Goal: Task Accomplishment & Management: Use online tool/utility

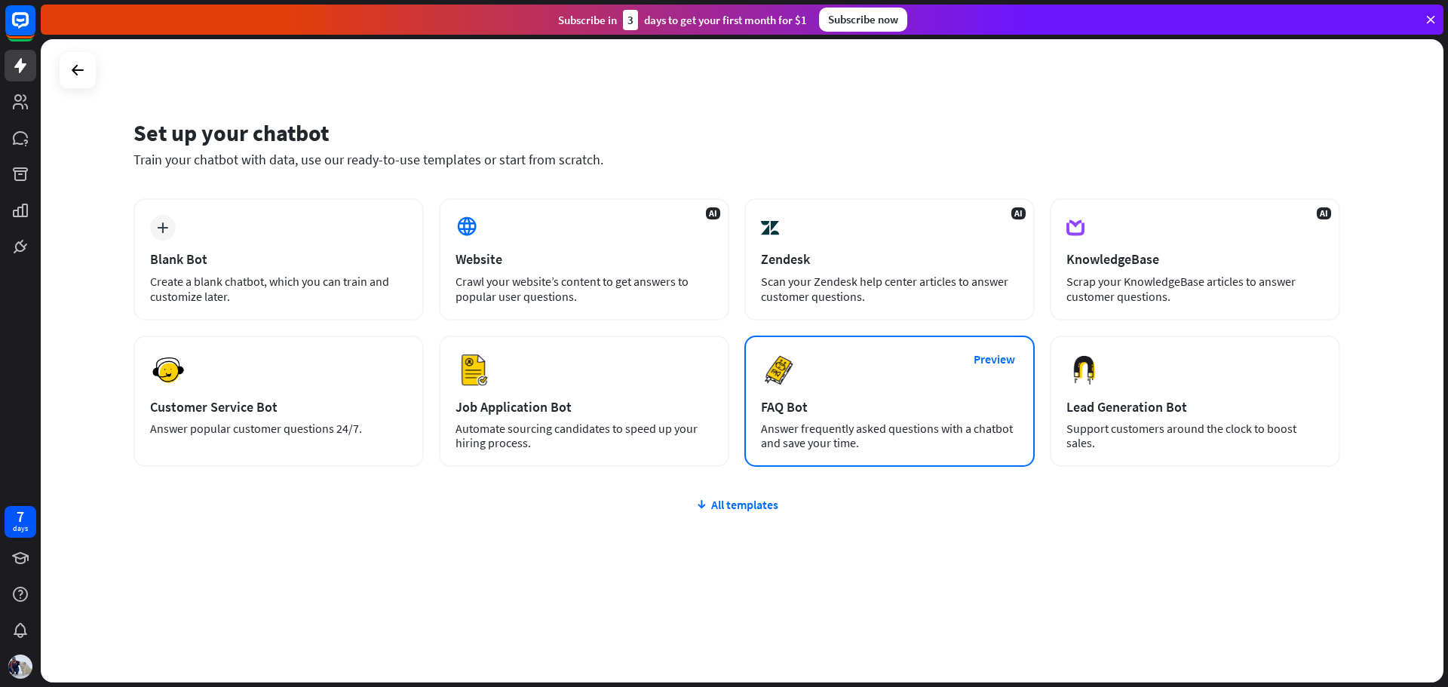
click at [819, 418] on div "Preview FAQ Bot Answer frequently asked questions with a chatbot and save your …" at bounding box center [889, 401] width 290 height 131
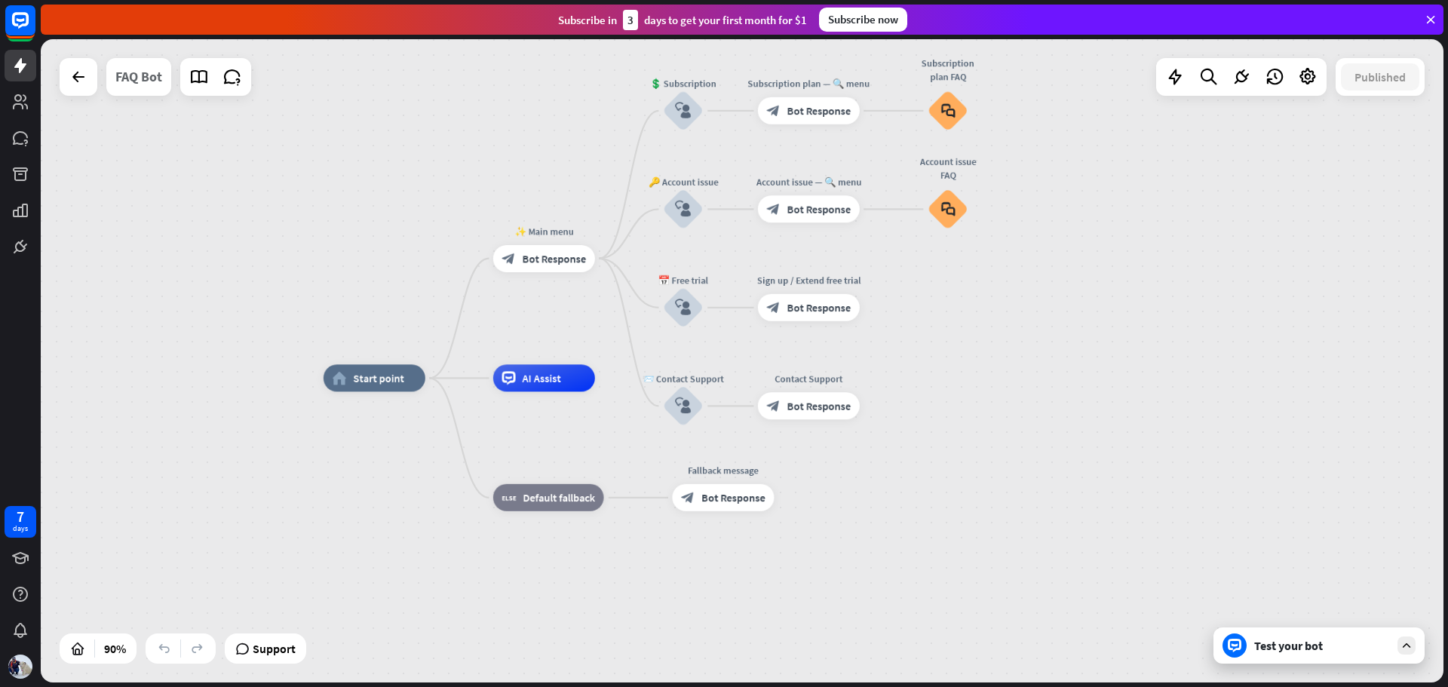
click at [144, 78] on div "FAQ Bot" at bounding box center [138, 77] width 47 height 38
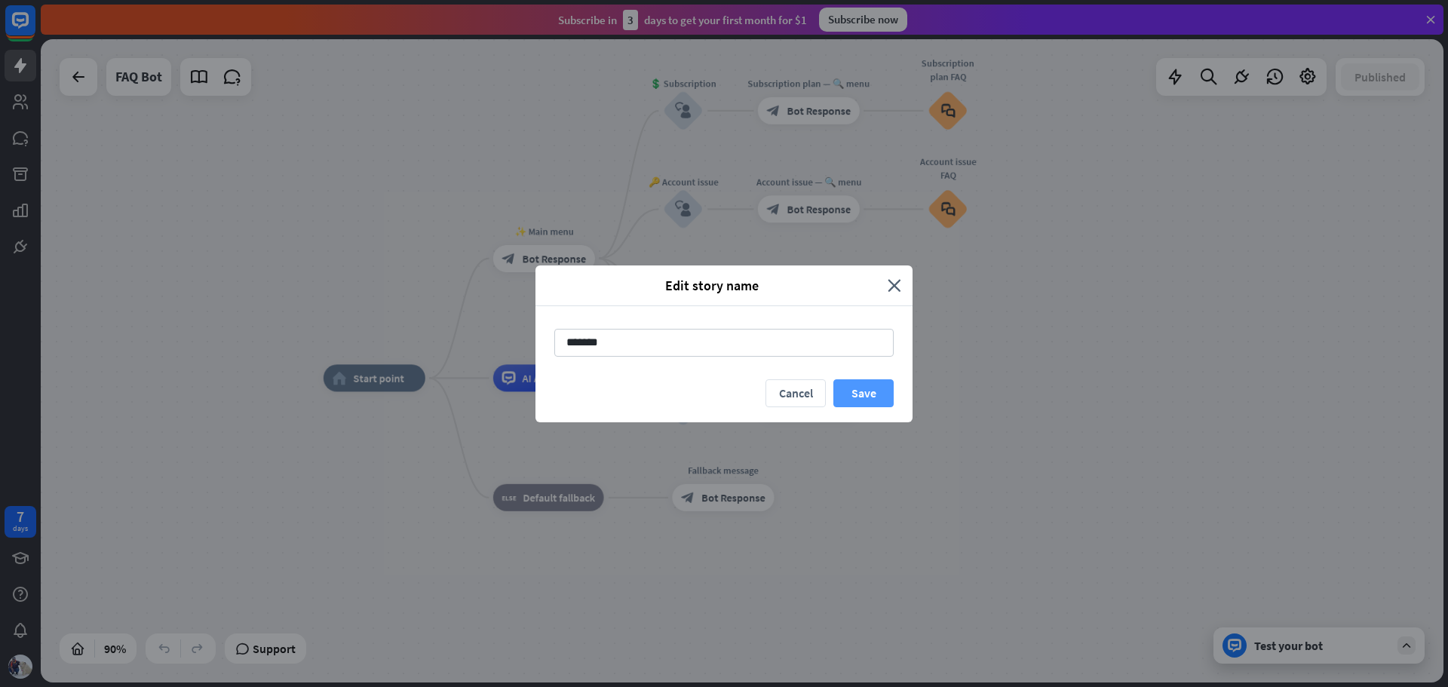
click at [852, 382] on button "Save" at bounding box center [863, 393] width 60 height 28
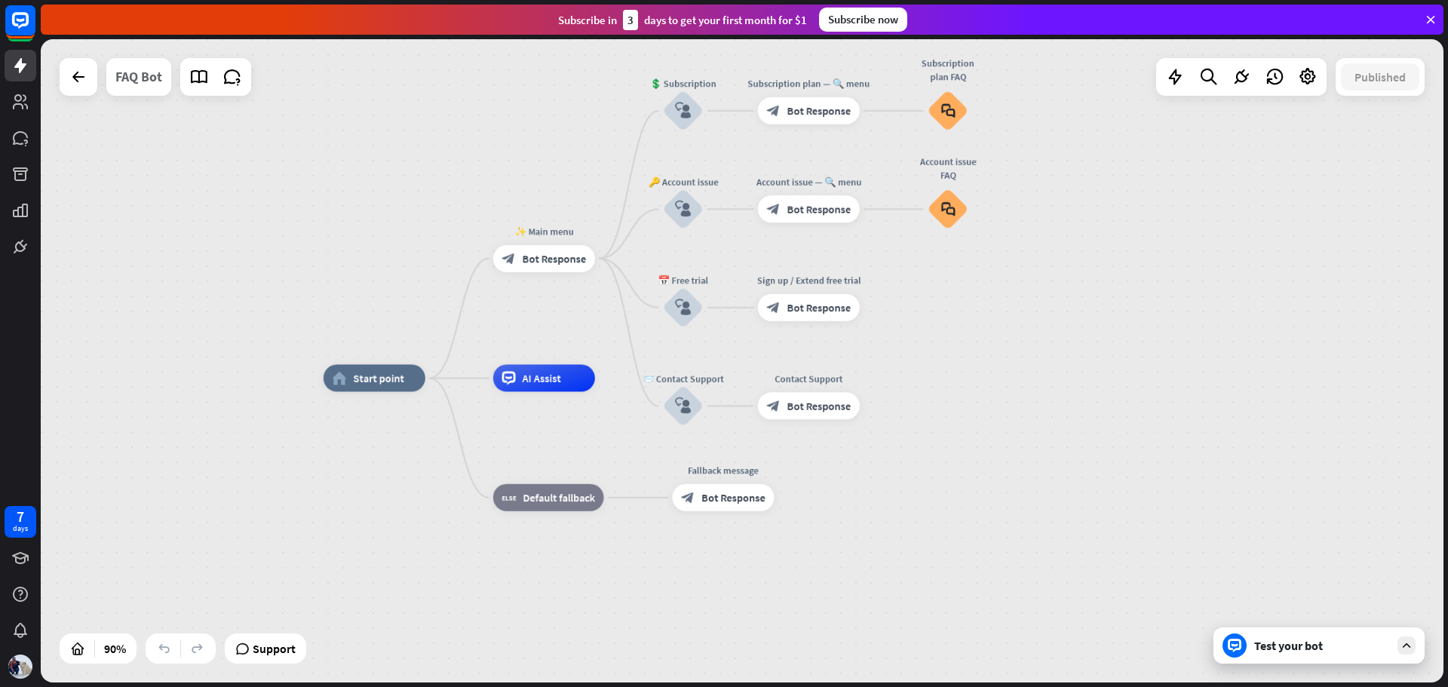
click at [137, 79] on div "FAQ Bot" at bounding box center [138, 77] width 47 height 38
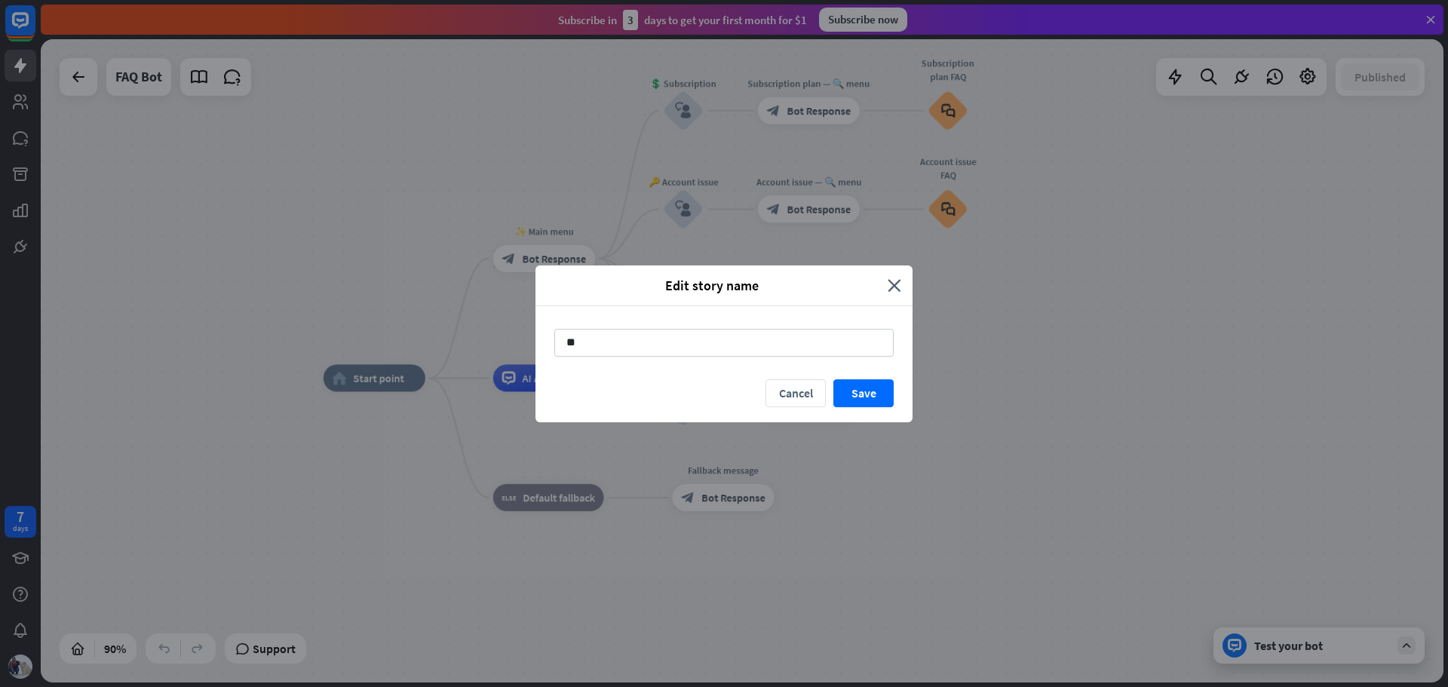
type input "*"
click at [623, 344] on input "**********" at bounding box center [723, 343] width 339 height 28
type input "**********"
click at [873, 396] on button "Save" at bounding box center [863, 393] width 60 height 28
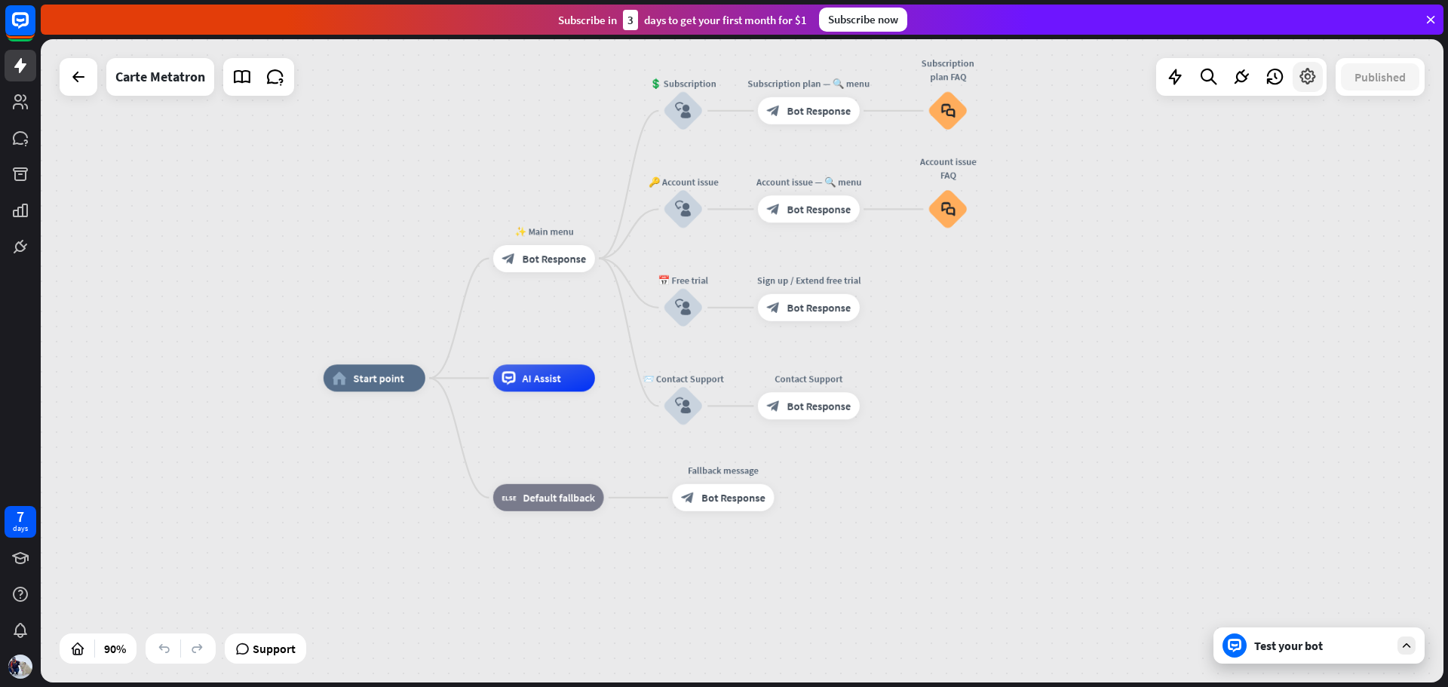
click at [1303, 76] on icon at bounding box center [1308, 77] width 20 height 20
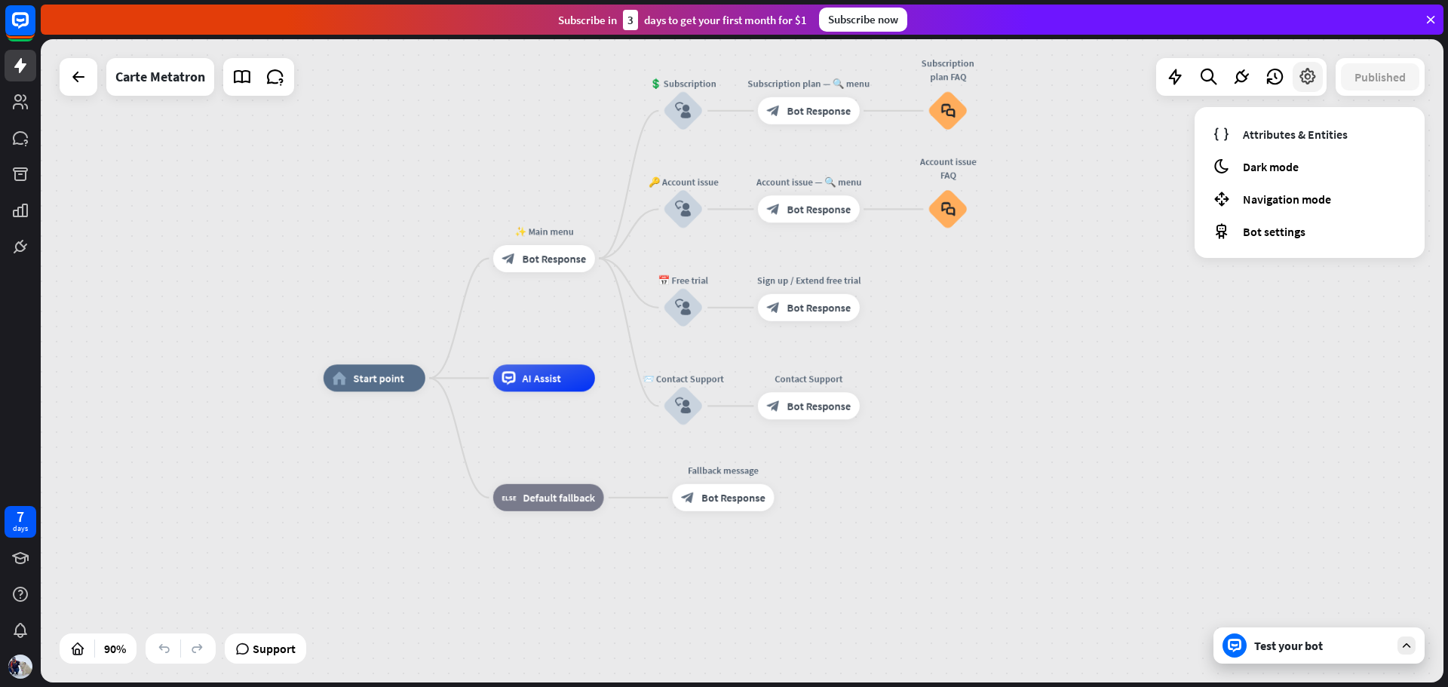
click at [1303, 76] on icon at bounding box center [1308, 77] width 20 height 20
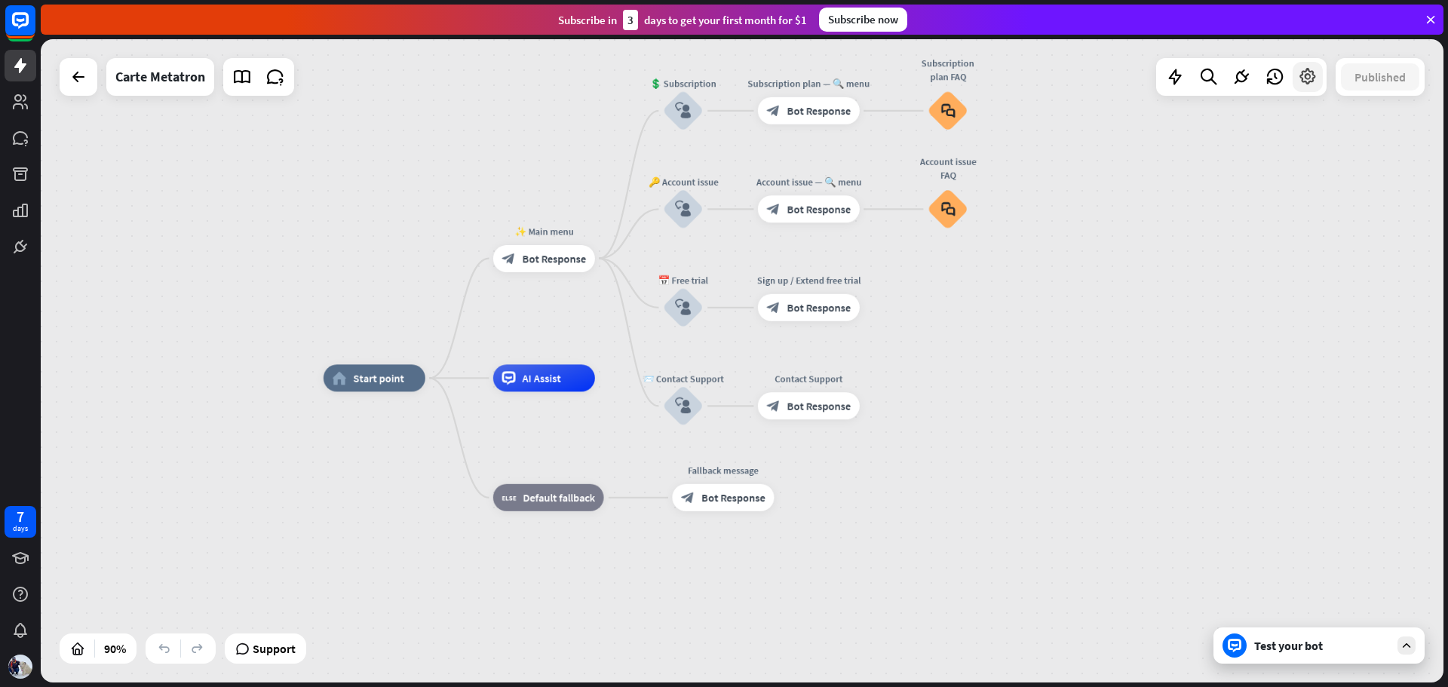
click at [1303, 76] on icon at bounding box center [1308, 77] width 20 height 20
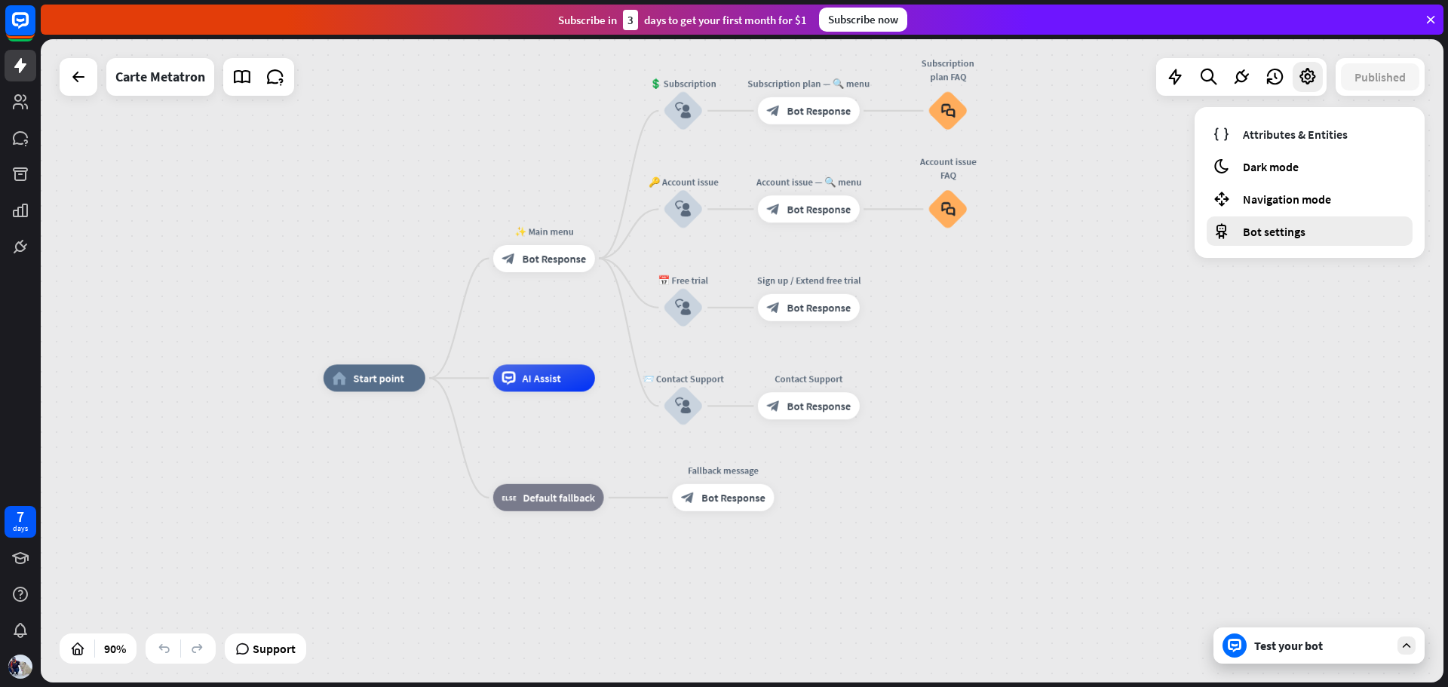
click at [1281, 233] on span "Bot settings" at bounding box center [1274, 231] width 63 height 15
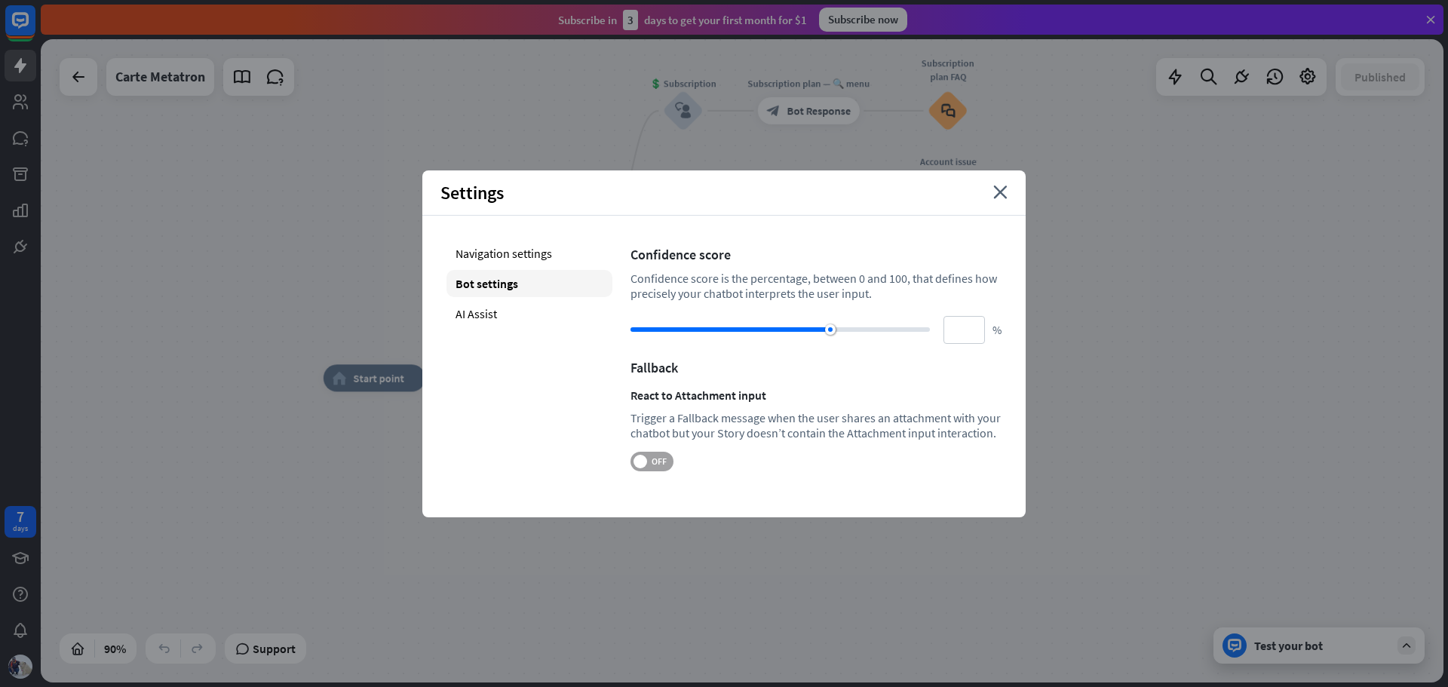
click at [651, 462] on span "OFF" at bounding box center [658, 462] width 23 height 12
drag, startPoint x: 830, startPoint y: 321, endPoint x: 844, endPoint y: 327, distance: 14.6
click at [844, 327] on div "** %" at bounding box center [815, 330] width 371 height 28
drag, startPoint x: 823, startPoint y: 329, endPoint x: 921, endPoint y: 329, distance: 98.0
click at [921, 329] on div at bounding box center [779, 329] width 299 height 5
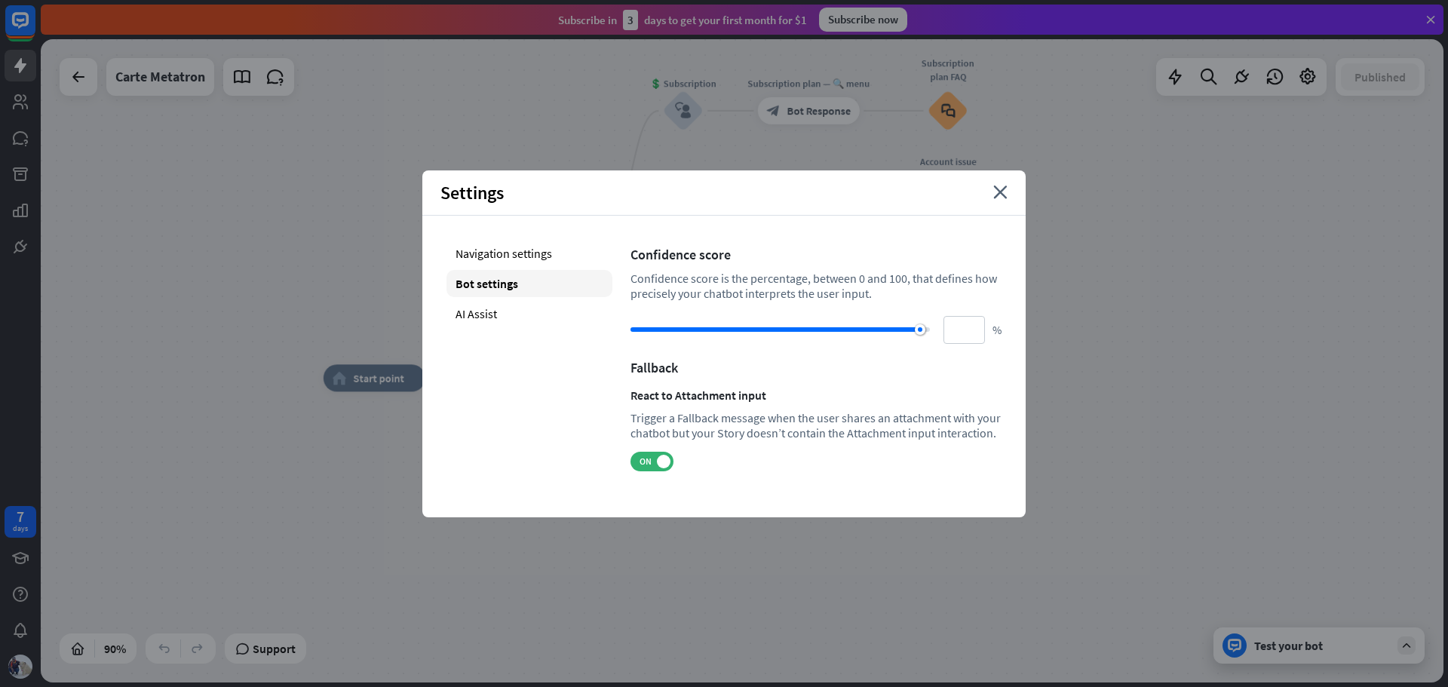
type input "***"
drag, startPoint x: 919, startPoint y: 330, endPoint x: 940, endPoint y: 330, distance: 21.1
click at [940, 330] on div "*** %" at bounding box center [815, 330] width 371 height 28
click at [995, 189] on icon "close" at bounding box center [1000, 193] width 14 height 14
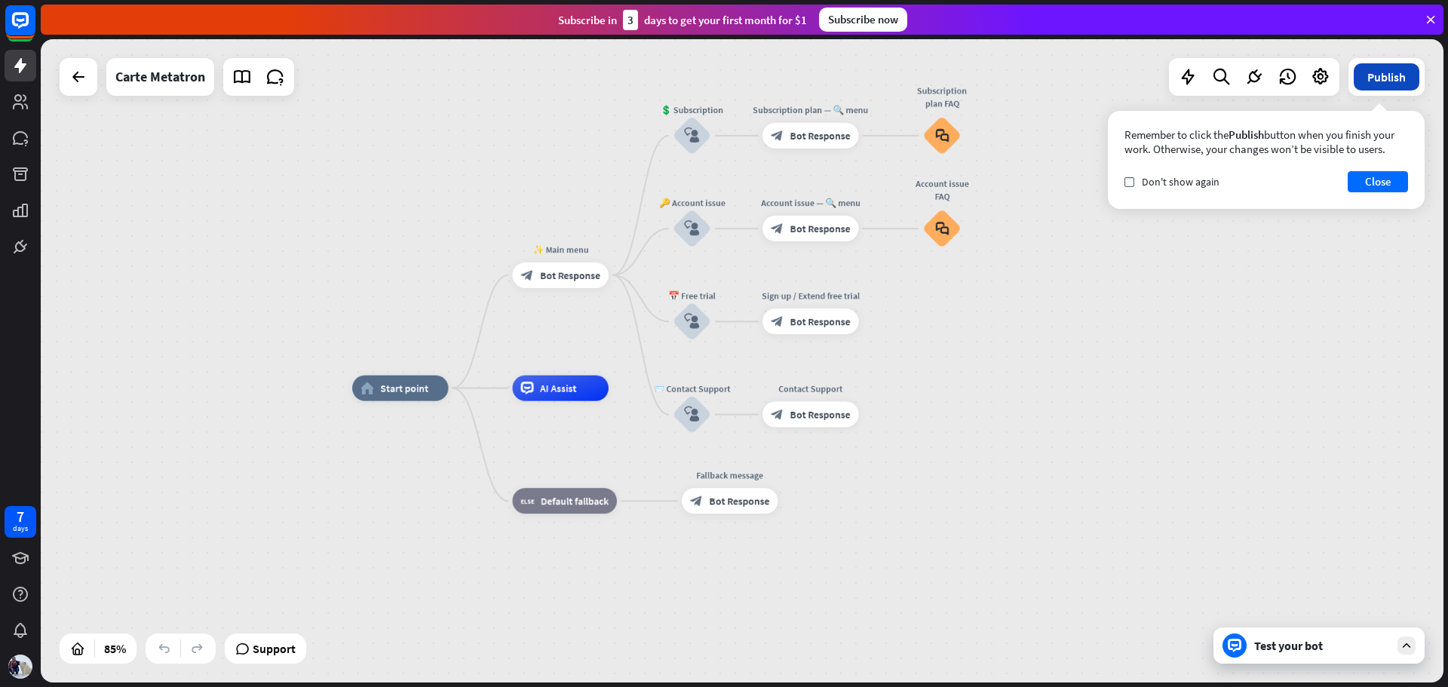
click at [1388, 81] on button "Publish" at bounding box center [1387, 76] width 66 height 27
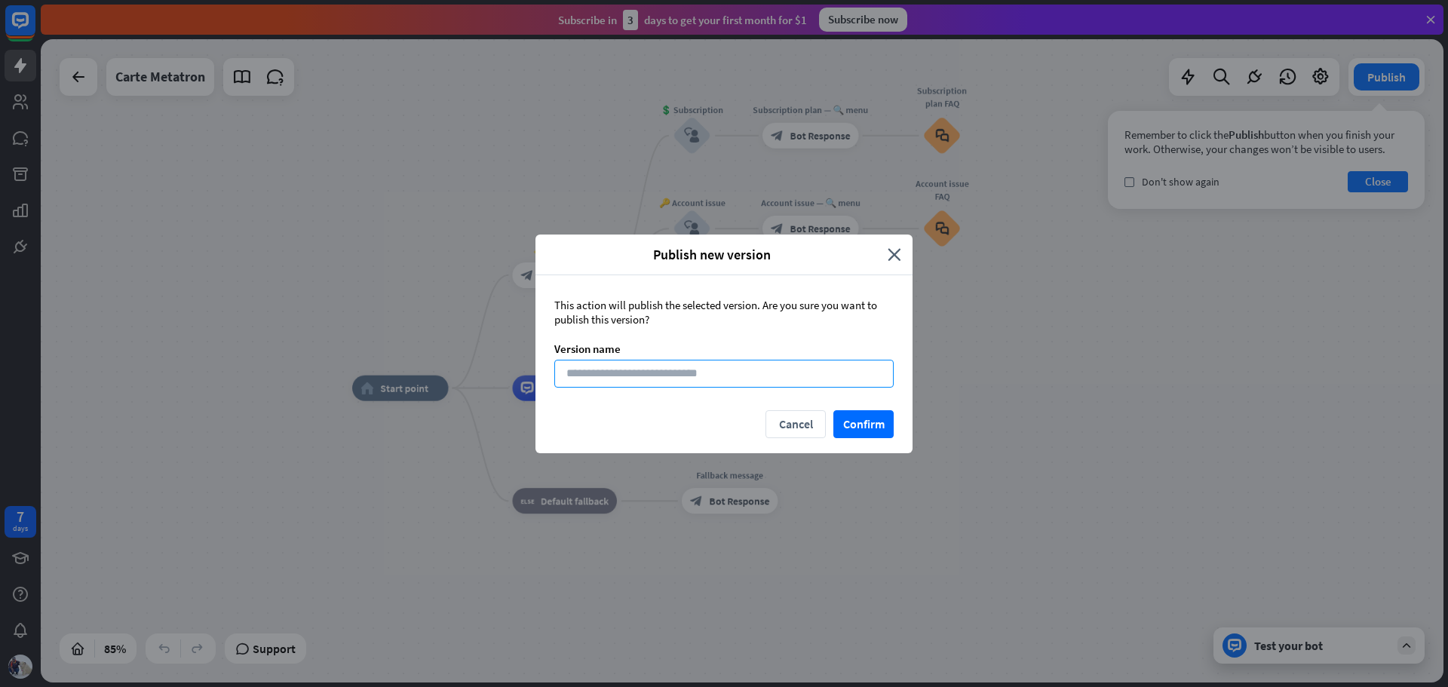
click at [698, 373] on input at bounding box center [723, 374] width 339 height 28
type input "**********"
click at [861, 431] on button "Confirm" at bounding box center [863, 424] width 60 height 28
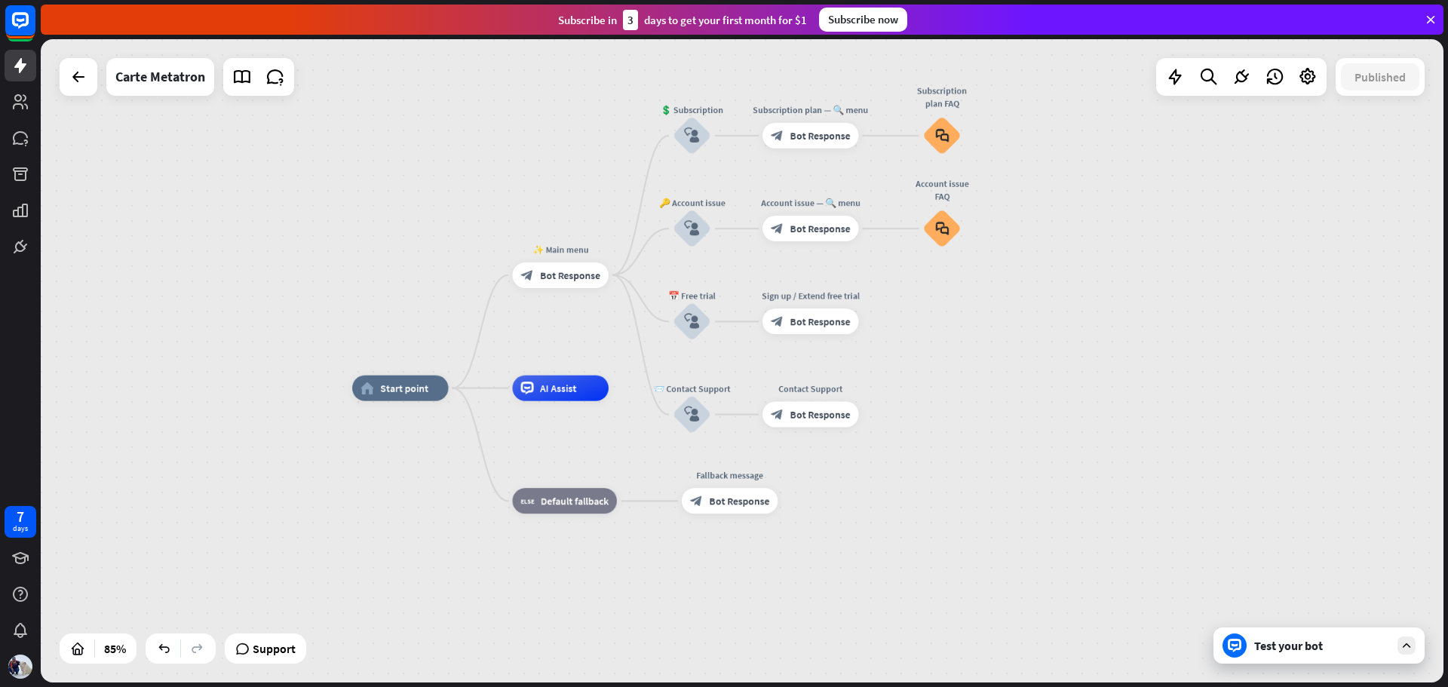
click at [1427, 19] on icon at bounding box center [1431, 20] width 14 height 14
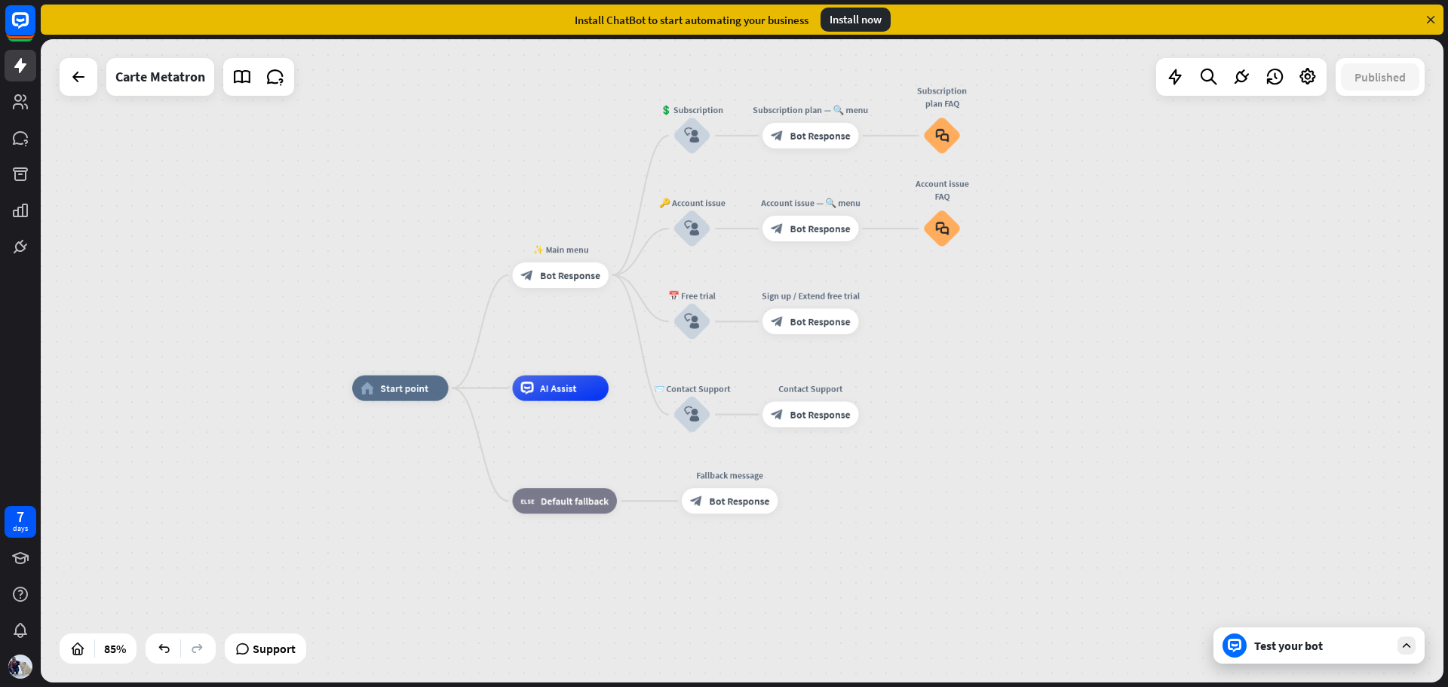
click at [857, 24] on div "Install now" at bounding box center [856, 20] width 70 height 24
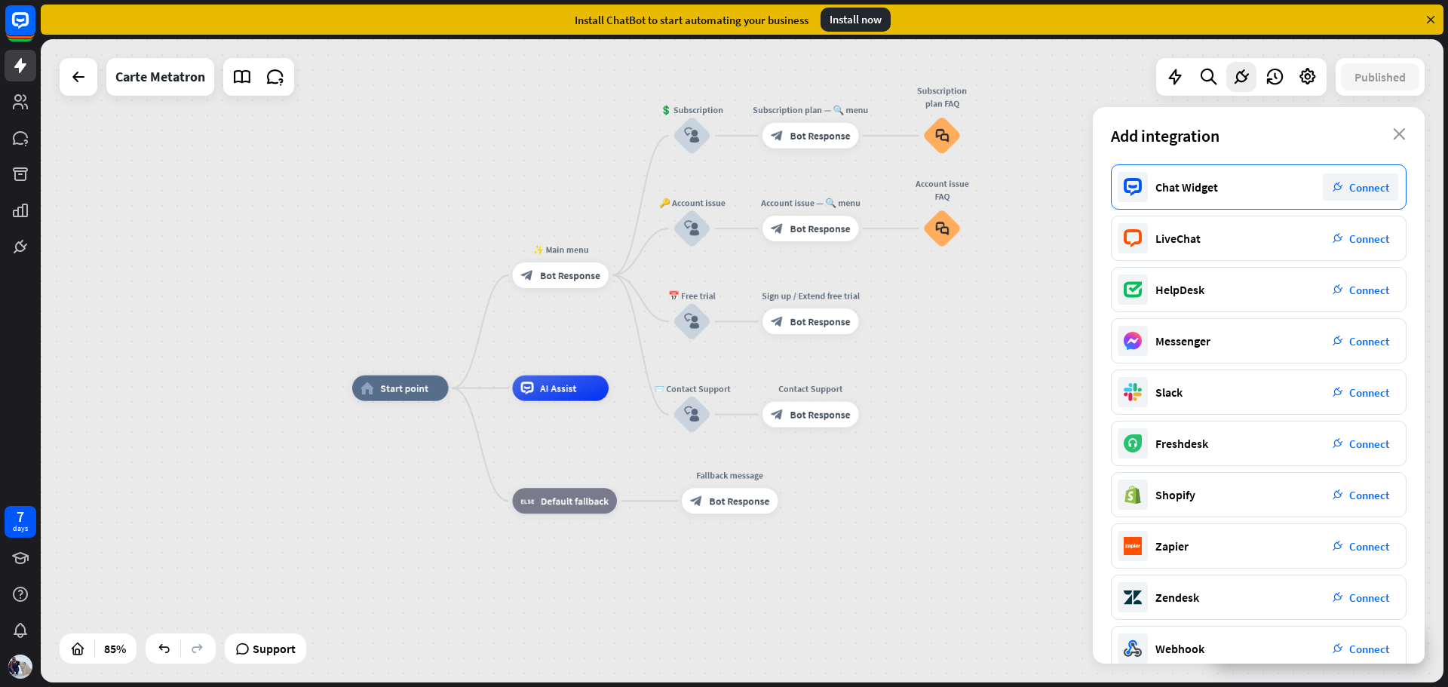
click at [1269, 195] on div "Chat Widget plug_integration Connect" at bounding box center [1259, 186] width 296 height 45
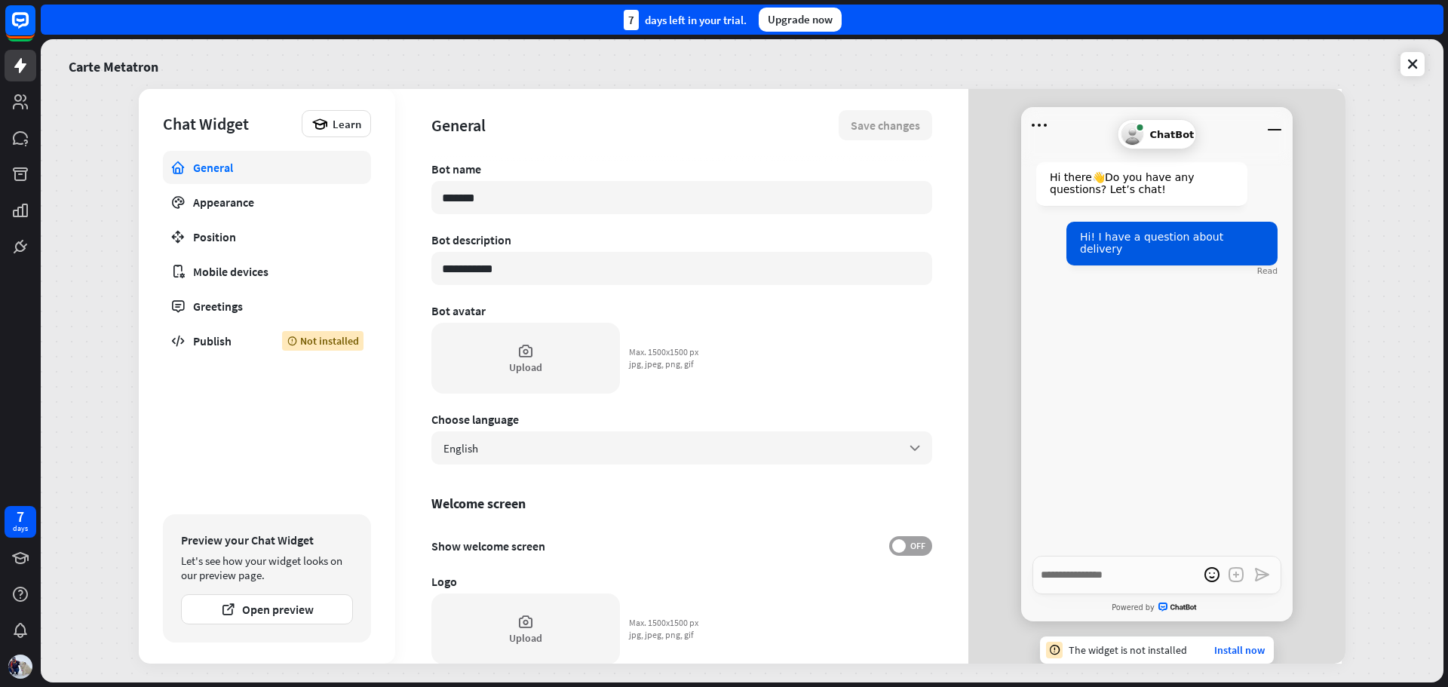
click at [907, 544] on span "OFF" at bounding box center [917, 546] width 23 height 12
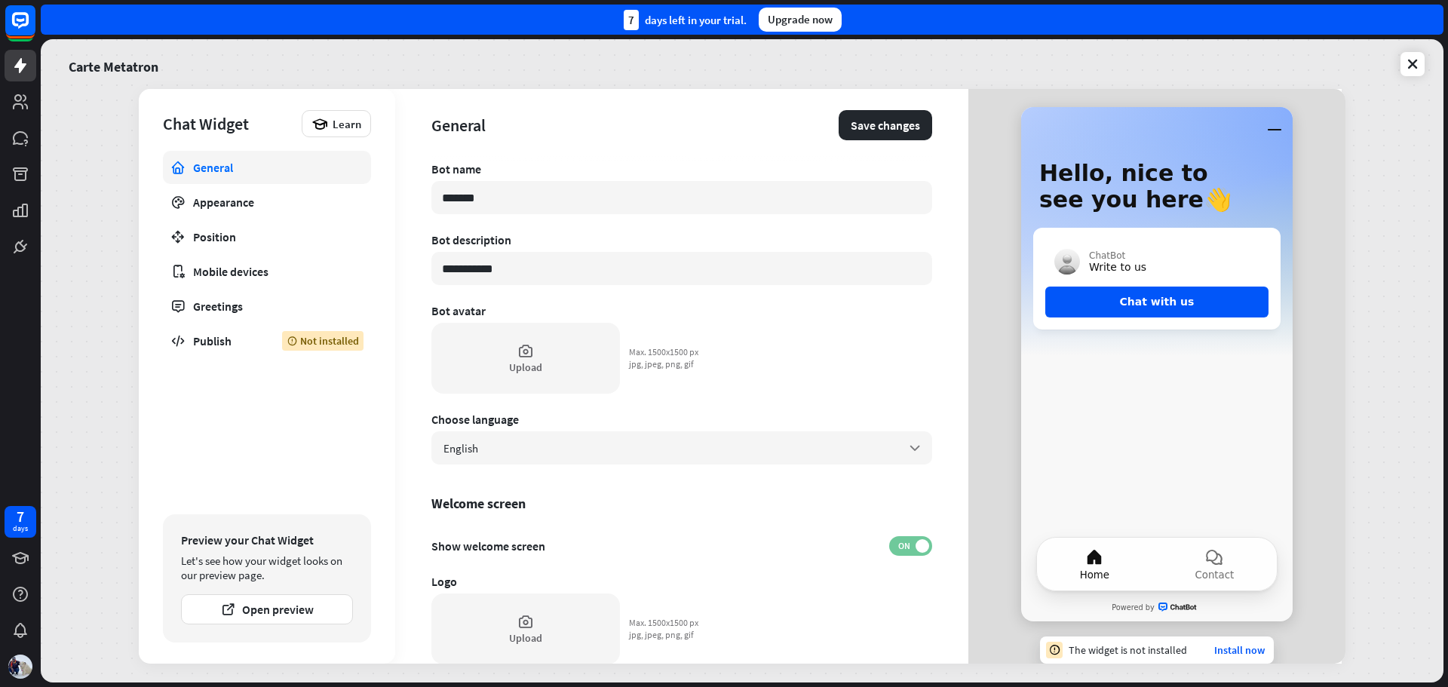
click at [897, 551] on span "ON" at bounding box center [903, 546] width 23 height 12
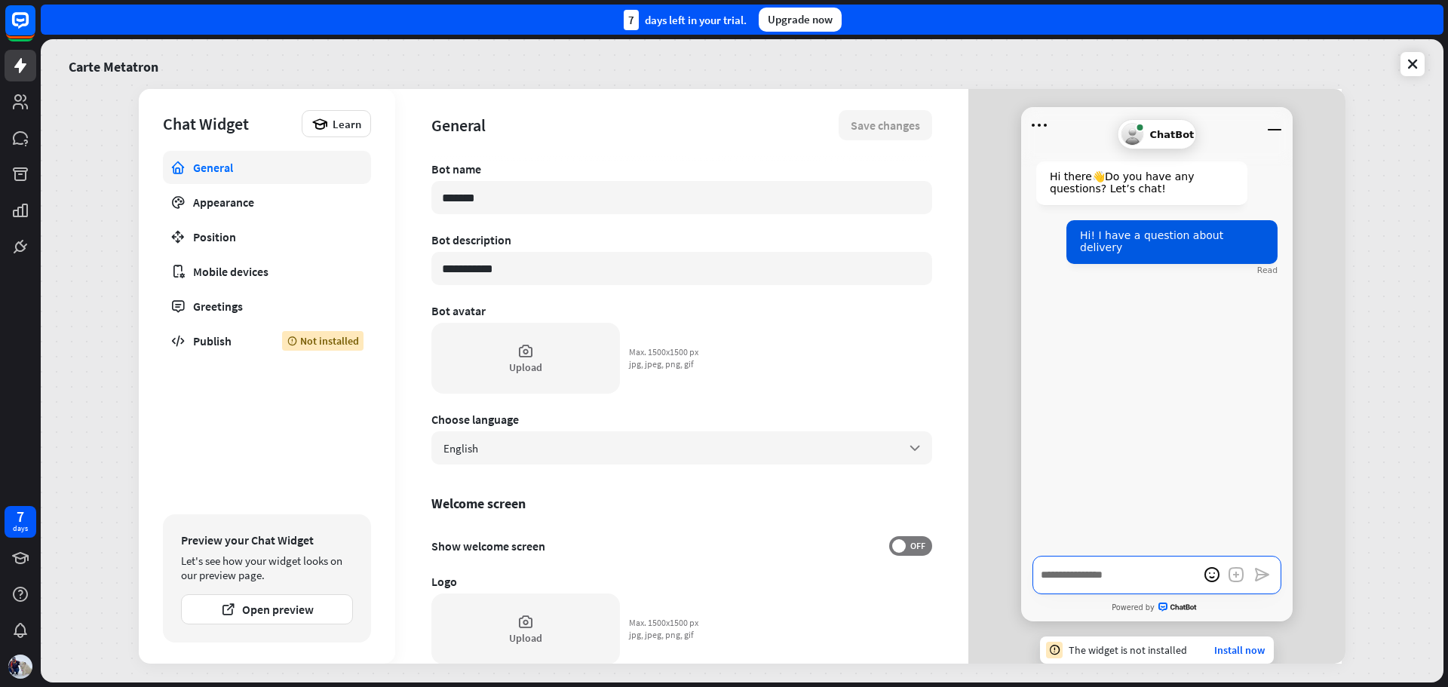
click at [1114, 584] on textarea "Write a message…" at bounding box center [1156, 575] width 249 height 38
type textarea "*"
click at [1412, 63] on icon at bounding box center [1412, 64] width 15 height 15
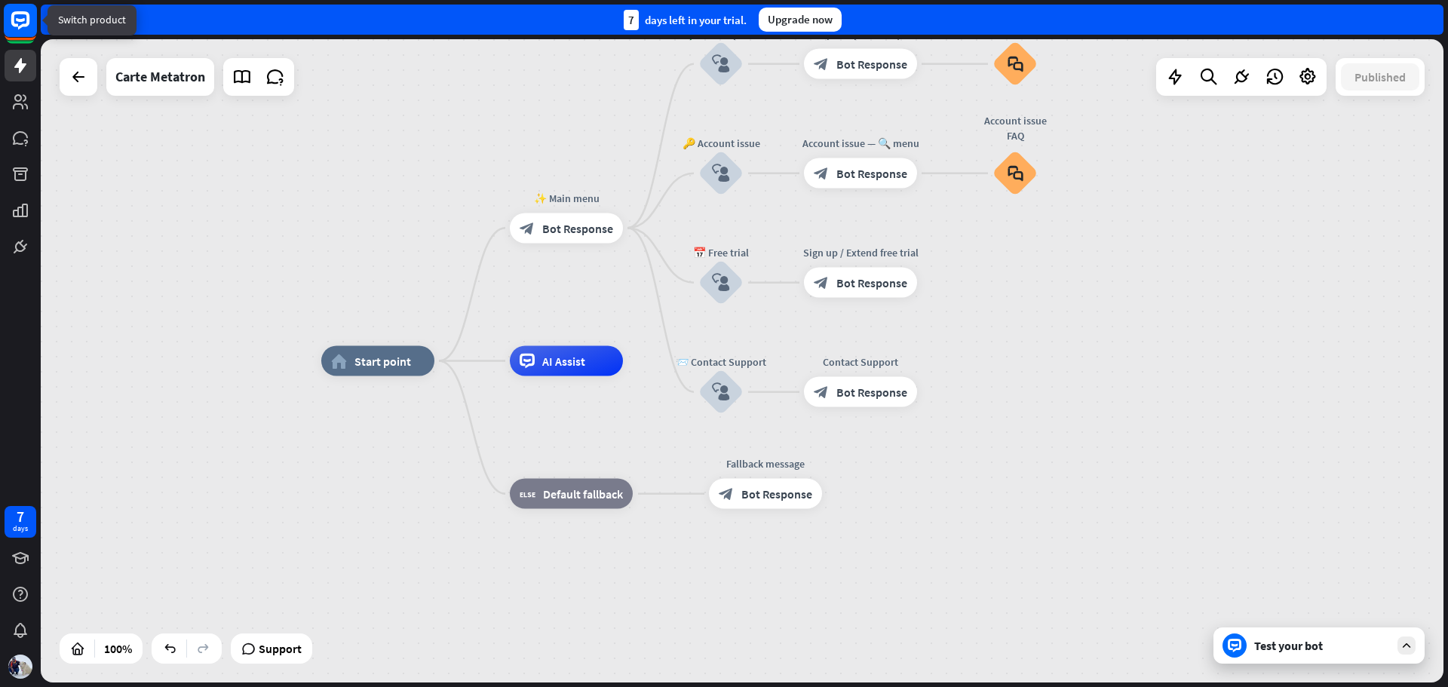
click at [19, 18] on rect at bounding box center [20, 20] width 33 height 33
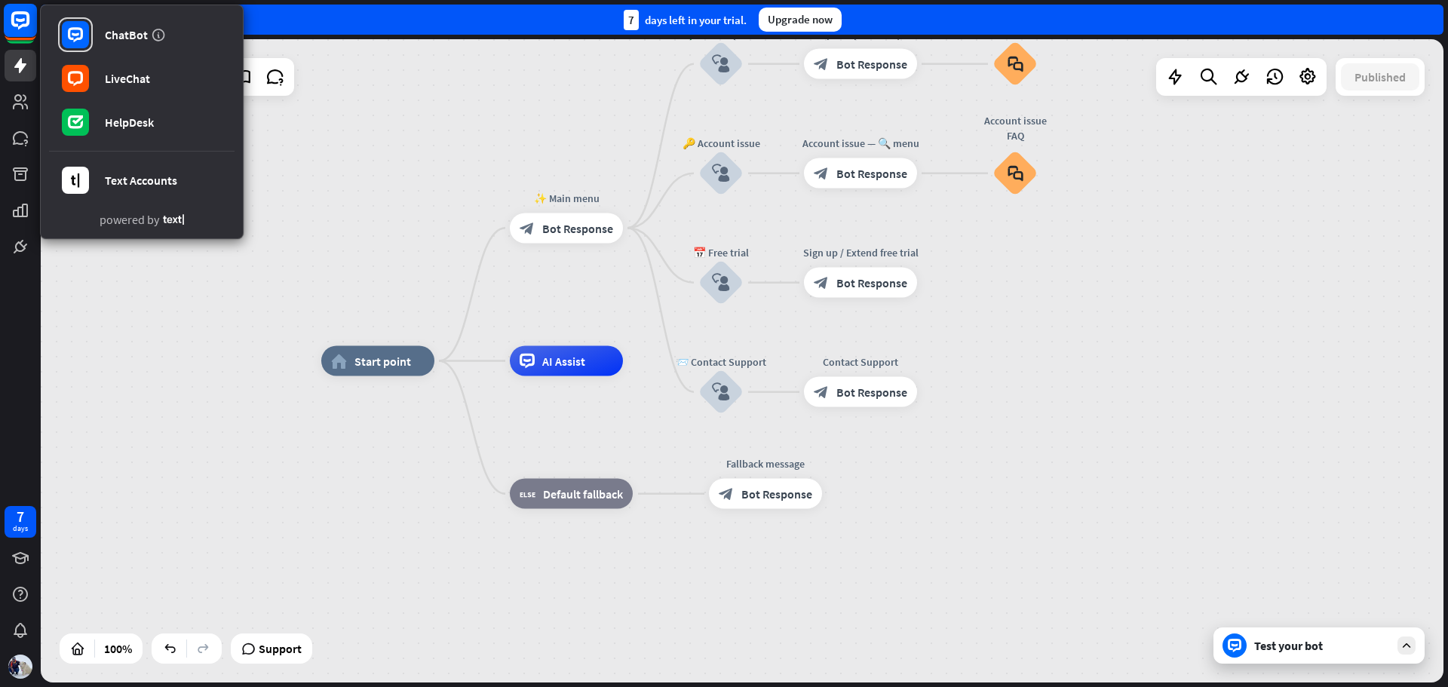
click at [21, 20] on icon at bounding box center [20, 20] width 9 height 4
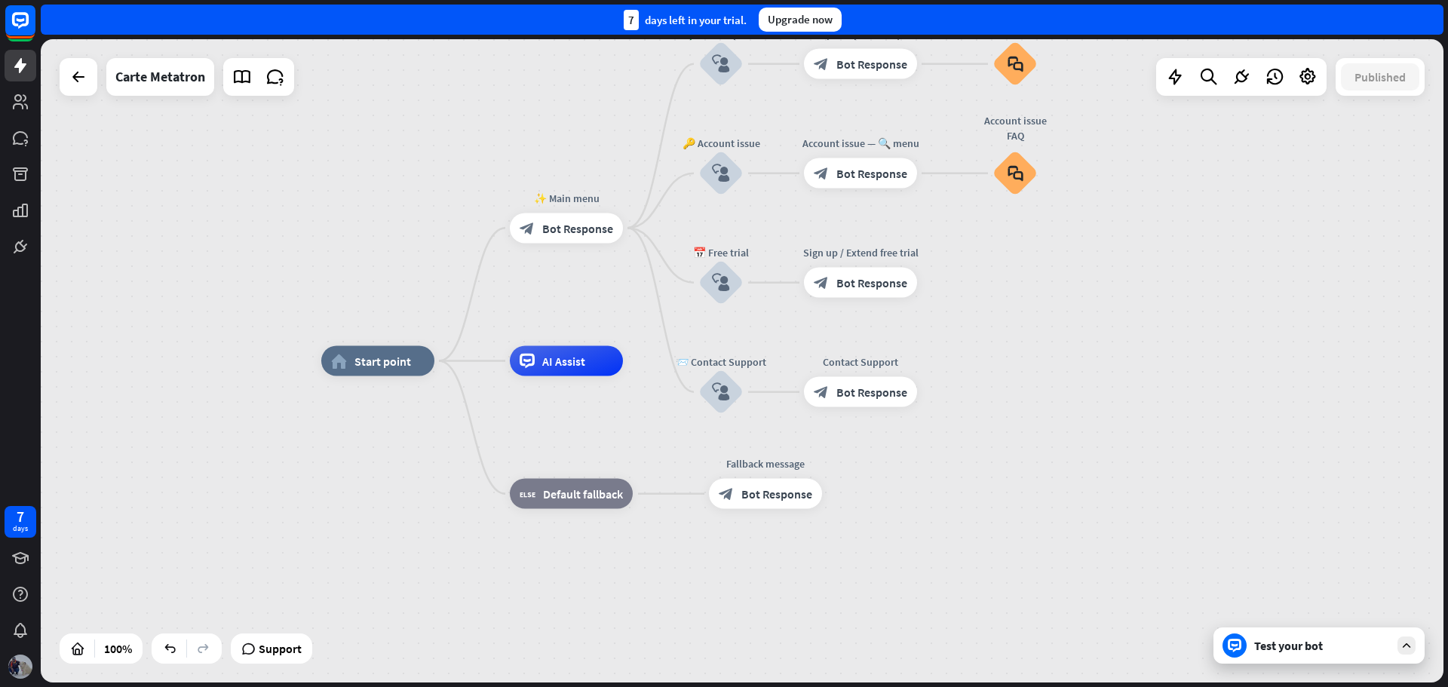
click at [18, 659] on img at bounding box center [20, 667] width 24 height 24
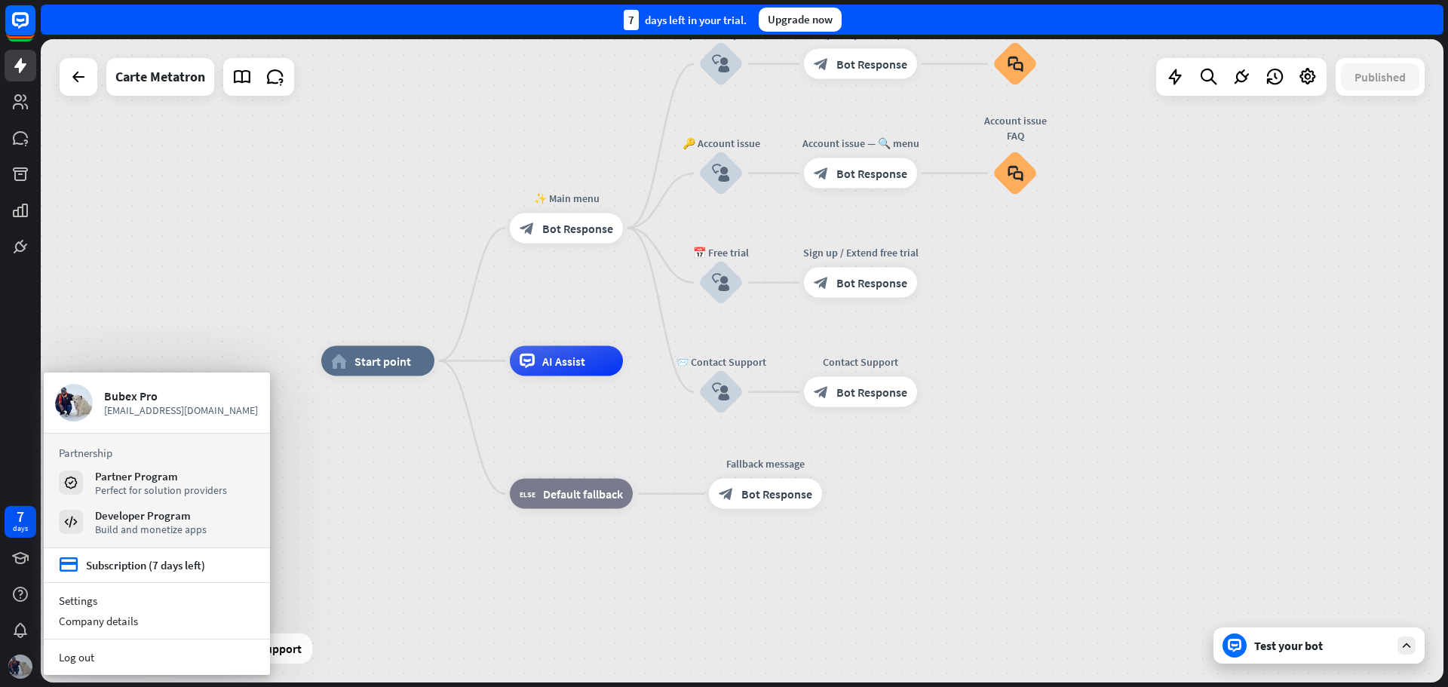
click at [19, 659] on img at bounding box center [20, 667] width 24 height 24
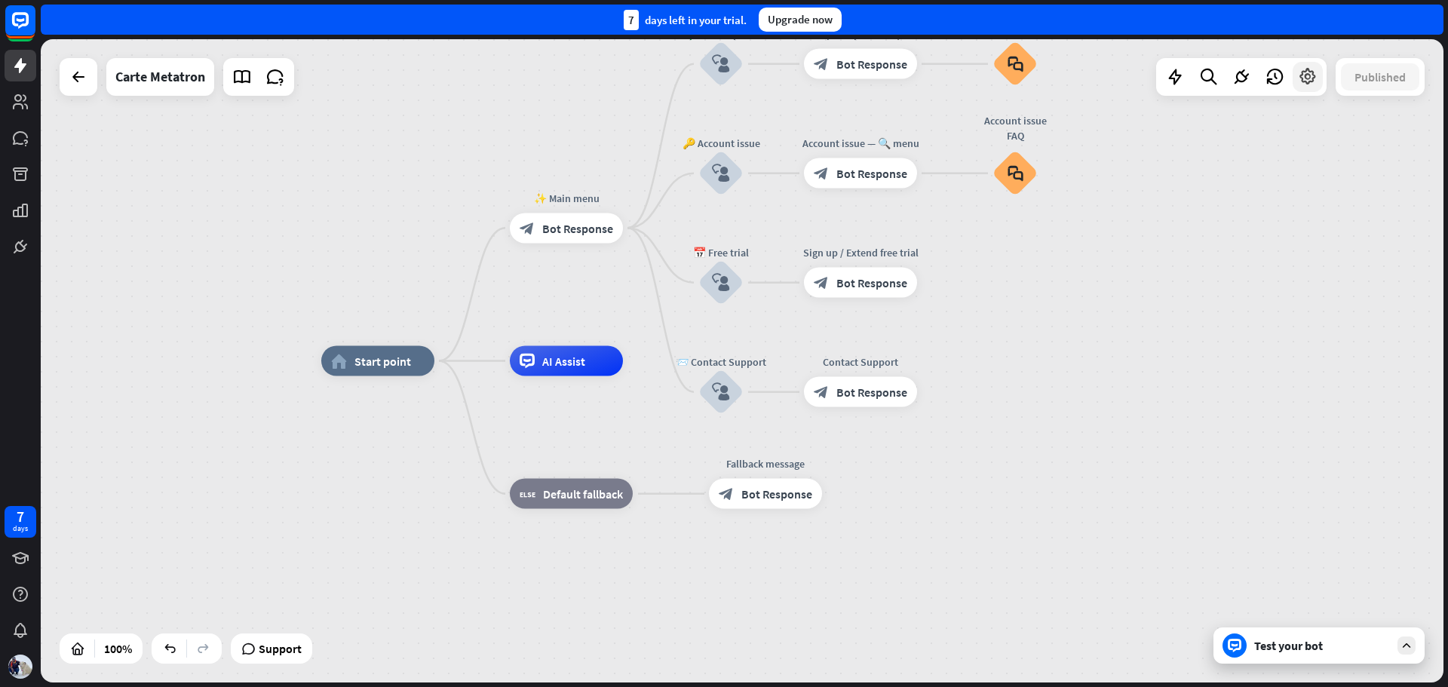
click at [1310, 78] on icon at bounding box center [1308, 77] width 20 height 20
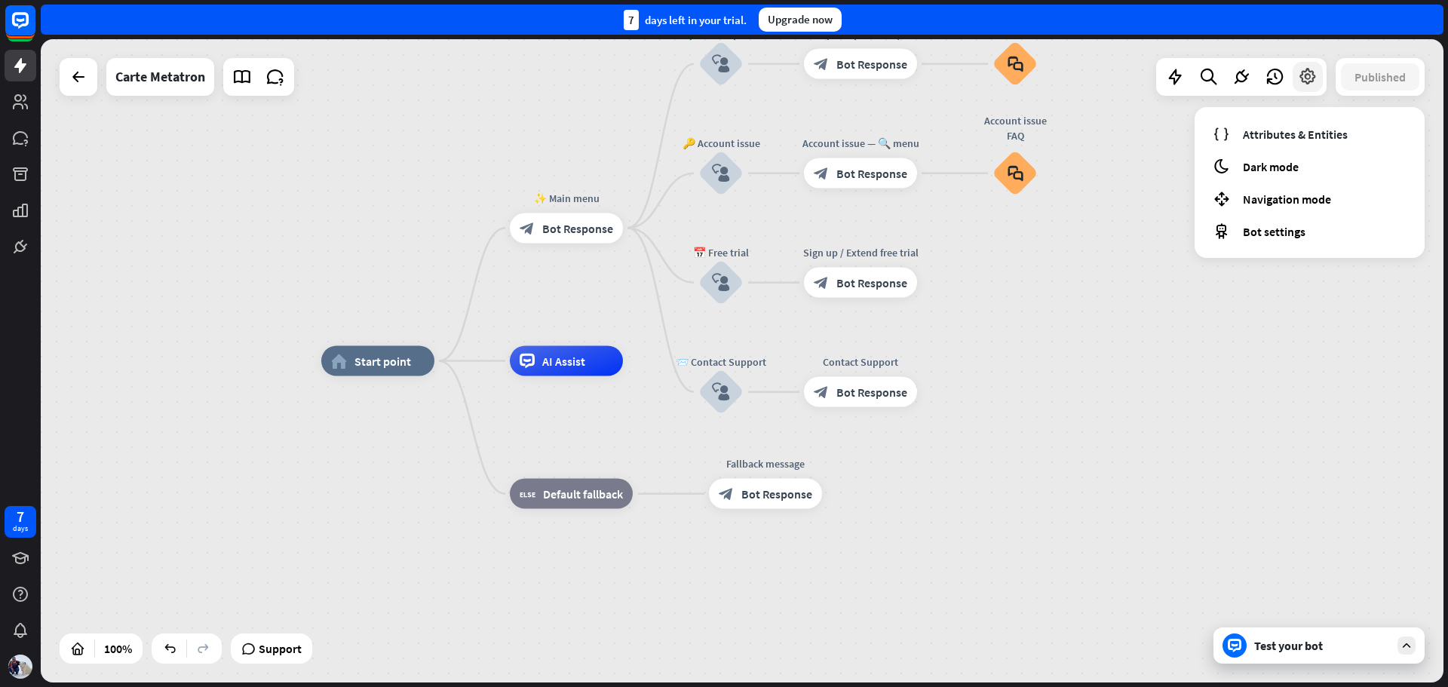
click at [1310, 78] on icon at bounding box center [1308, 77] width 20 height 20
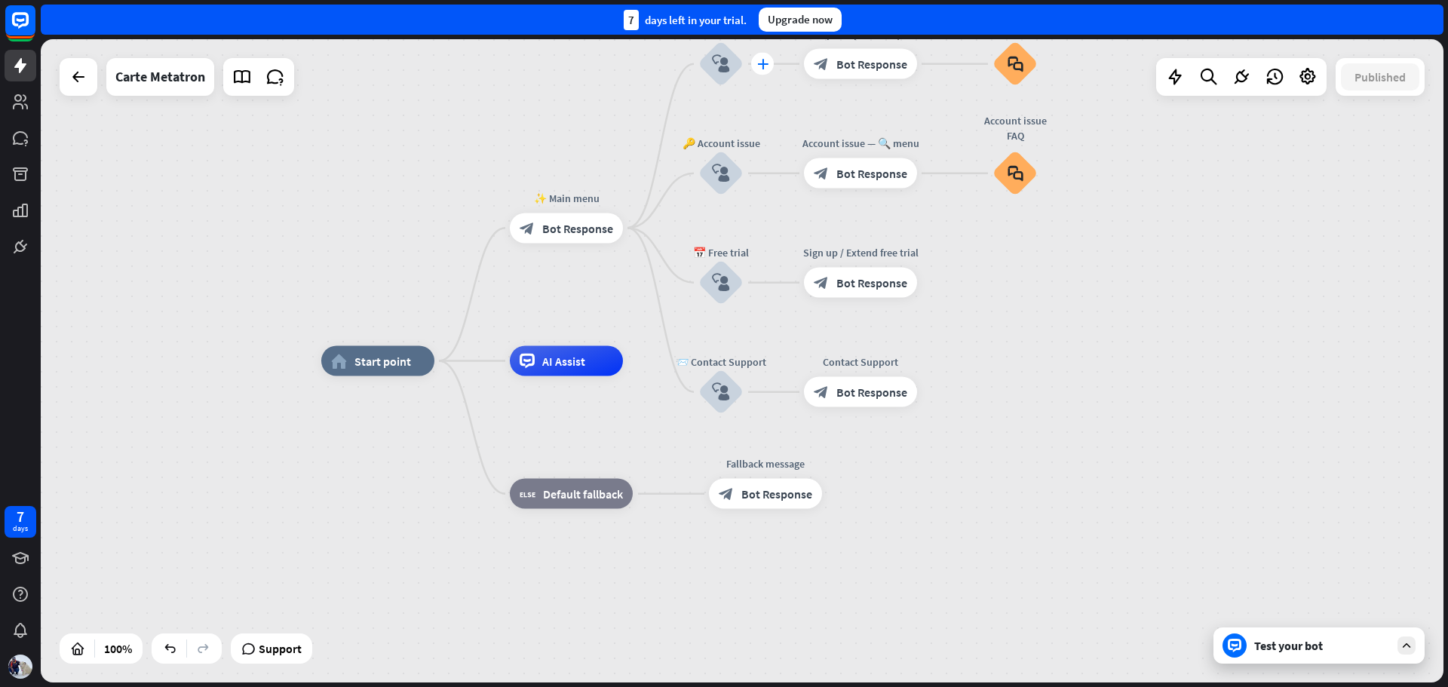
click at [761, 63] on icon "plus" at bounding box center [762, 64] width 11 height 11
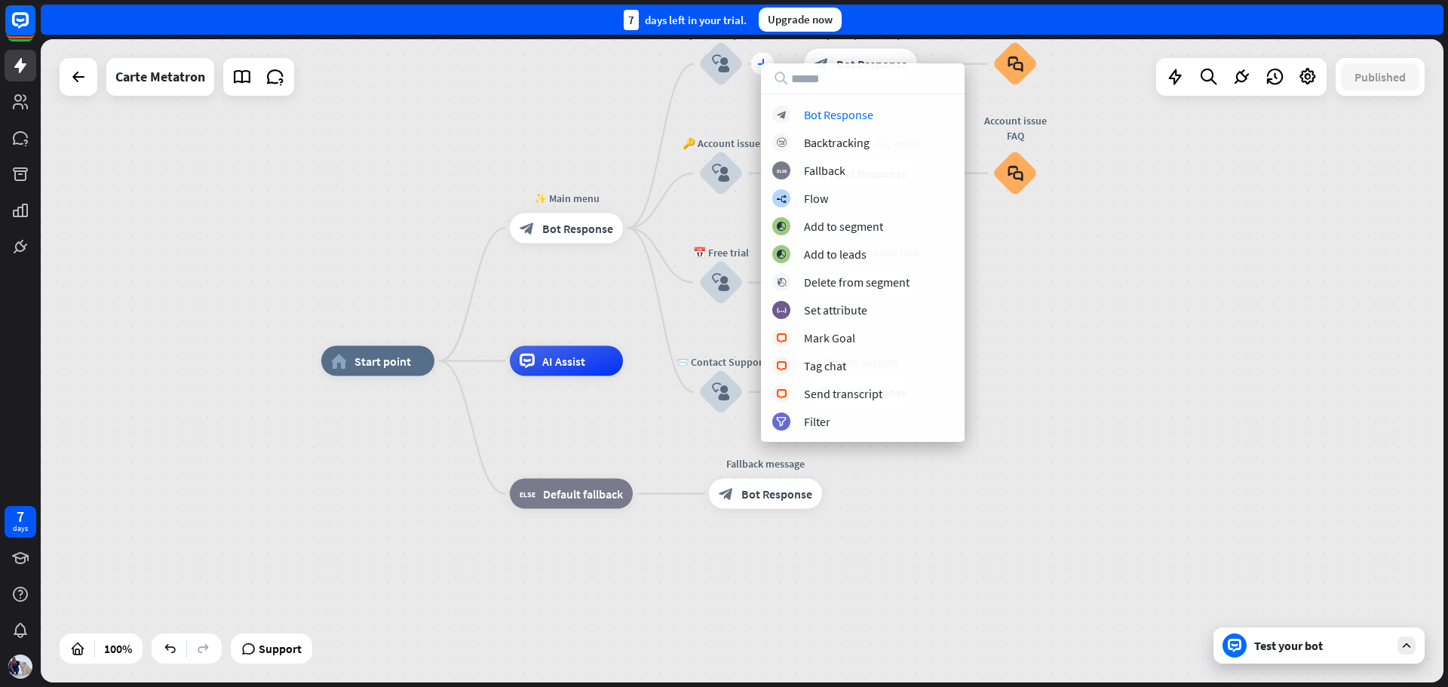
click at [761, 63] on div at bounding box center [863, 78] width 204 height 30
click at [168, 77] on div "Carte Metatron" at bounding box center [160, 77] width 90 height 38
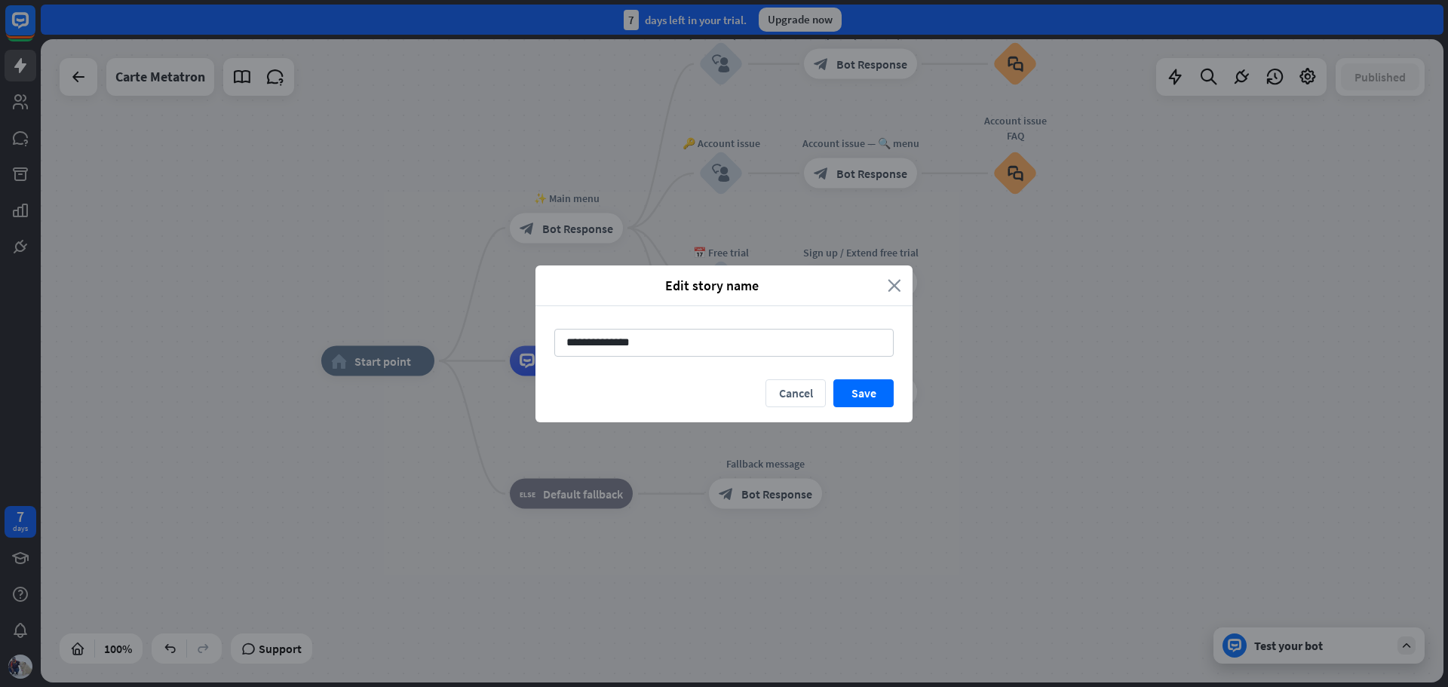
click at [895, 285] on icon "close" at bounding box center [895, 285] width 14 height 17
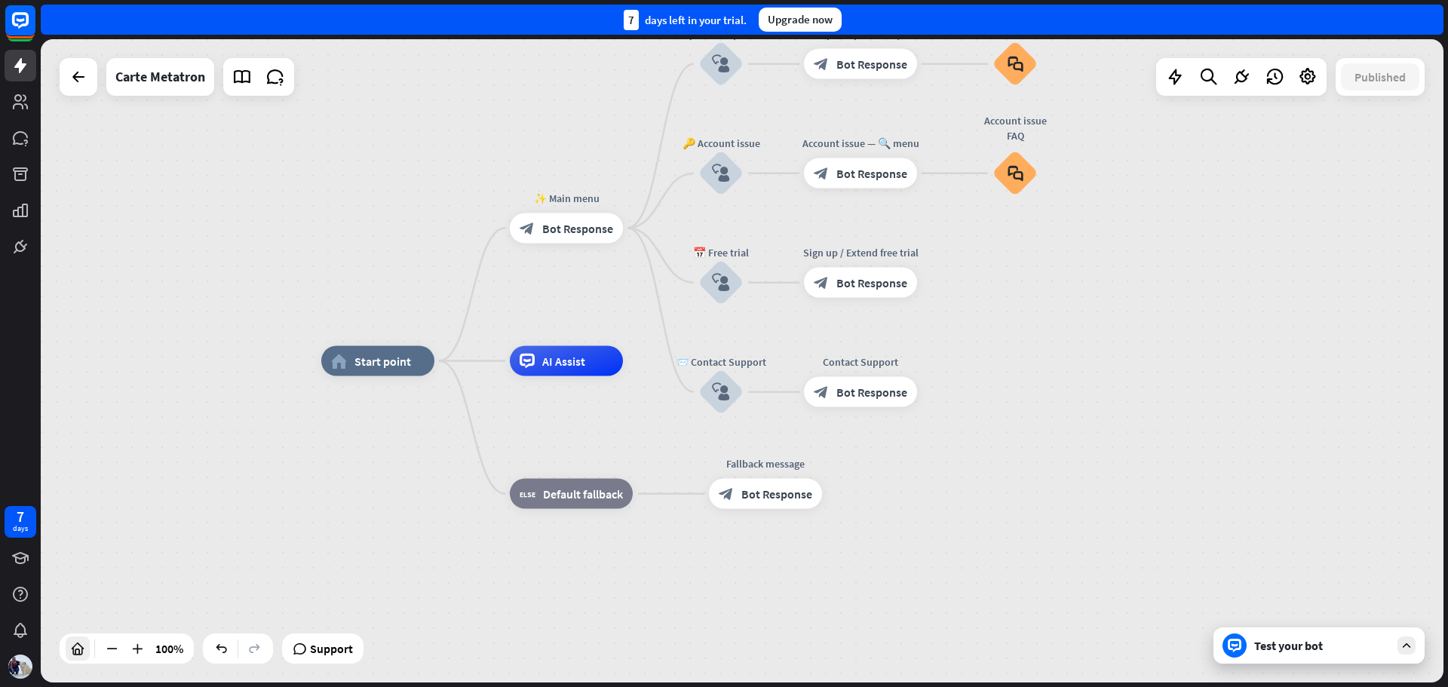
click at [73, 644] on icon at bounding box center [77, 648] width 15 height 15
click at [76, 643] on icon at bounding box center [77, 648] width 15 height 15
click at [936, 66] on icon "plus" at bounding box center [936, 64] width 11 height 11
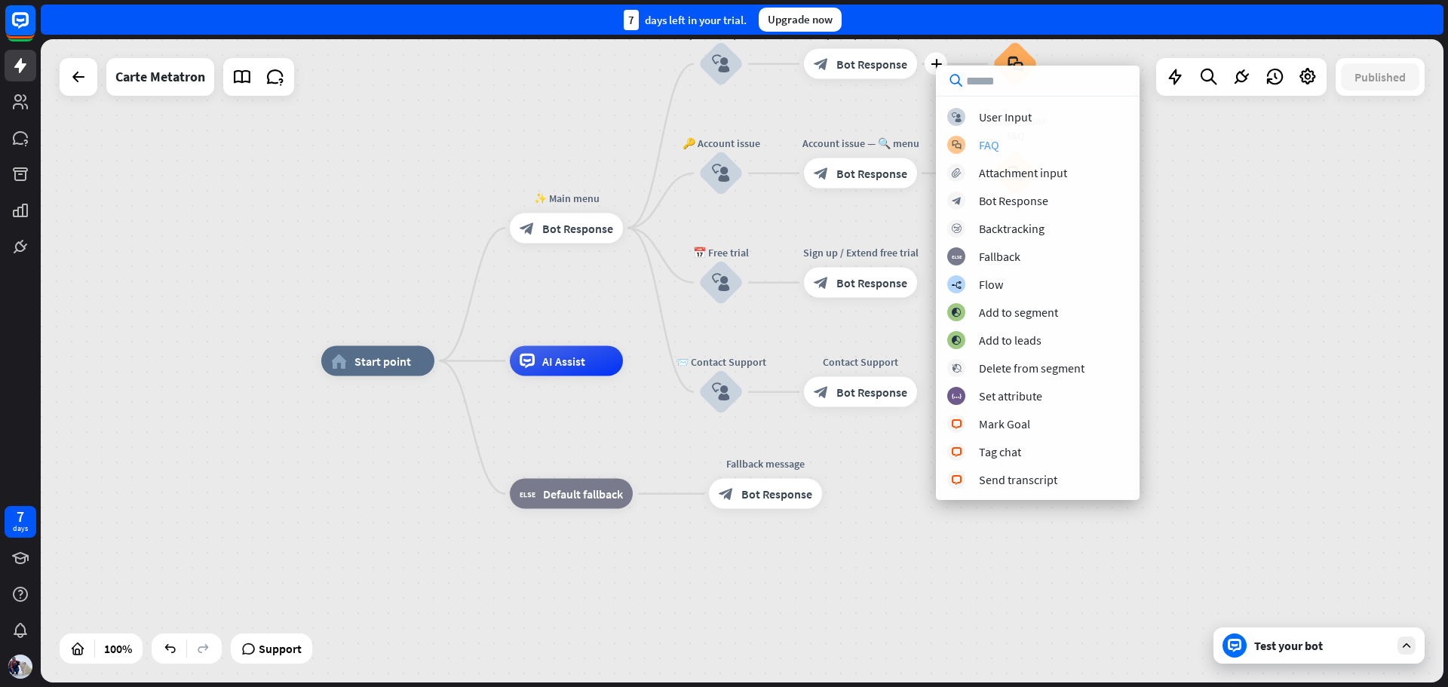
click at [986, 149] on div "FAQ" at bounding box center [989, 144] width 20 height 15
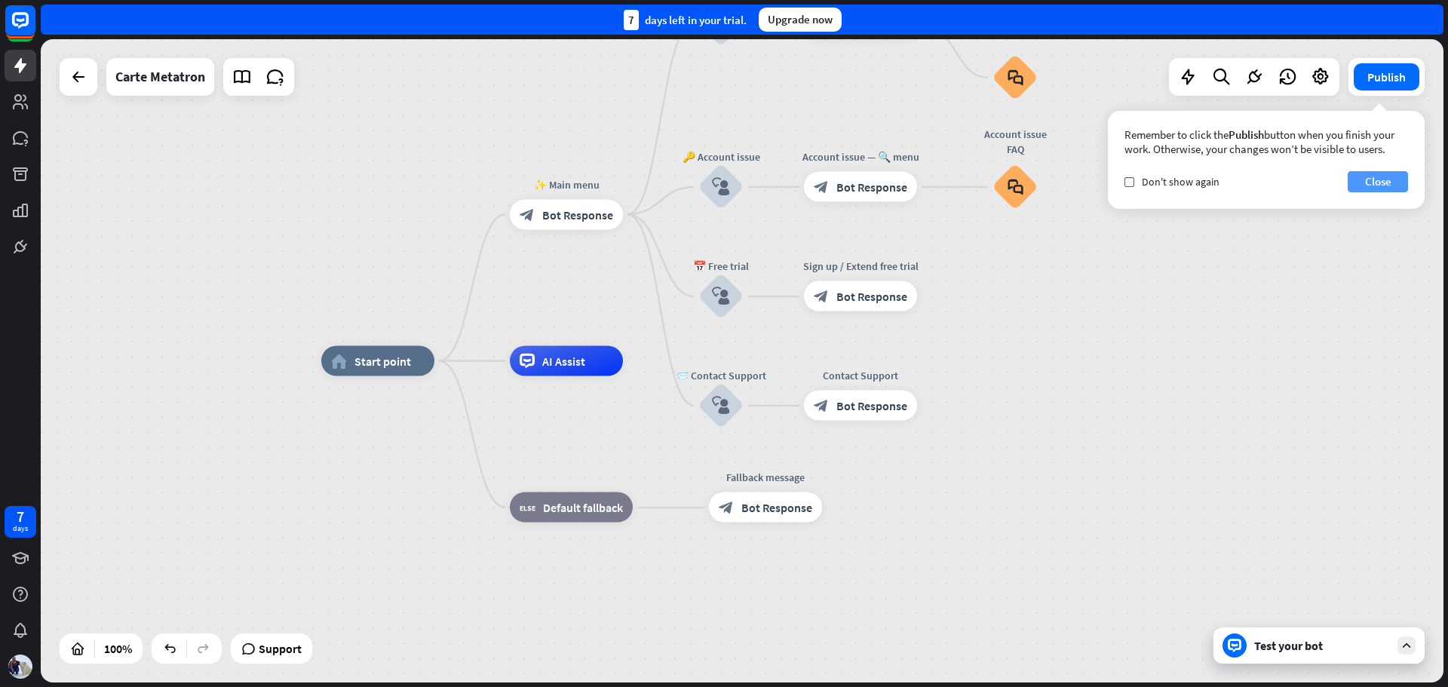
click at [1384, 177] on button "Close" at bounding box center [1378, 181] width 60 height 21
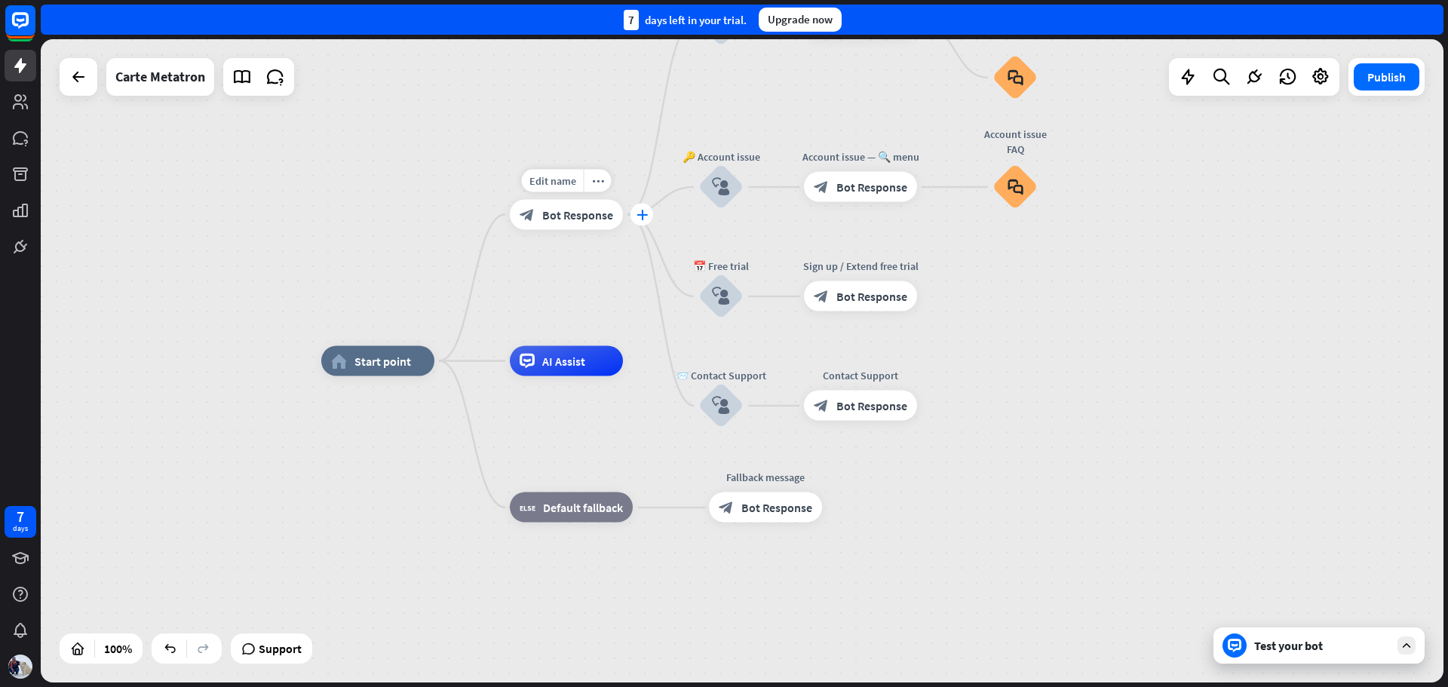
click at [640, 212] on icon "plus" at bounding box center [642, 214] width 11 height 11
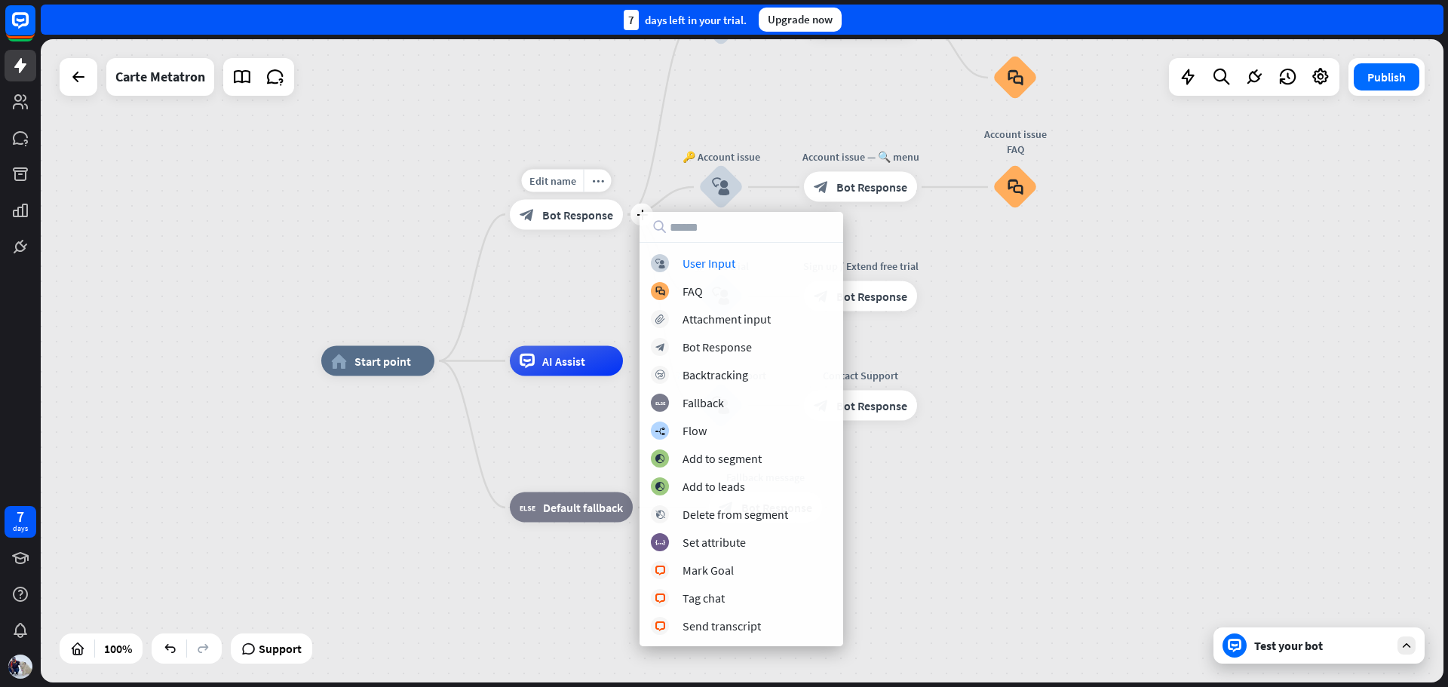
click at [575, 216] on span "Bot Response" at bounding box center [577, 214] width 71 height 15
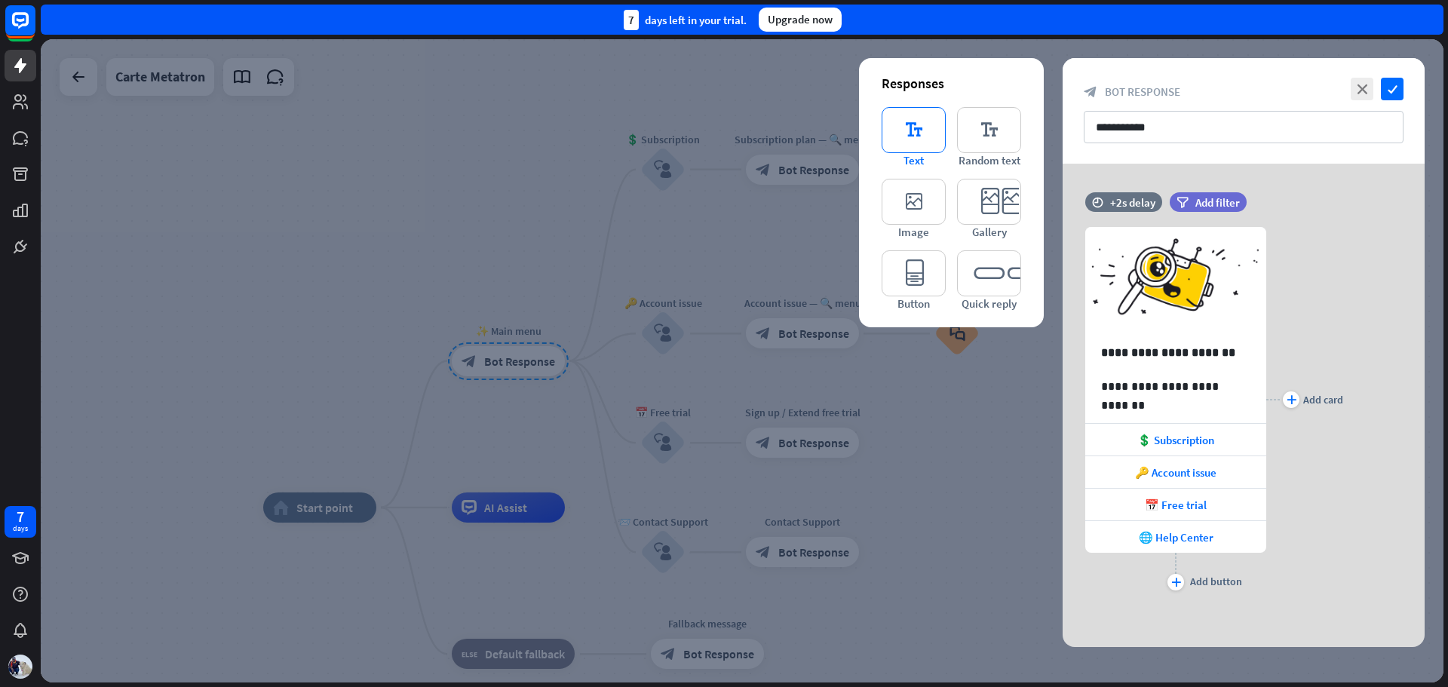
click at [915, 129] on icon "editor_text" at bounding box center [914, 130] width 64 height 46
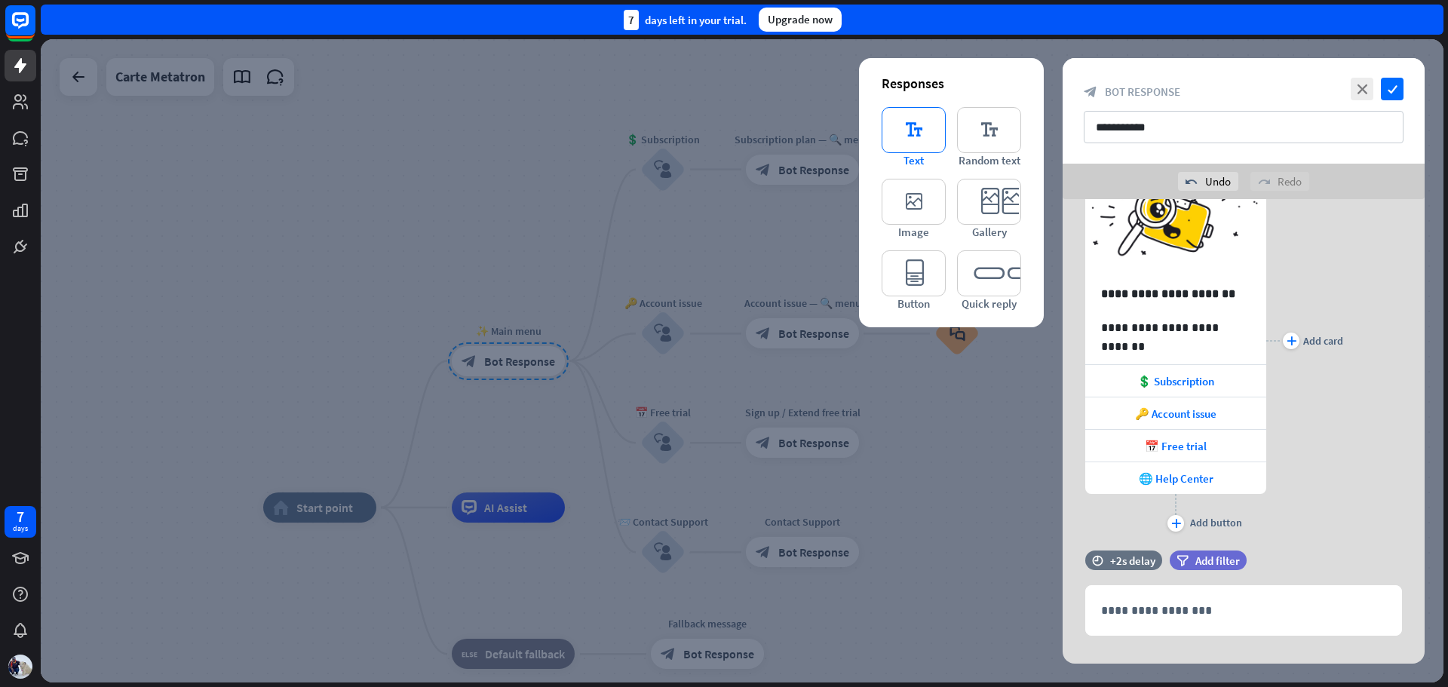
scroll to position [119, 0]
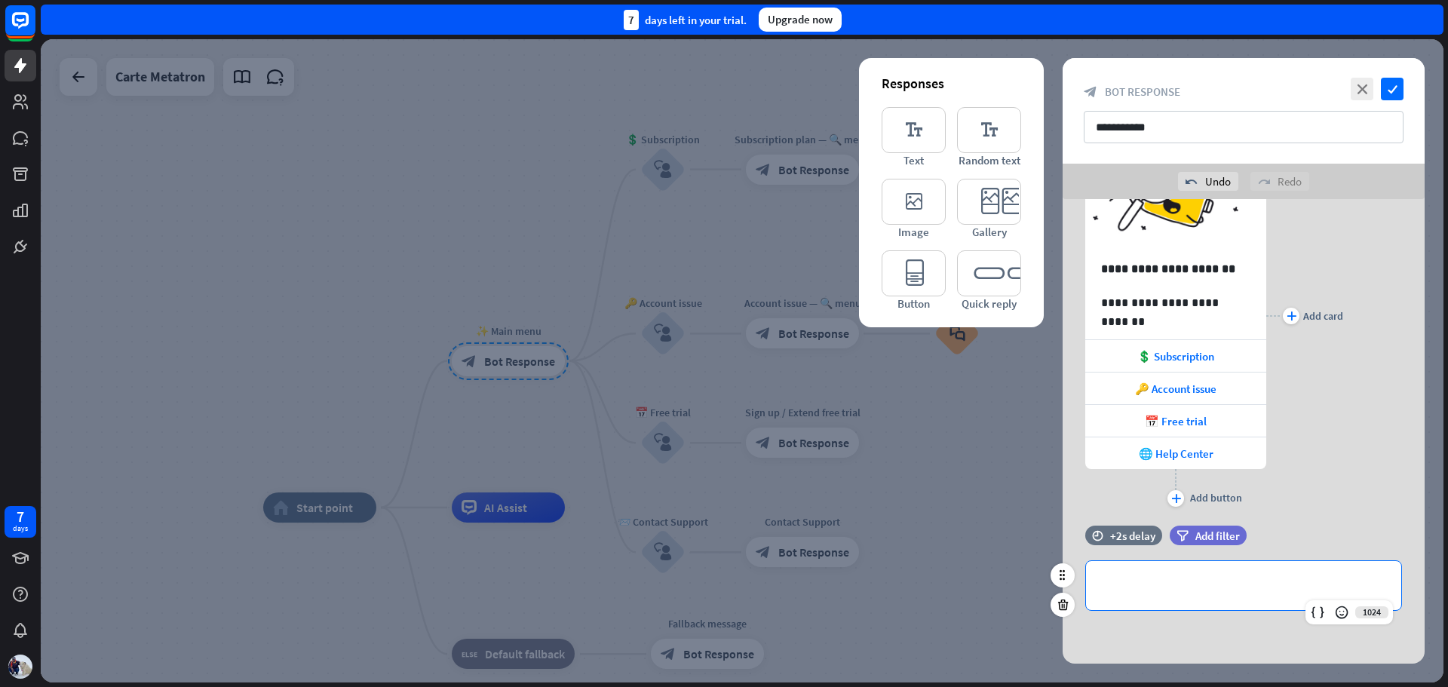
click at [1170, 589] on p "**********" at bounding box center [1243, 585] width 285 height 19
click at [316, 303] on div at bounding box center [742, 360] width 1403 height 643
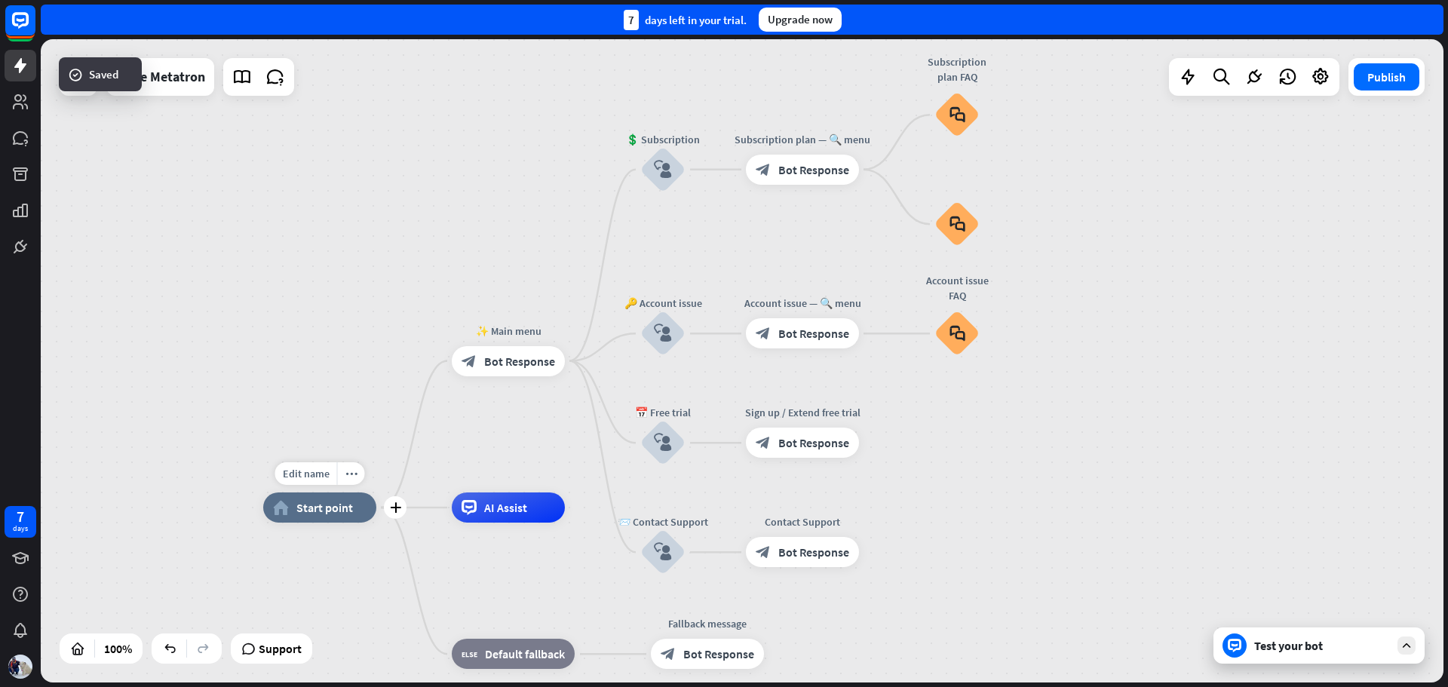
click at [320, 515] on div "home_2 Start point" at bounding box center [319, 507] width 113 height 30
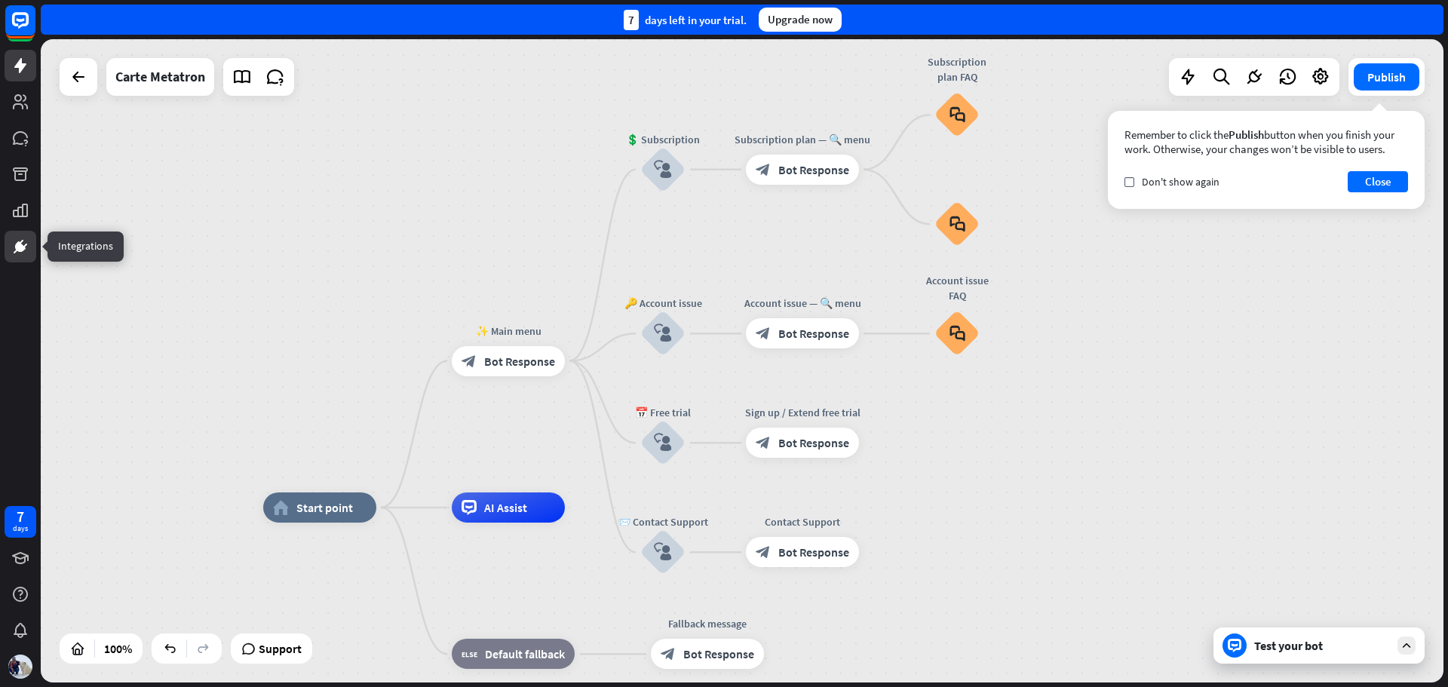
click at [20, 252] on icon at bounding box center [20, 246] width 11 height 11
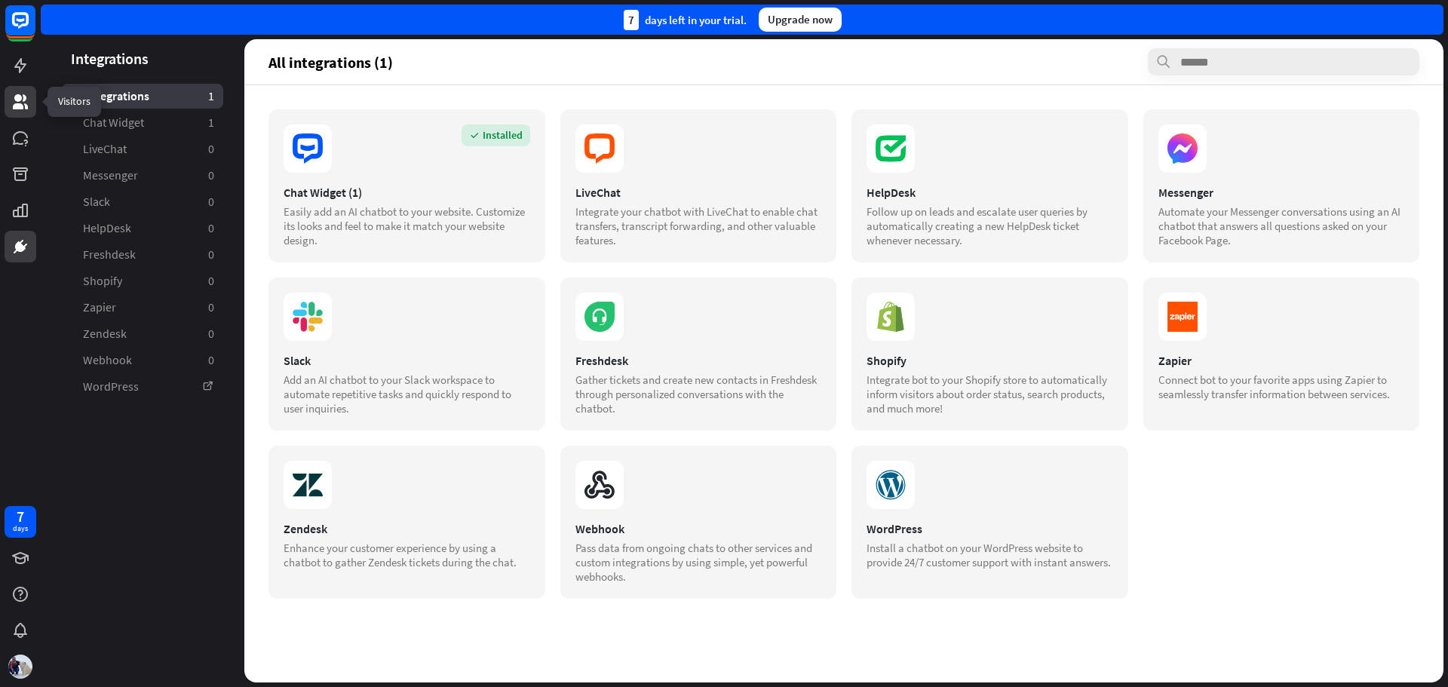
click at [17, 104] on icon at bounding box center [20, 101] width 15 height 15
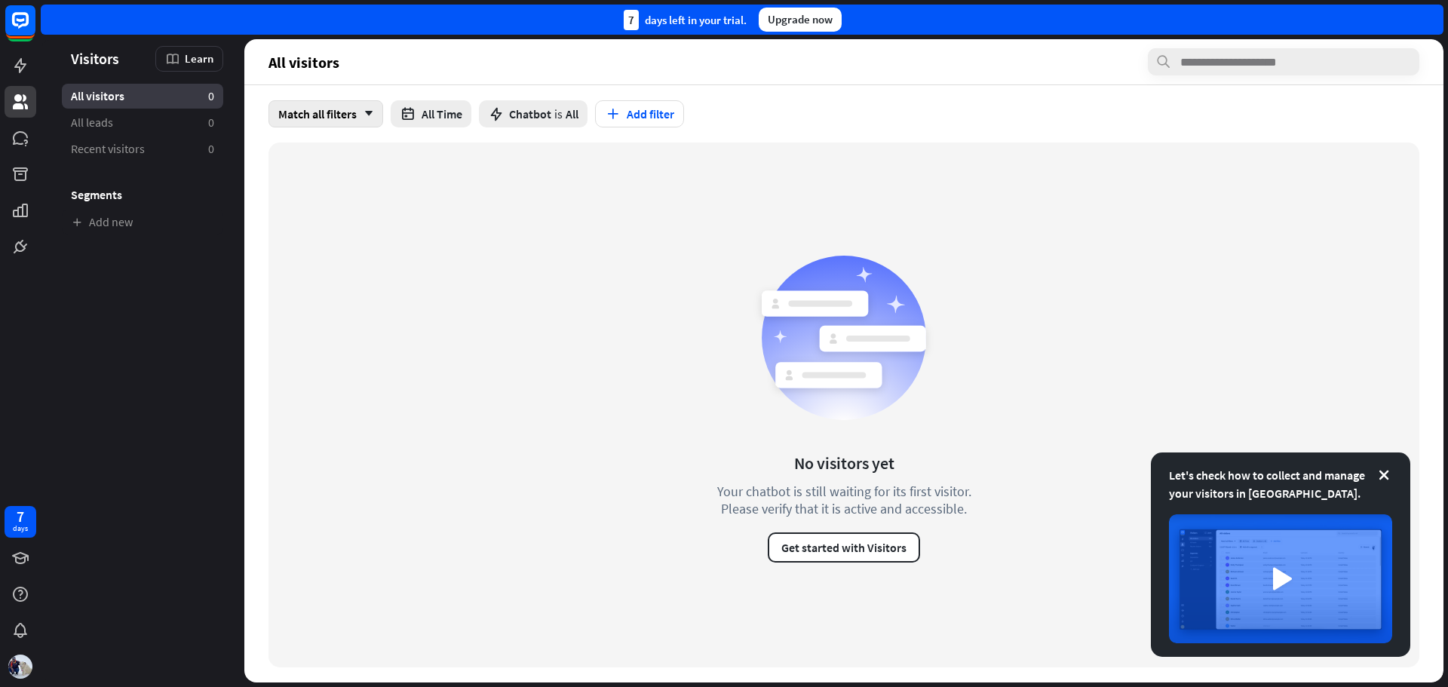
click at [369, 109] on icon "arrow_down" at bounding box center [365, 113] width 17 height 9
click at [541, 113] on span "Chatbot" at bounding box center [530, 113] width 42 height 15
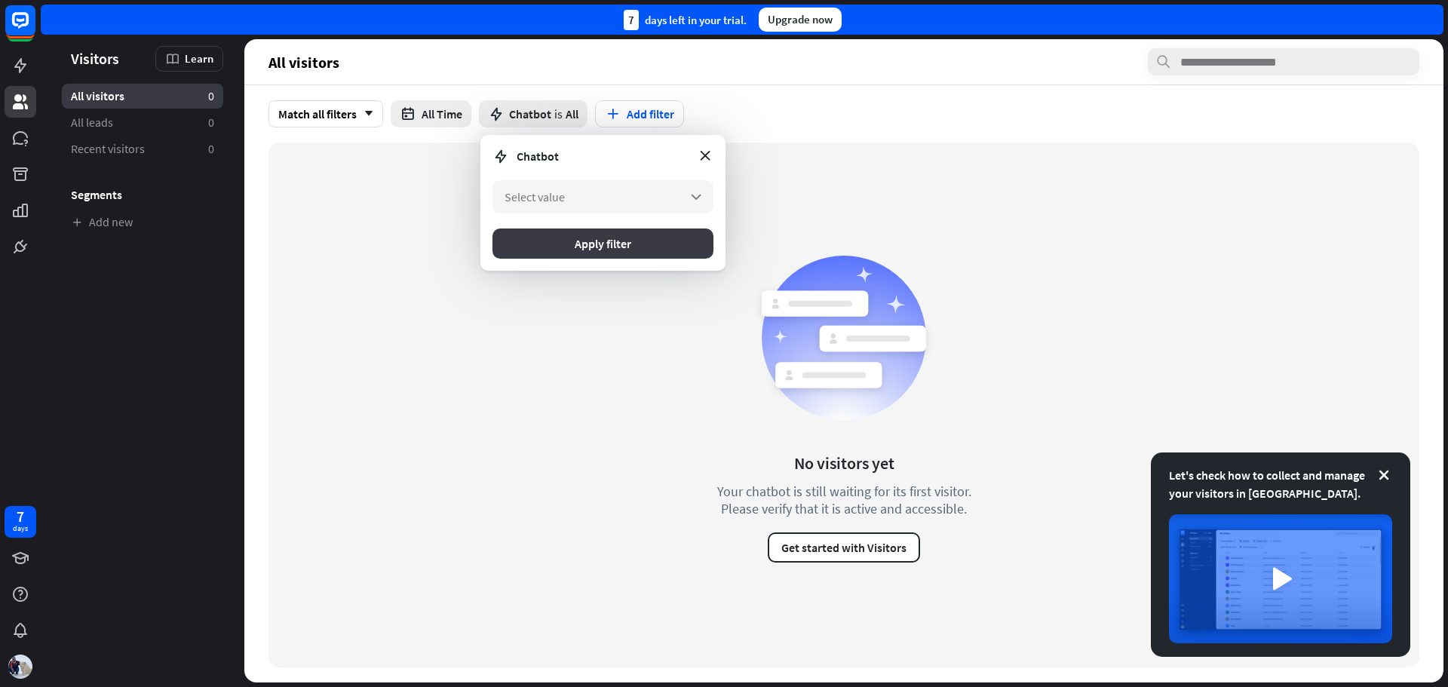
click at [609, 242] on button "Apply filter" at bounding box center [602, 244] width 221 height 30
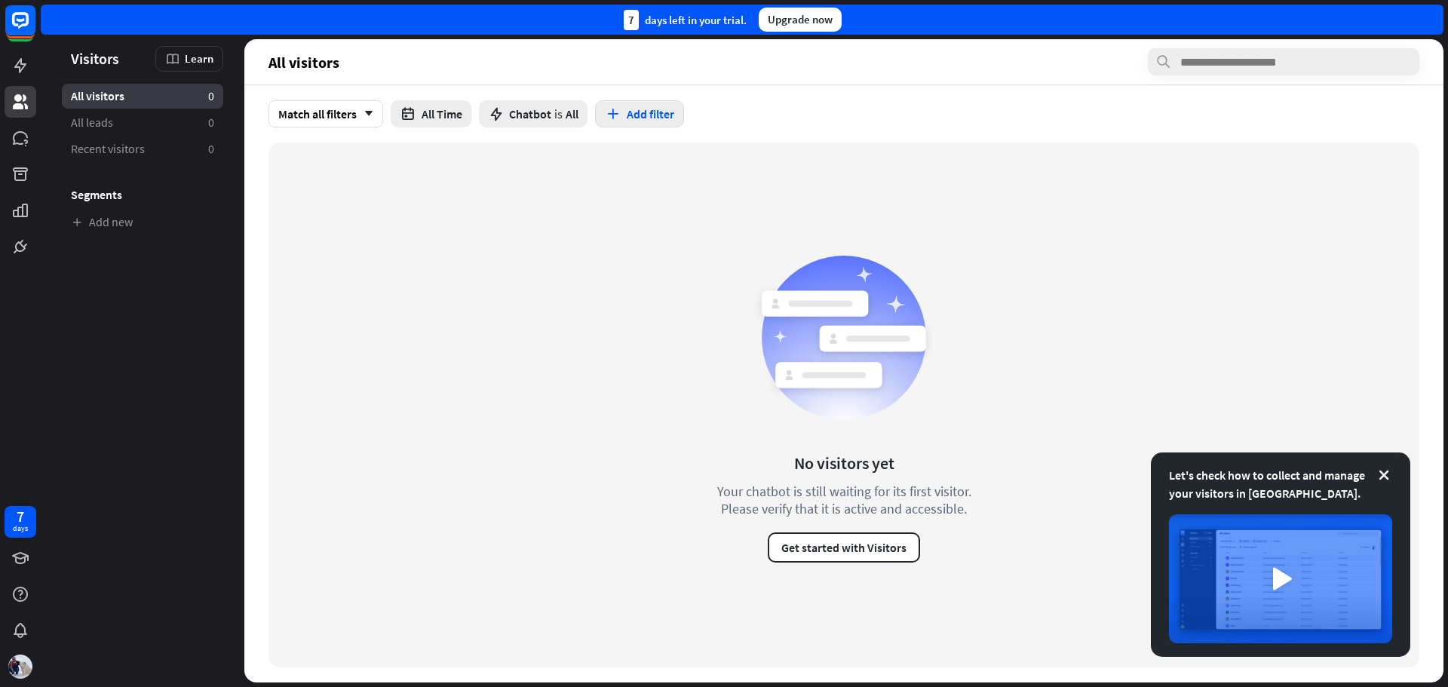
click at [648, 115] on button "Add filter" at bounding box center [639, 113] width 89 height 27
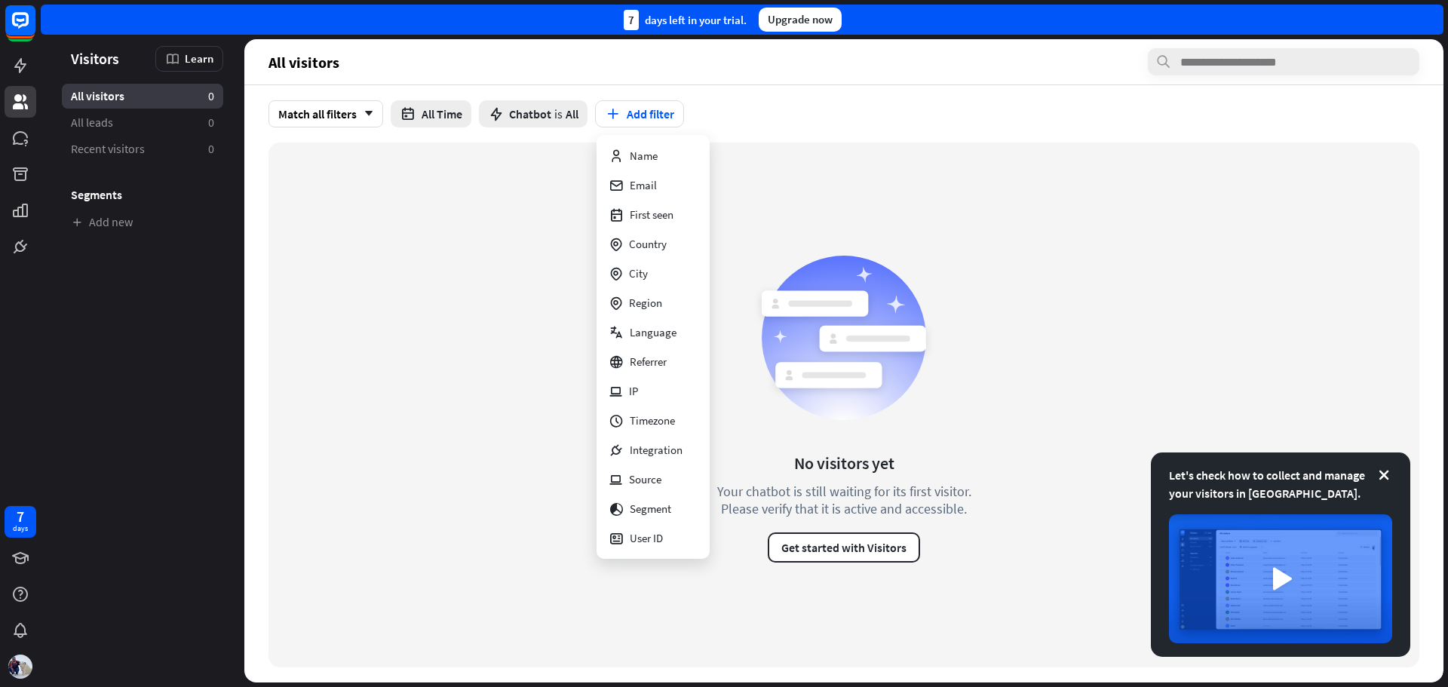
click at [373, 271] on div "No visitors yet Your chatbot is still waiting for its first visitor. Please ver…" at bounding box center [843, 405] width 1151 height 525
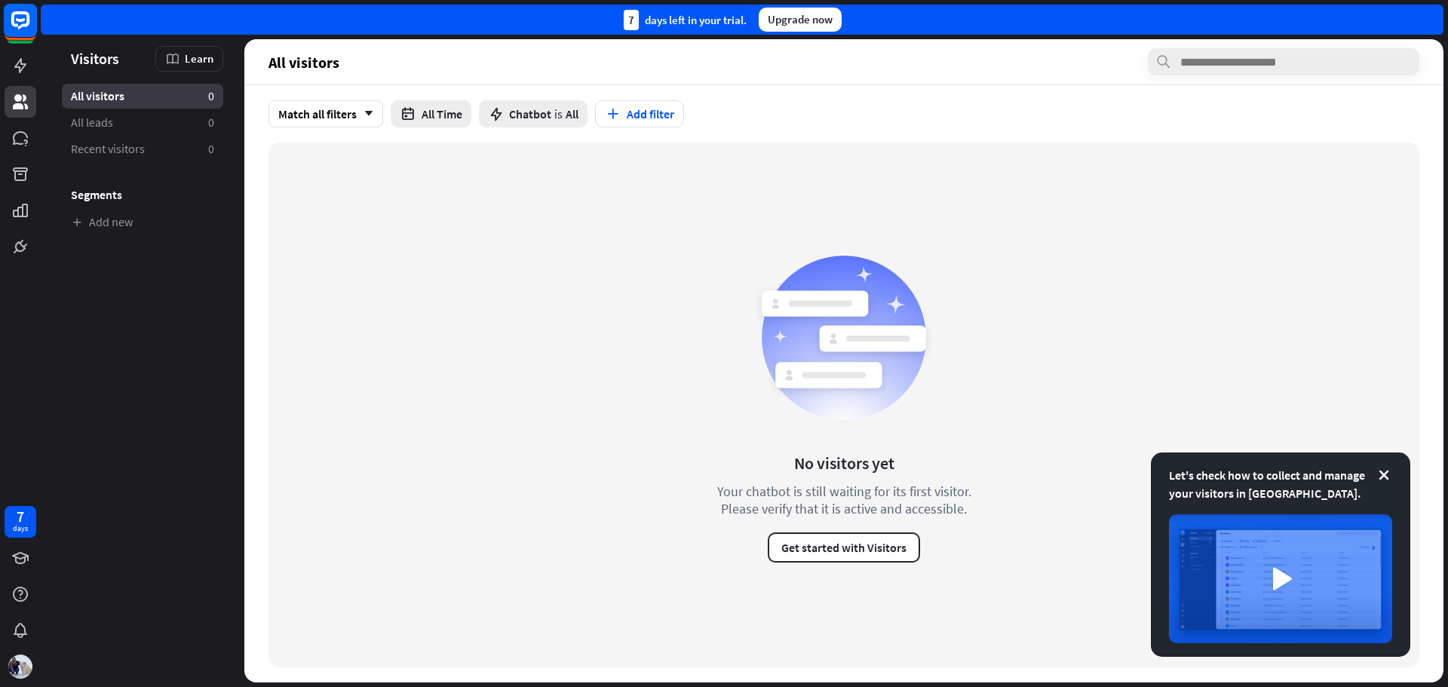
click at [8, 20] on rect at bounding box center [20, 20] width 33 height 33
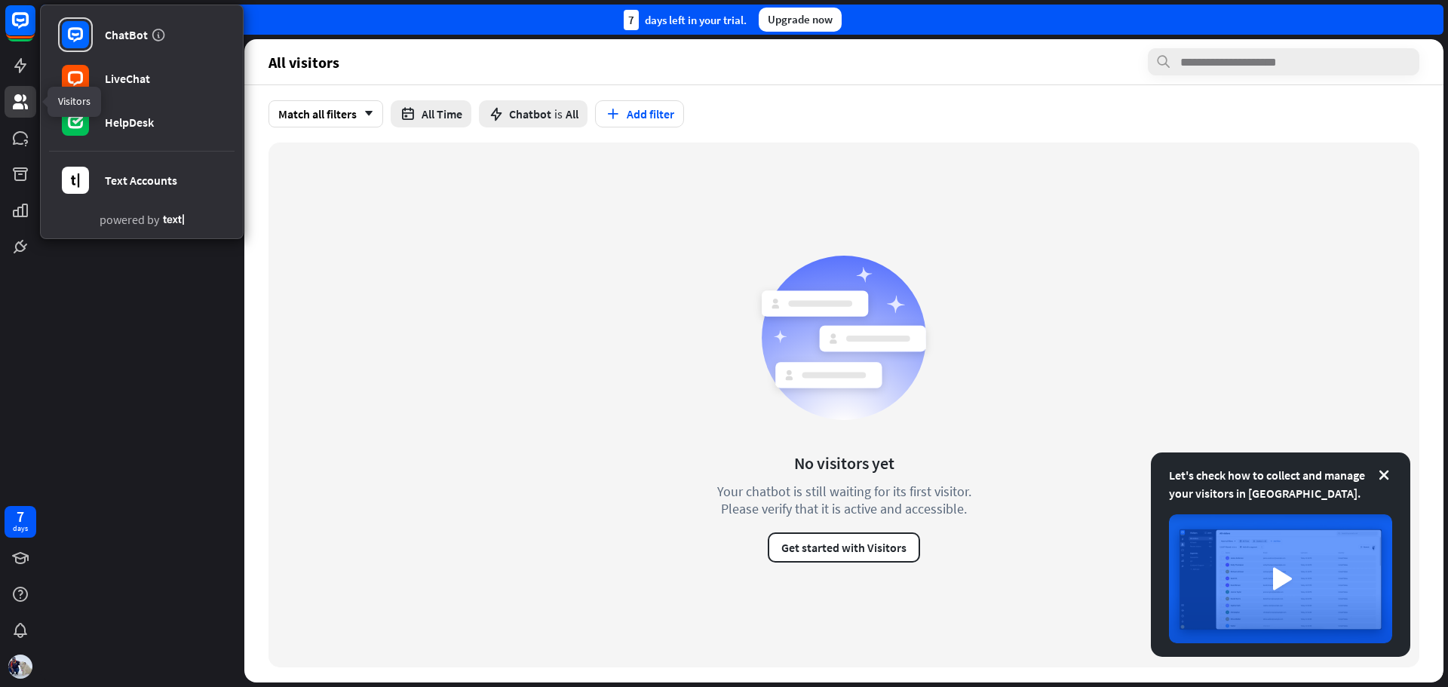
click at [22, 103] on icon at bounding box center [20, 102] width 18 height 18
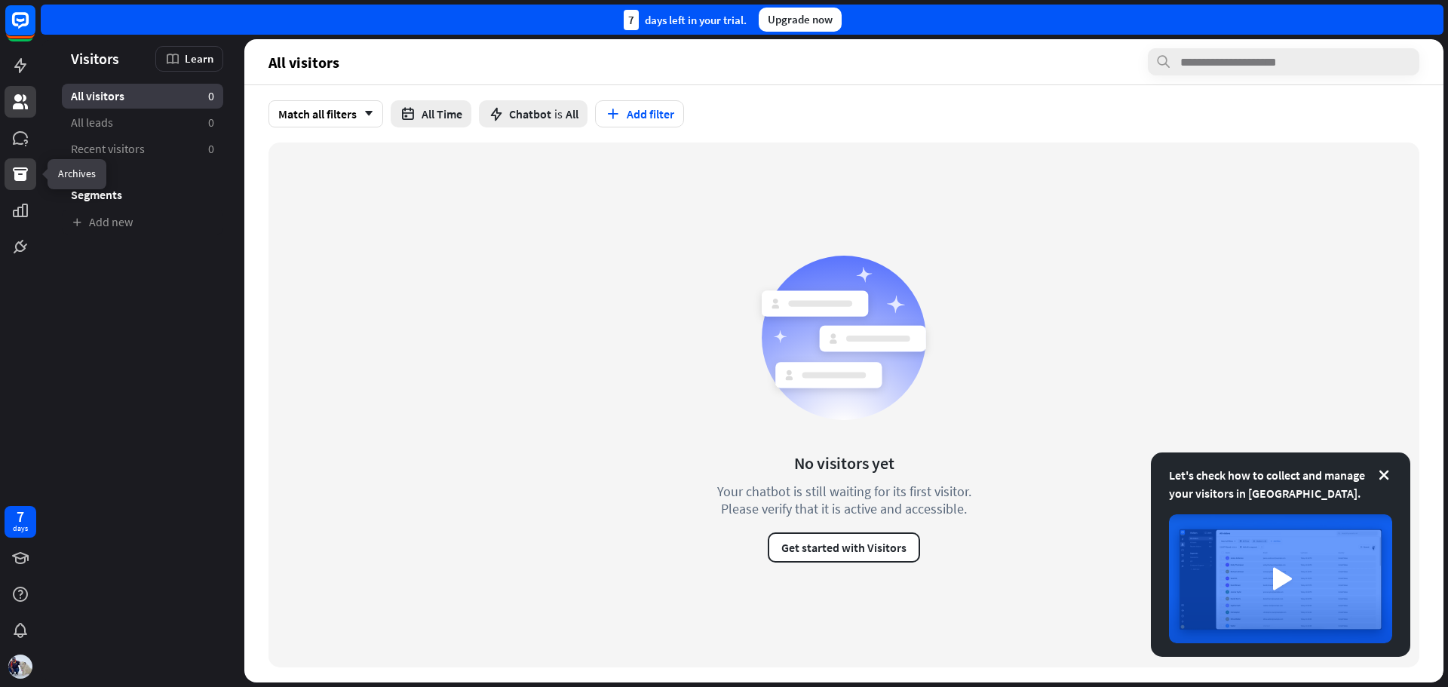
click at [17, 170] on icon at bounding box center [20, 174] width 18 height 18
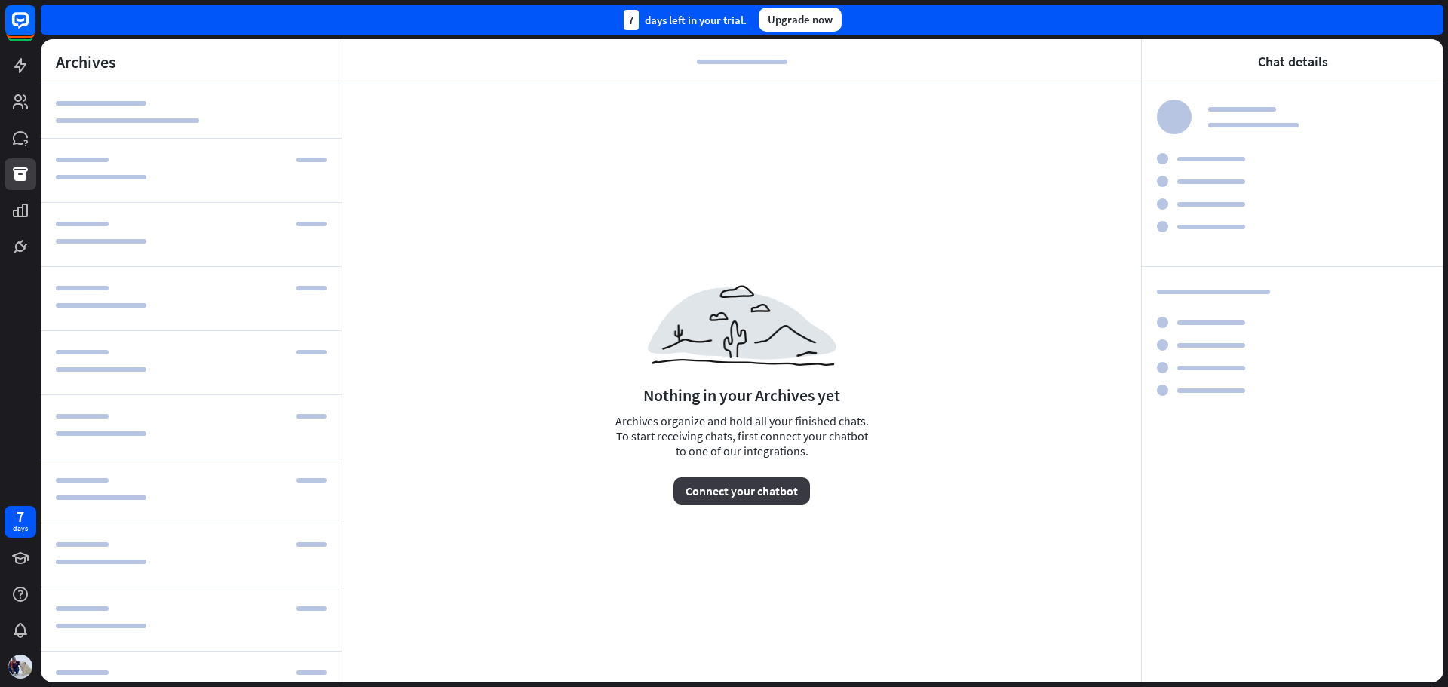
click at [718, 492] on button "Connect your chatbot" at bounding box center [741, 490] width 137 height 27
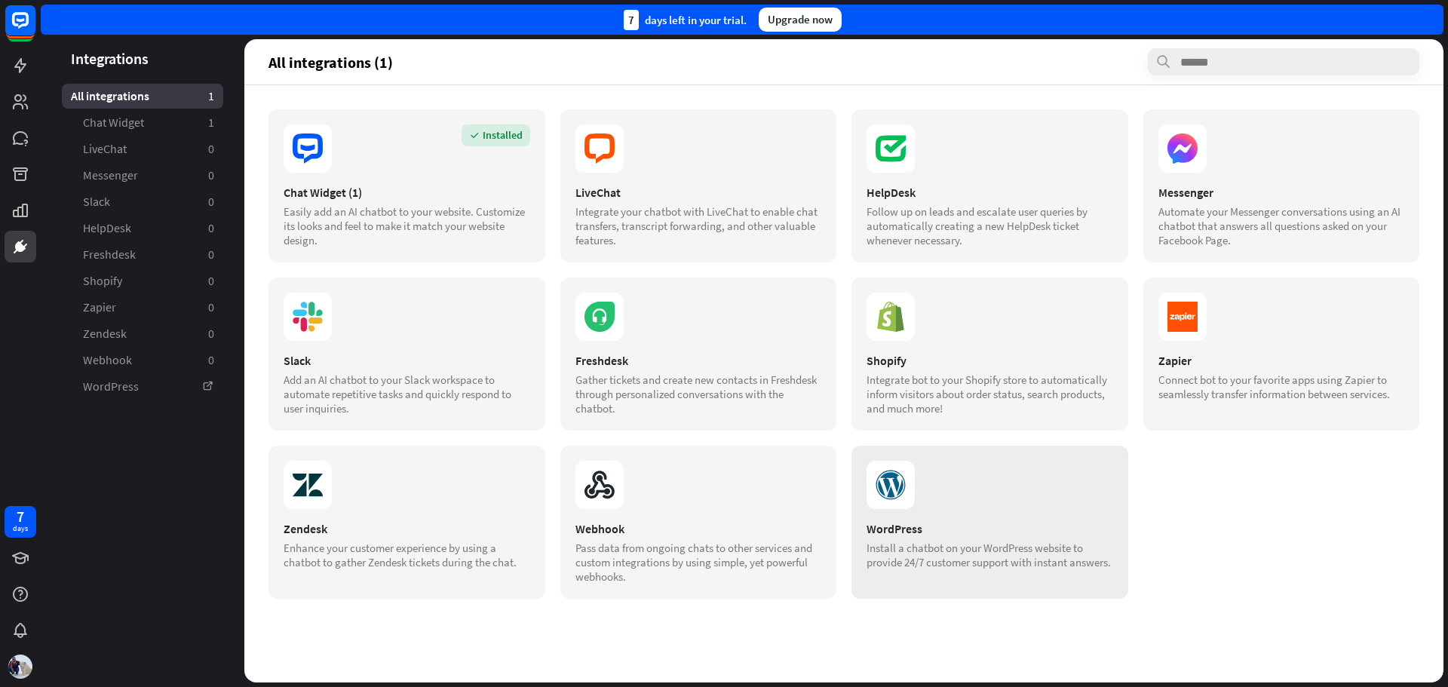
click at [917, 532] on div "WordPress" at bounding box center [990, 528] width 247 height 15
click at [22, 557] on icon at bounding box center [20, 558] width 17 height 12
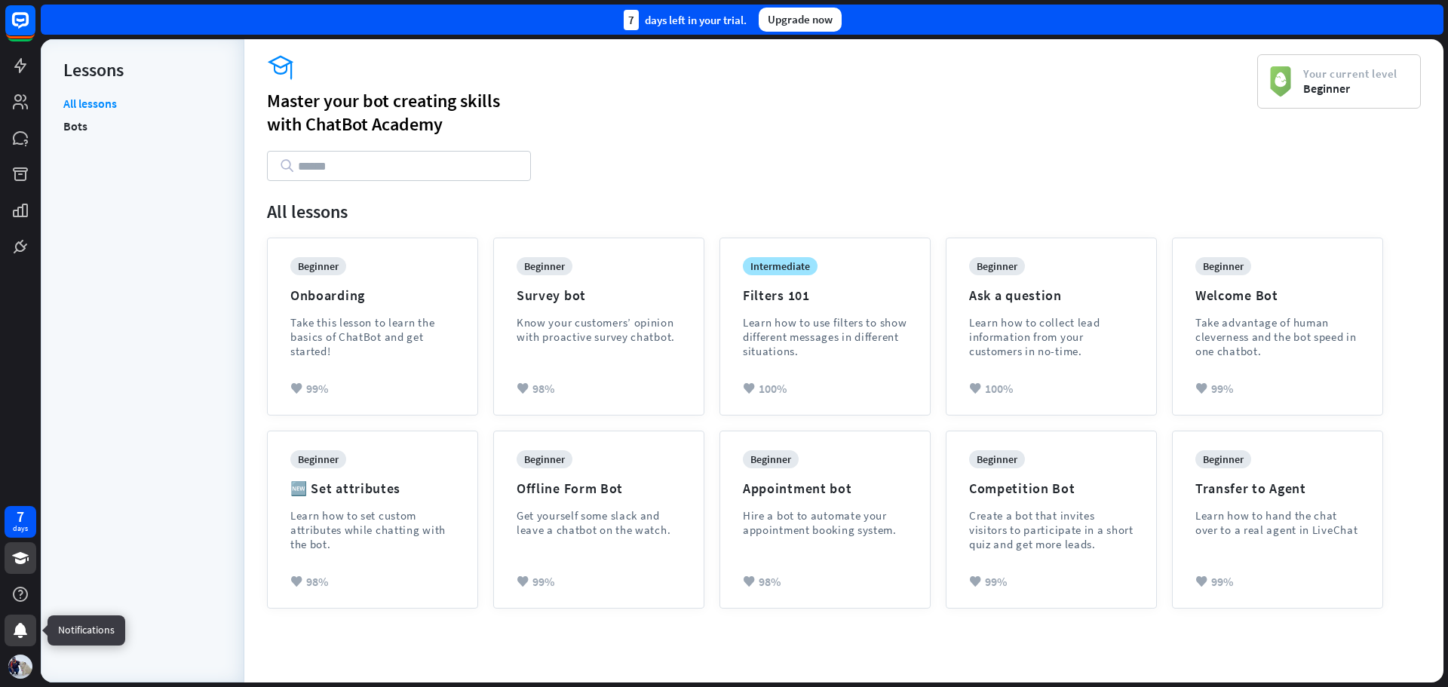
click at [14, 627] on icon at bounding box center [20, 630] width 18 height 18
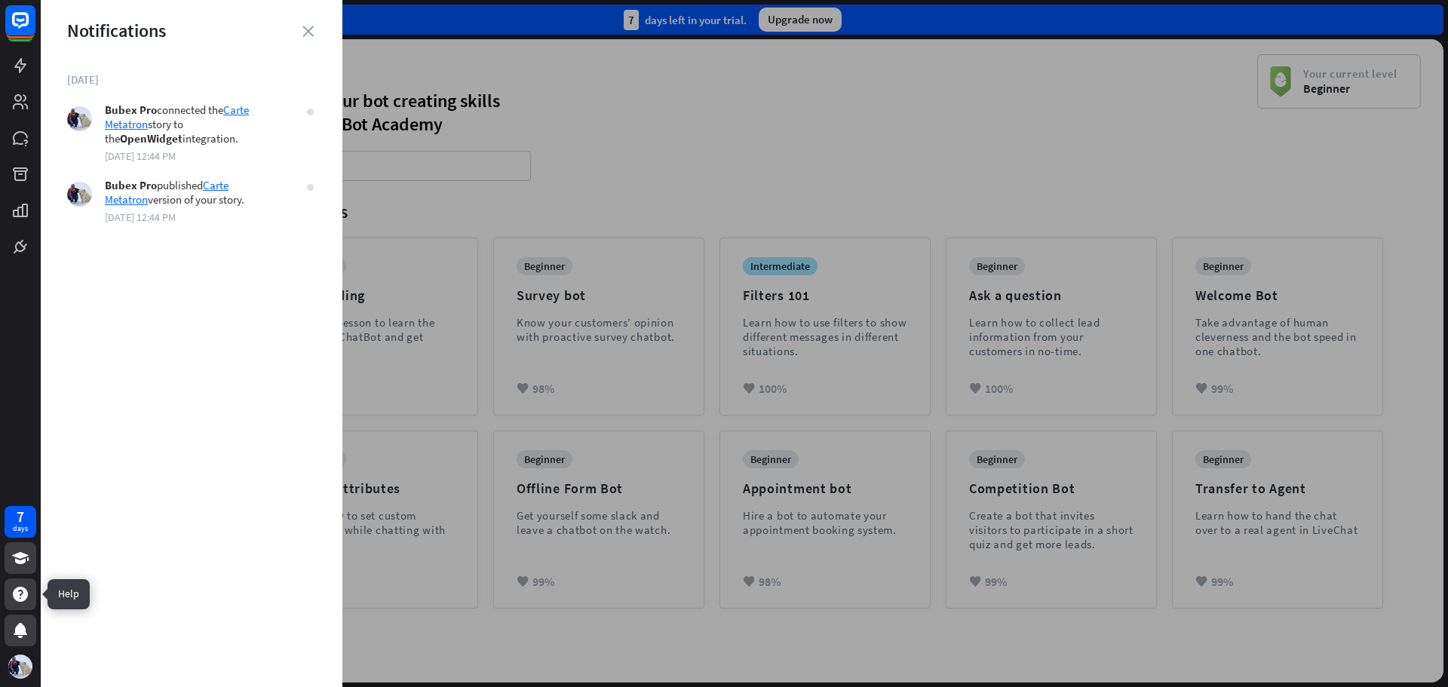
click at [17, 598] on icon at bounding box center [20, 594] width 15 height 15
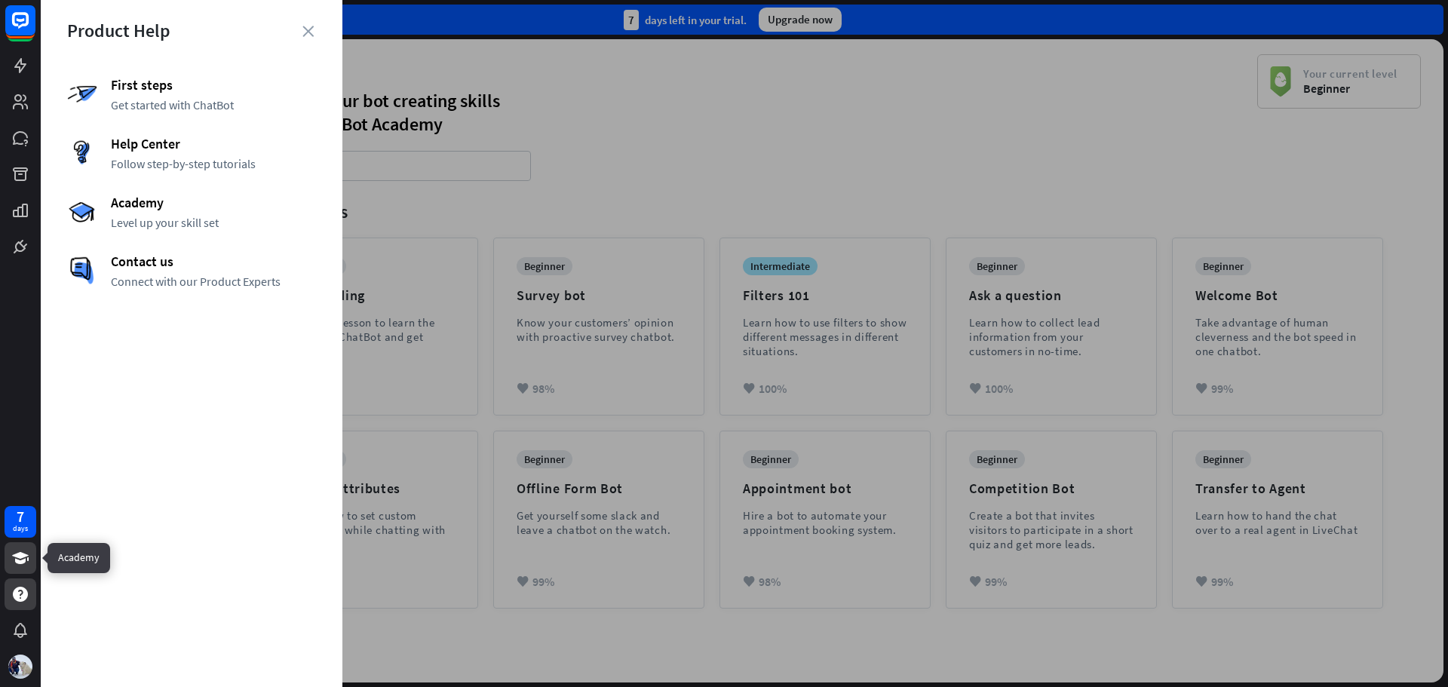
click at [16, 555] on icon at bounding box center [20, 558] width 17 height 12
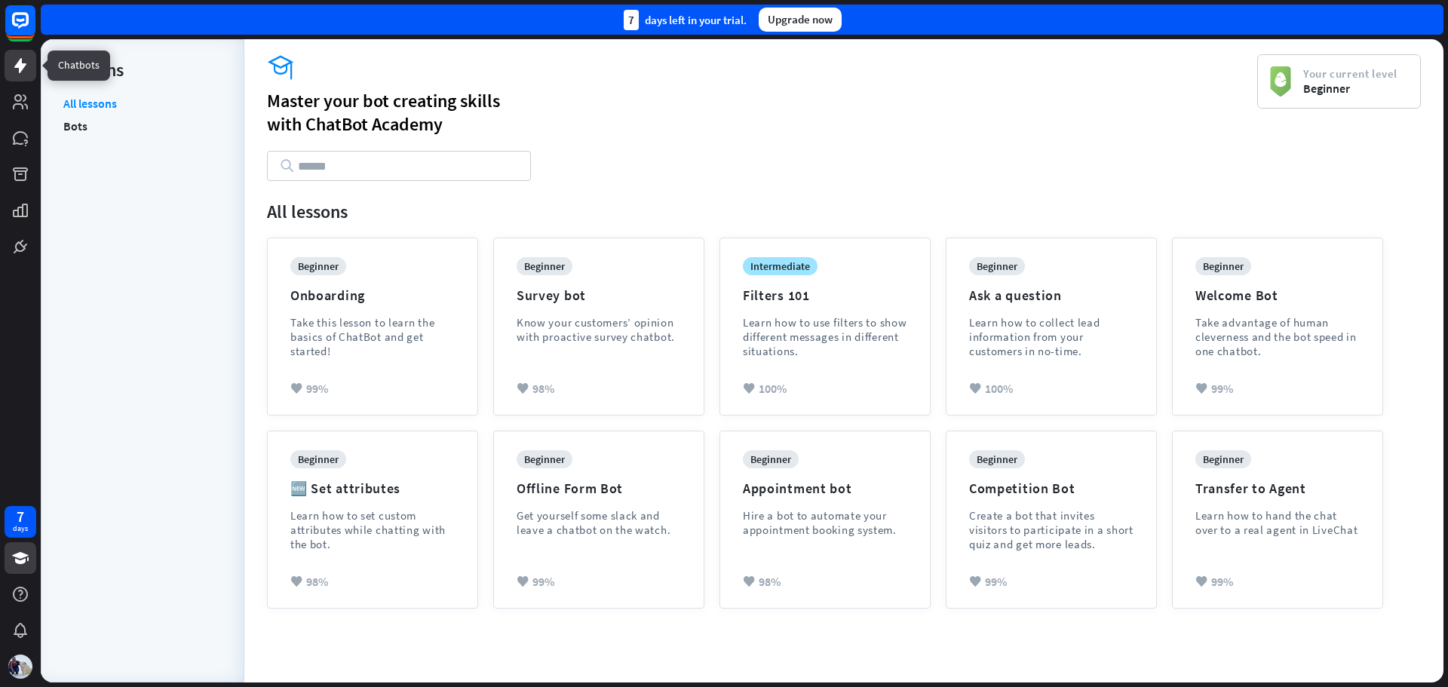
click at [14, 60] on icon at bounding box center [20, 66] width 18 height 18
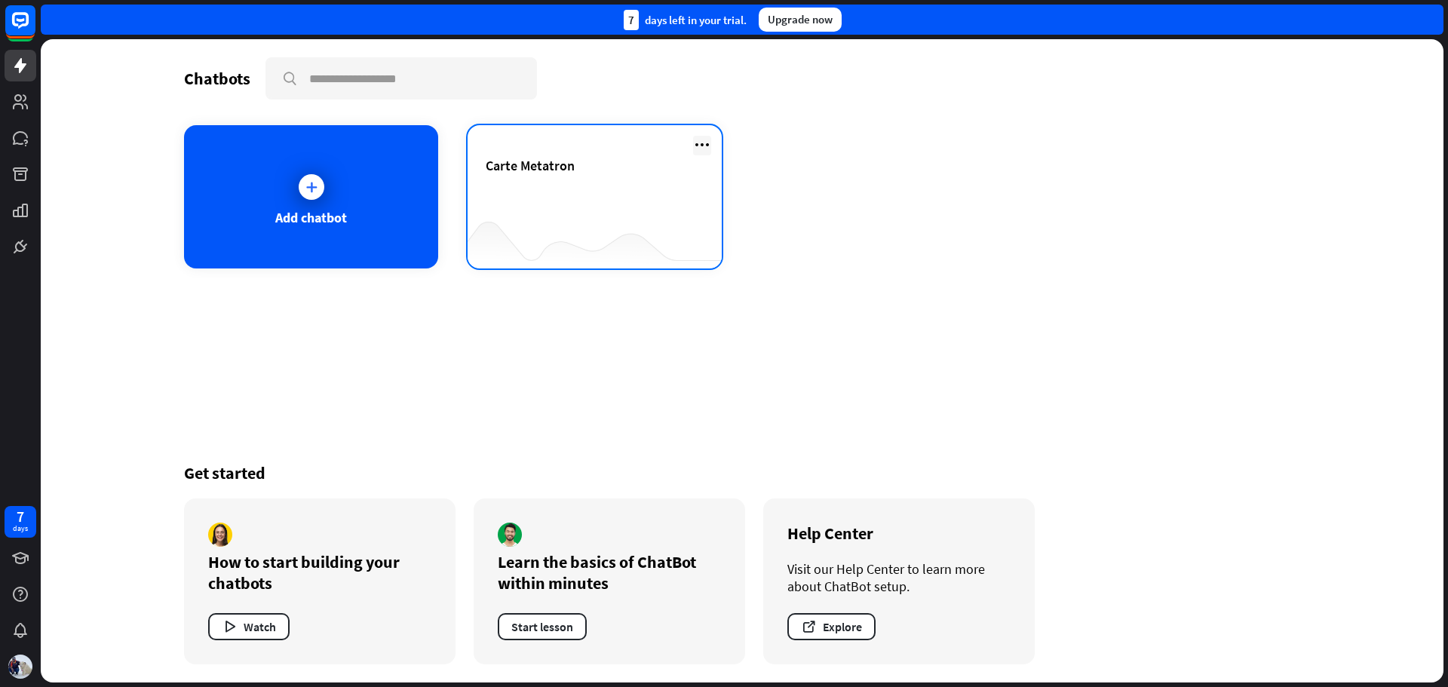
click at [700, 138] on icon at bounding box center [702, 145] width 18 height 18
click at [526, 173] on span "Carte Metatron" at bounding box center [530, 165] width 89 height 17
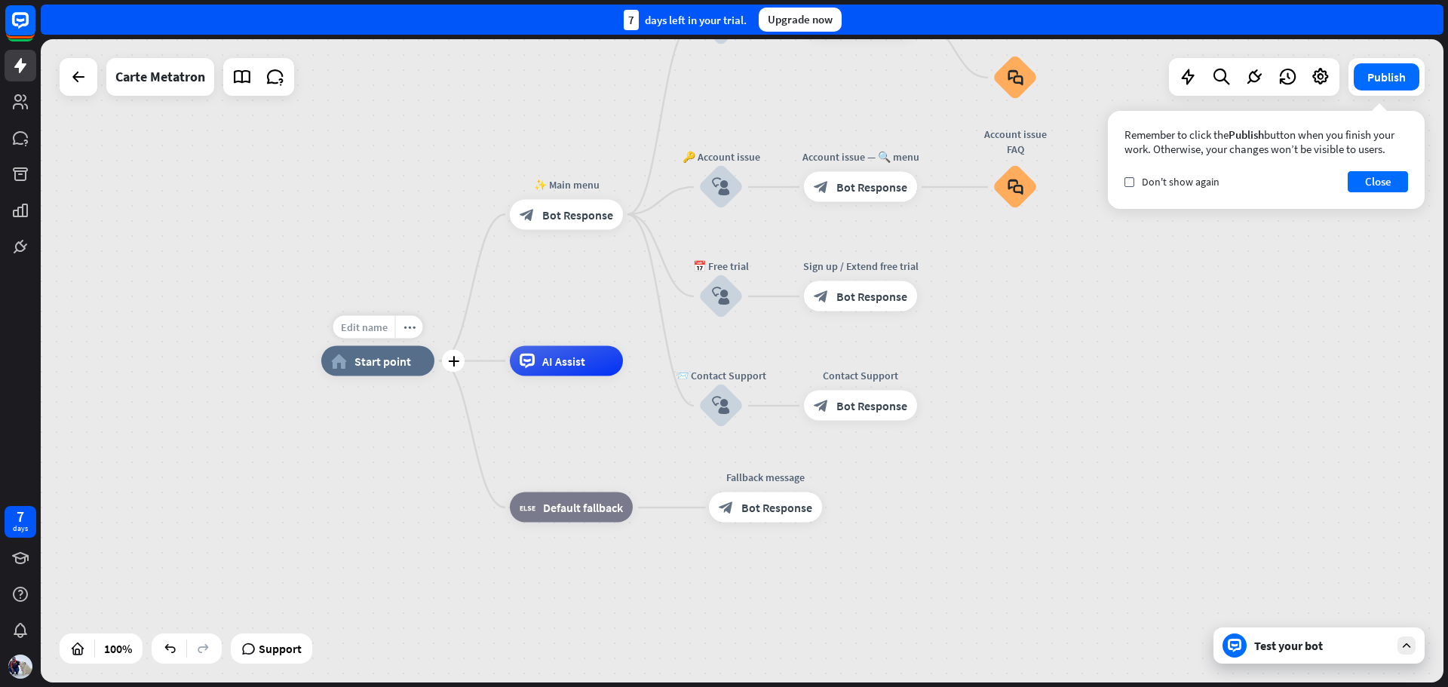
click at [365, 333] on span "Edit name" at bounding box center [364, 328] width 47 height 14
type input "**********"
click at [386, 501] on div "**********" at bounding box center [742, 360] width 1403 height 643
click at [380, 325] on span "Edit name" at bounding box center [365, 328] width 47 height 14
click at [591, 368] on div "AI Assist" at bounding box center [567, 361] width 113 height 30
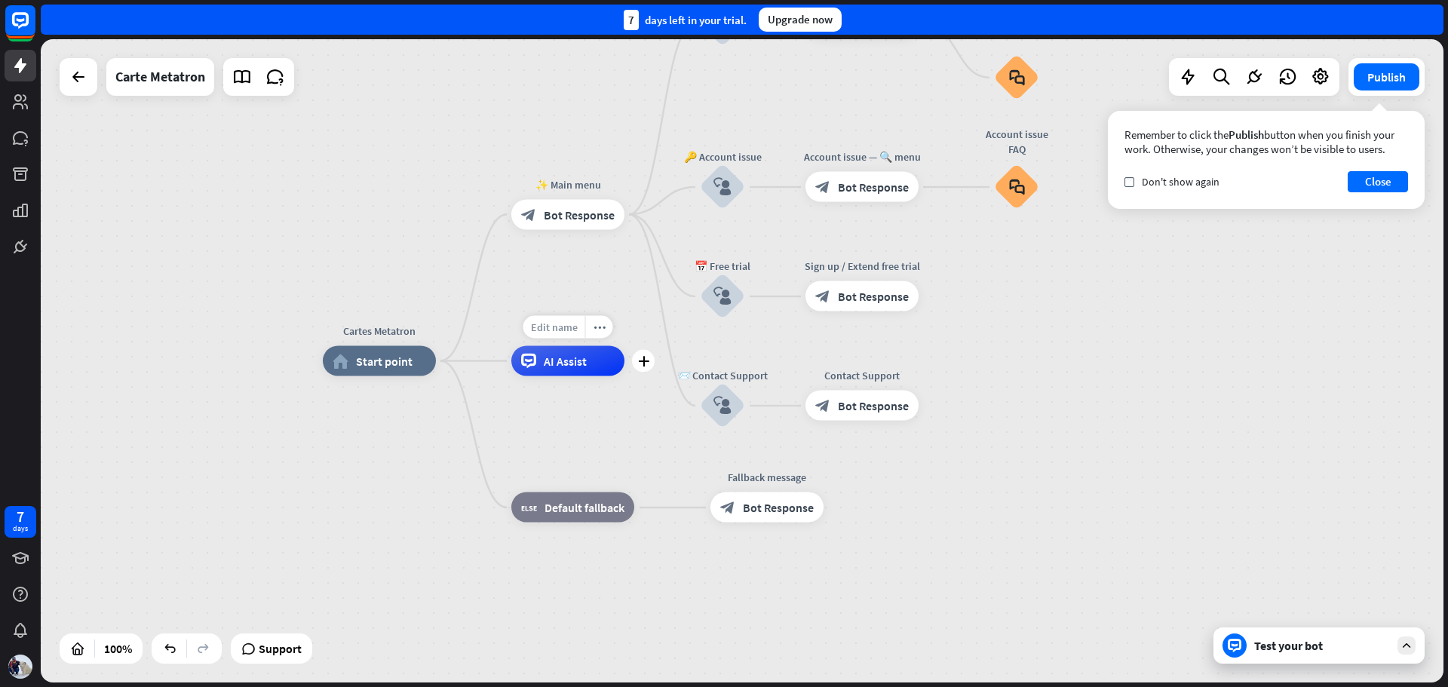
click at [580, 331] on div "Edit name" at bounding box center [554, 327] width 62 height 23
click at [569, 184] on span "Edit name" at bounding box center [554, 180] width 47 height 14
click at [839, 152] on span "Edit name" at bounding box center [848, 153] width 47 height 14
click at [1012, 145] on span "Edit name" at bounding box center [1003, 146] width 47 height 14
click at [1379, 188] on button "Close" at bounding box center [1378, 181] width 60 height 21
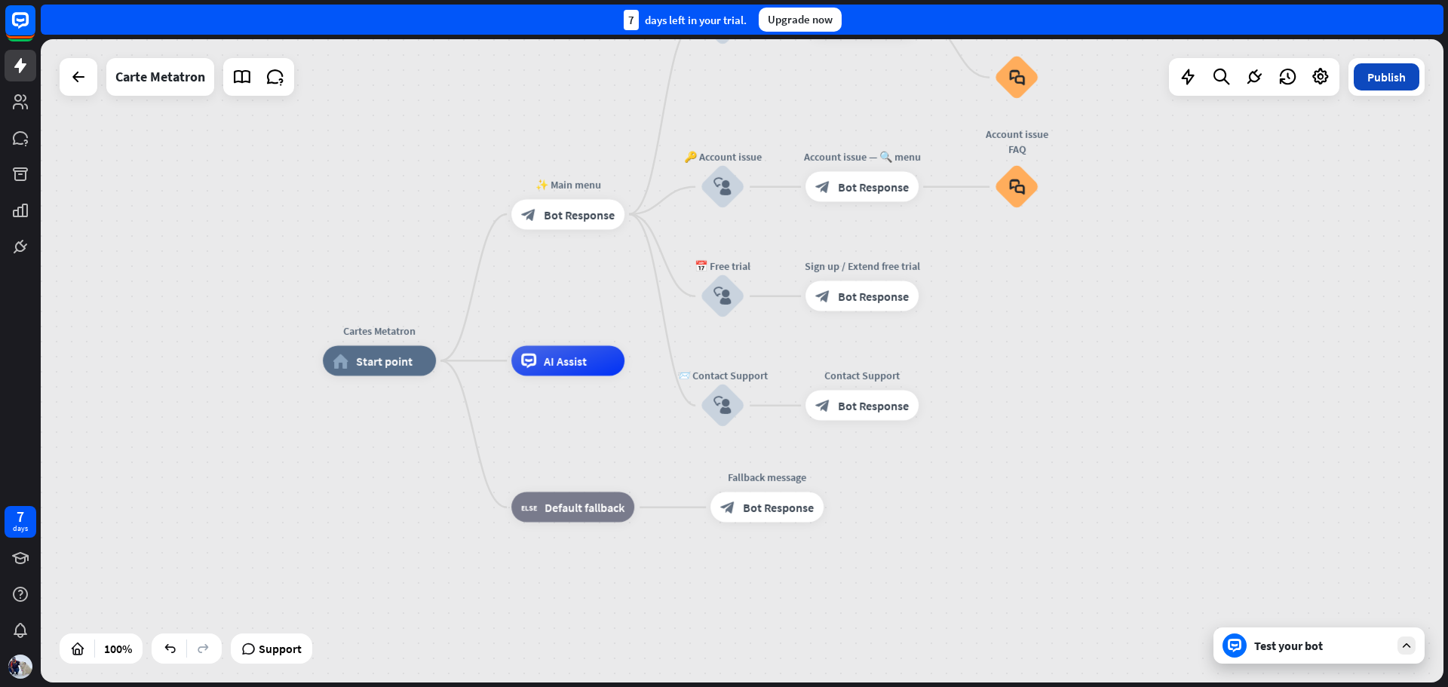
click at [1386, 81] on button "Publish" at bounding box center [1387, 76] width 66 height 27
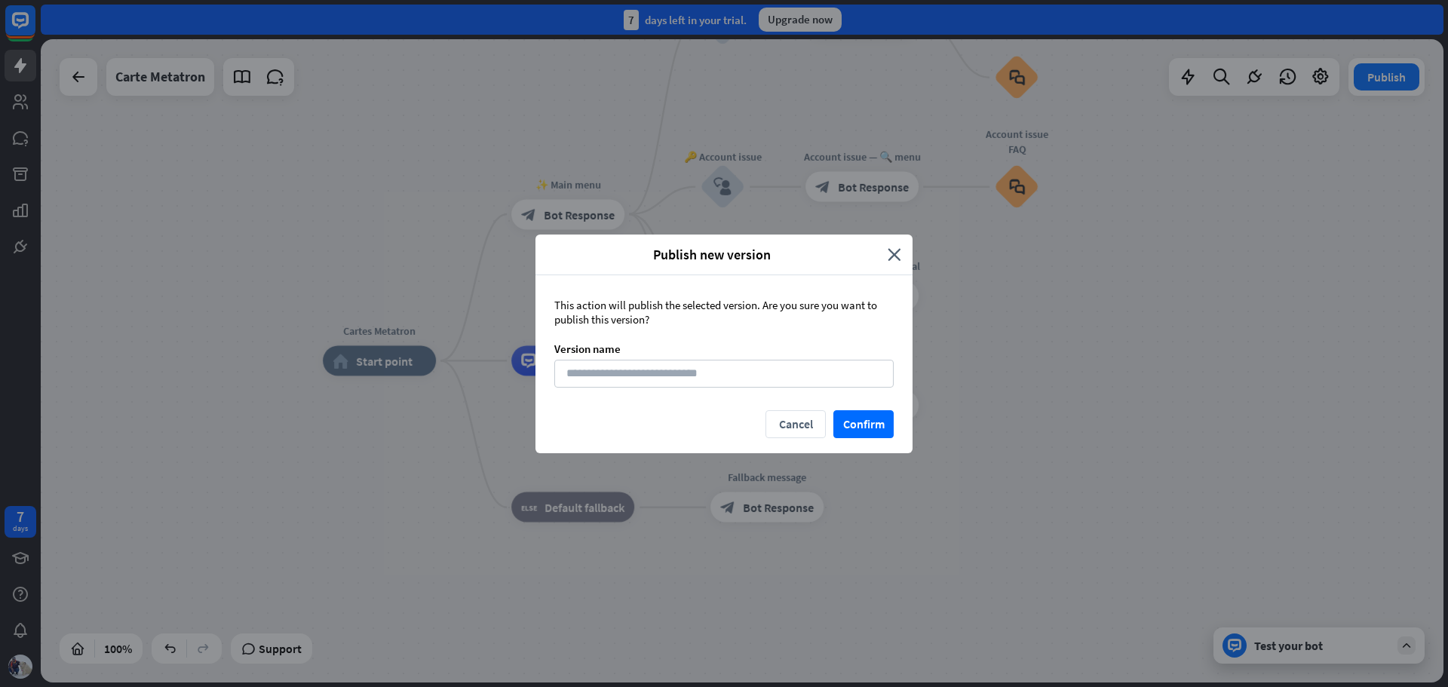
click at [868, 406] on div "This action will publish the selected version. Are you sure you want to publish…" at bounding box center [723, 342] width 377 height 135
click at [865, 431] on button "Confirm" at bounding box center [863, 424] width 60 height 28
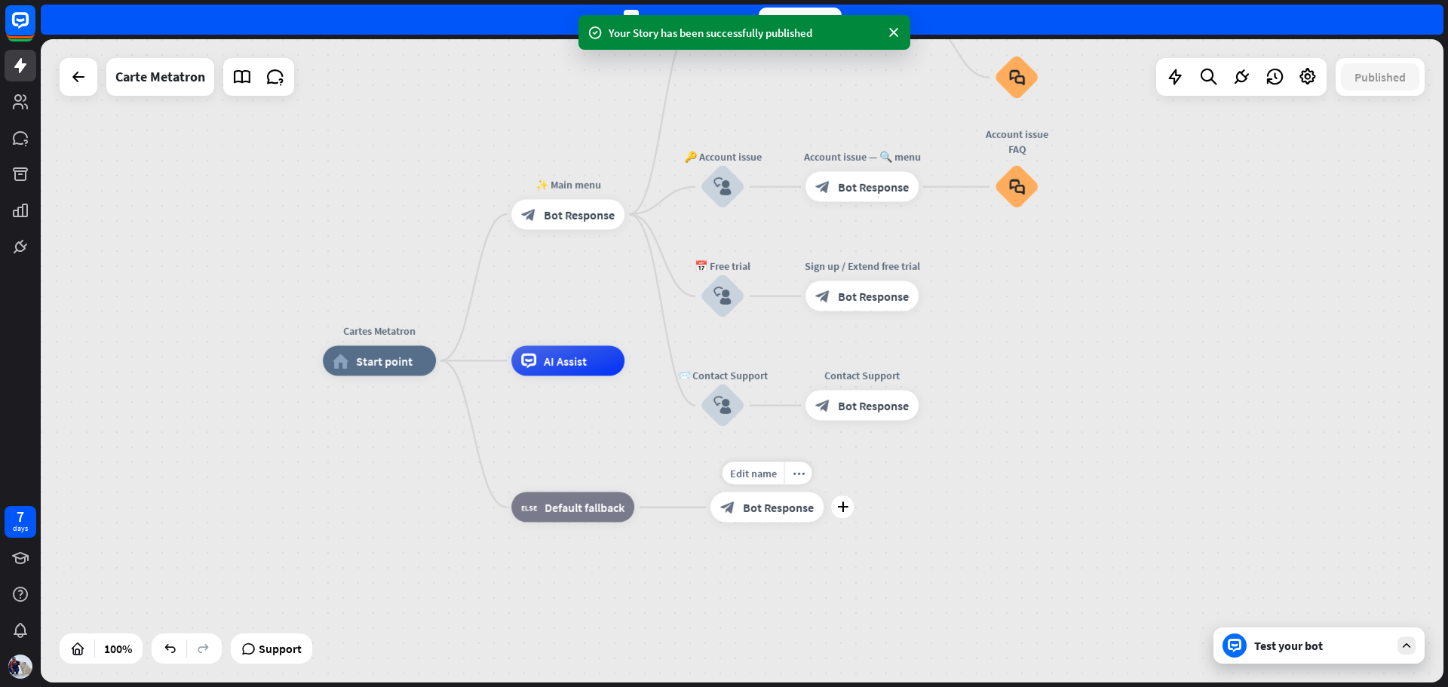
click at [802, 508] on span "Bot Response" at bounding box center [778, 507] width 71 height 15
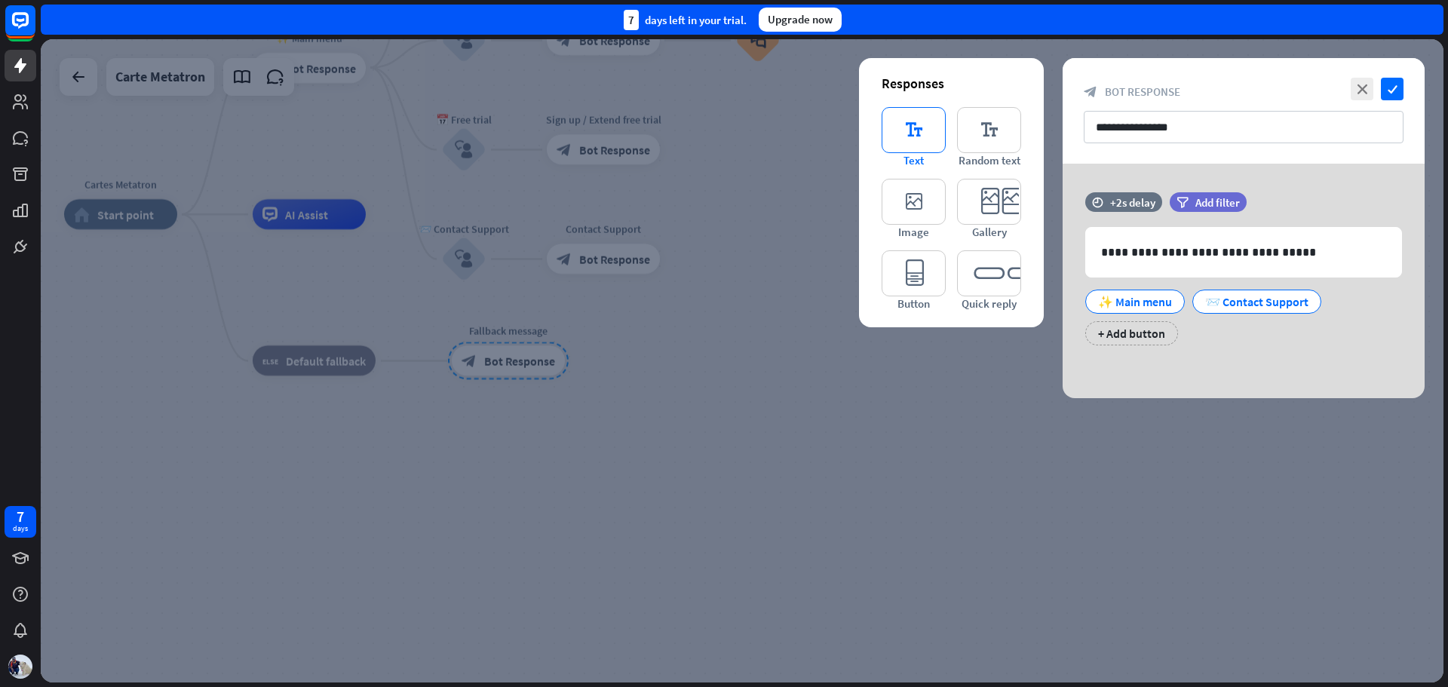
click at [904, 129] on icon "editor_text" at bounding box center [914, 130] width 64 height 46
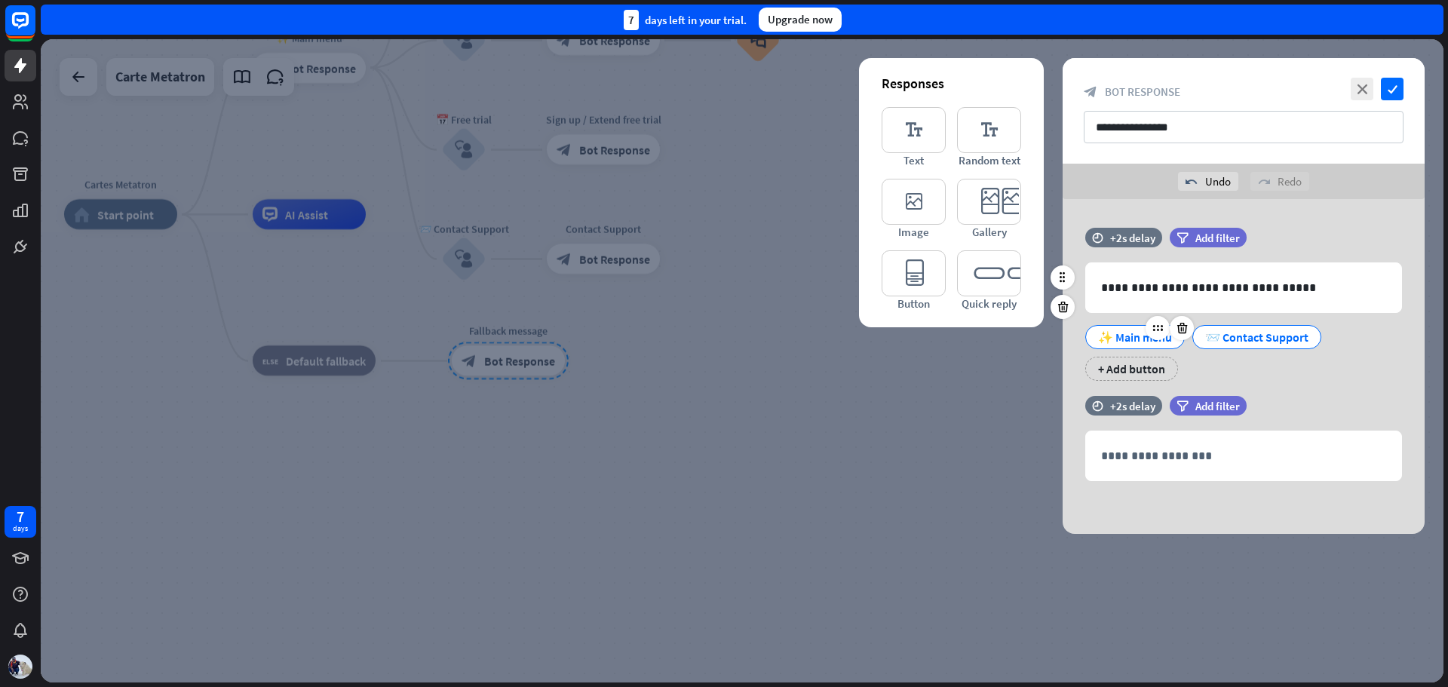
click at [1137, 337] on div "✨ Main menu" at bounding box center [1135, 337] width 74 height 23
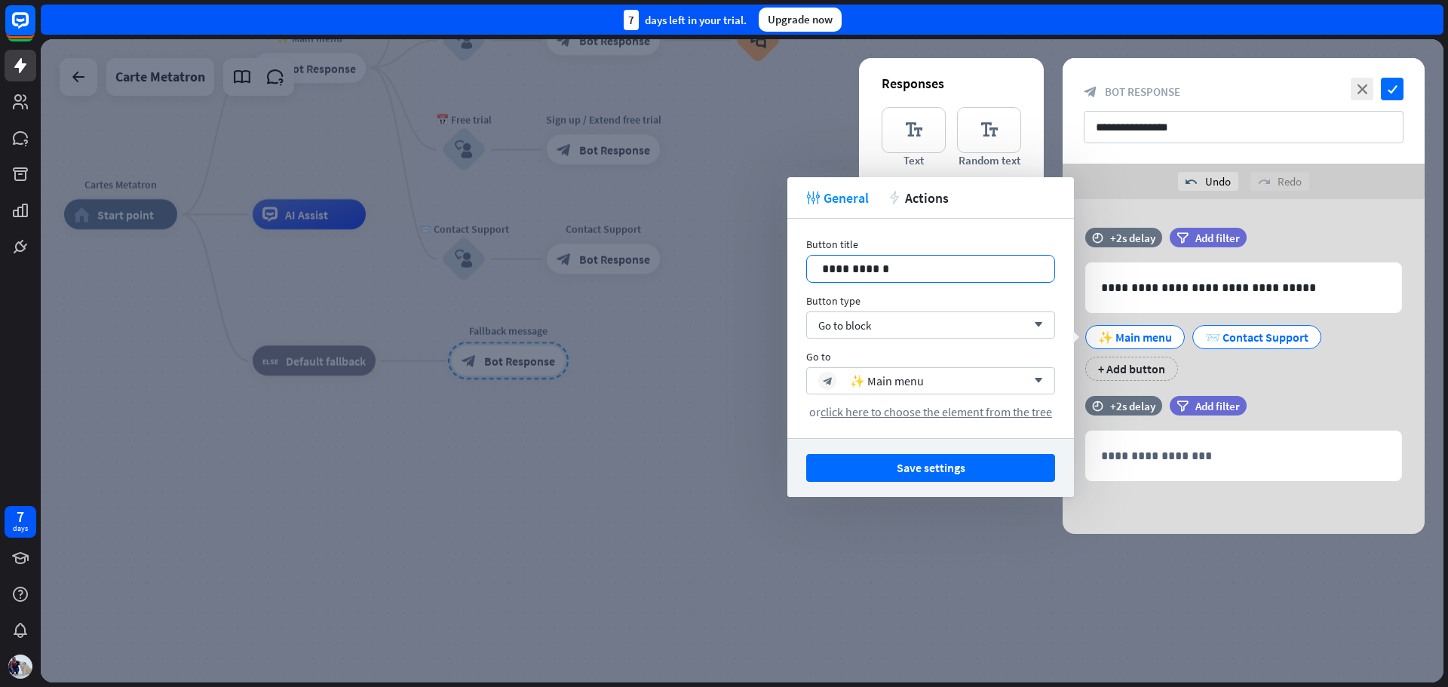
click at [980, 268] on p "**********" at bounding box center [930, 268] width 217 height 19
click at [1016, 334] on div "Go to block arrow_down" at bounding box center [930, 324] width 249 height 27
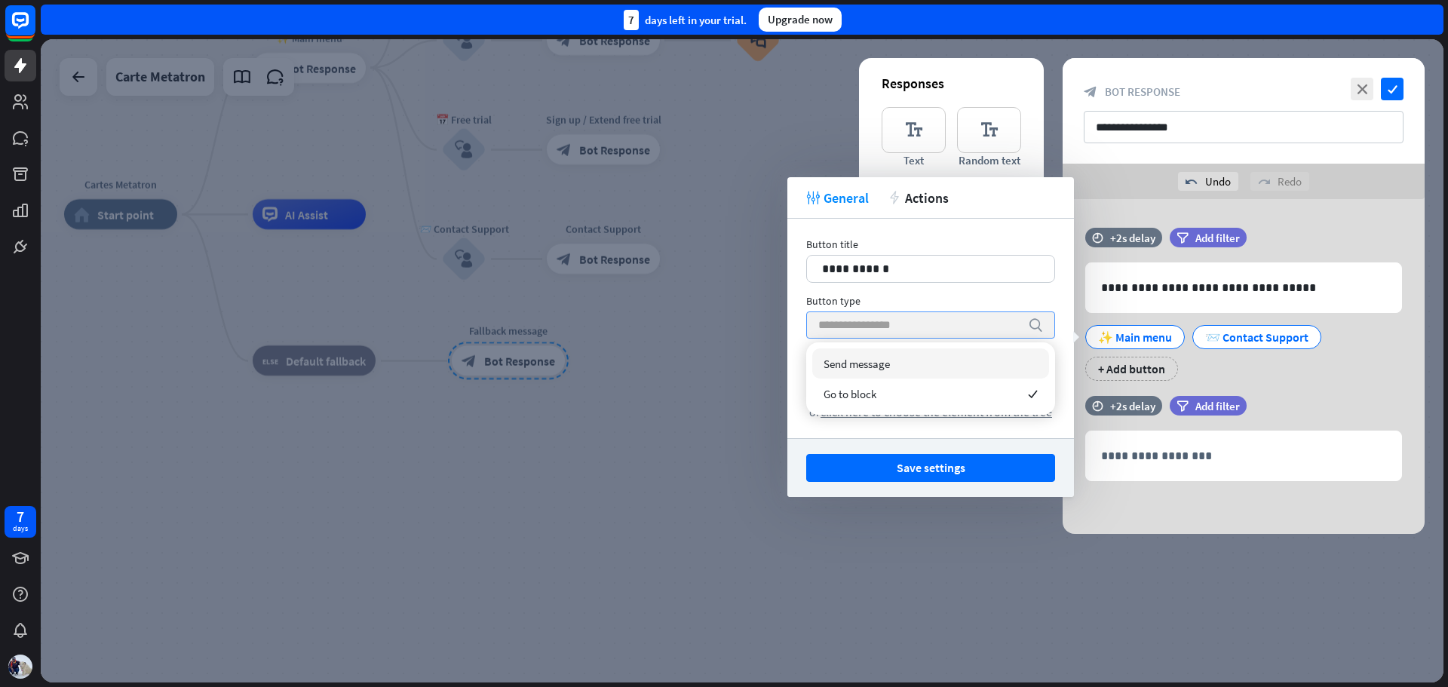
click at [1016, 334] on input "search" at bounding box center [919, 325] width 202 height 26
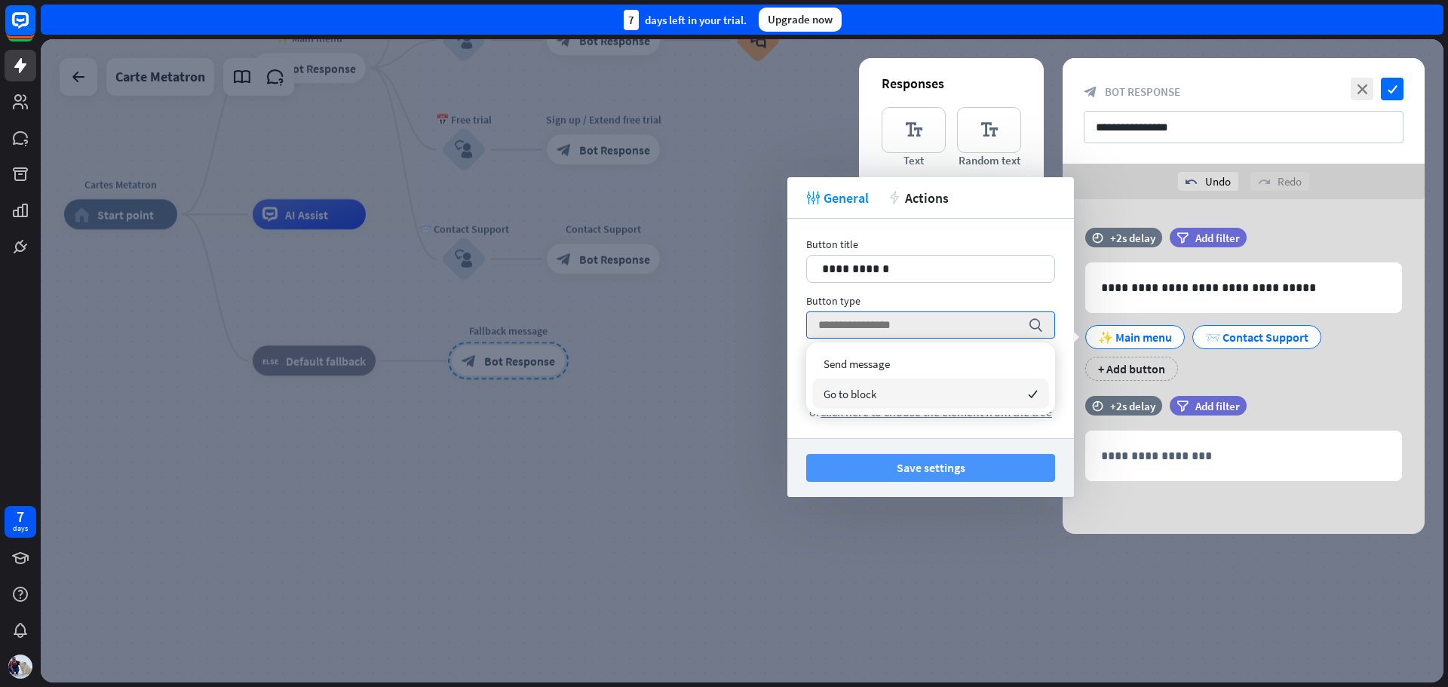
click at [999, 466] on button "Save settings" at bounding box center [930, 468] width 249 height 28
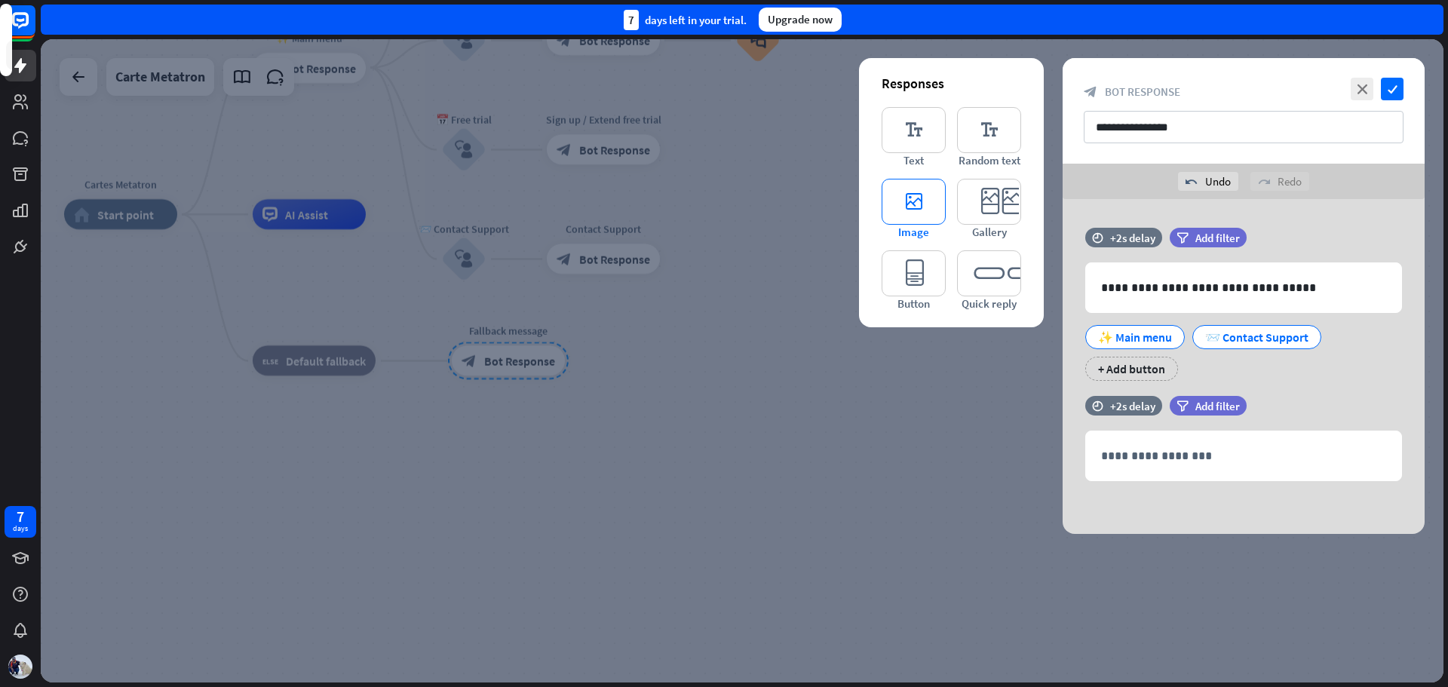
click at [919, 194] on icon "editor_image" at bounding box center [914, 202] width 64 height 46
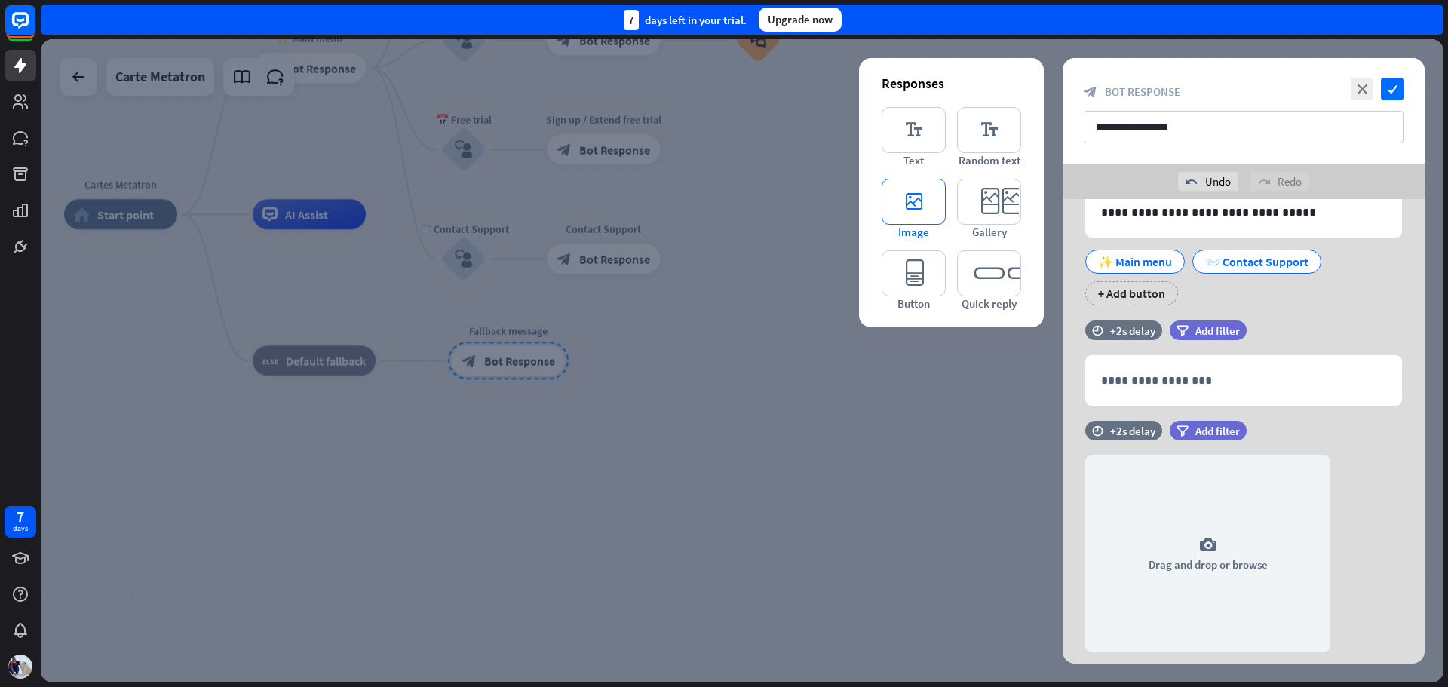
scroll to position [116, 0]
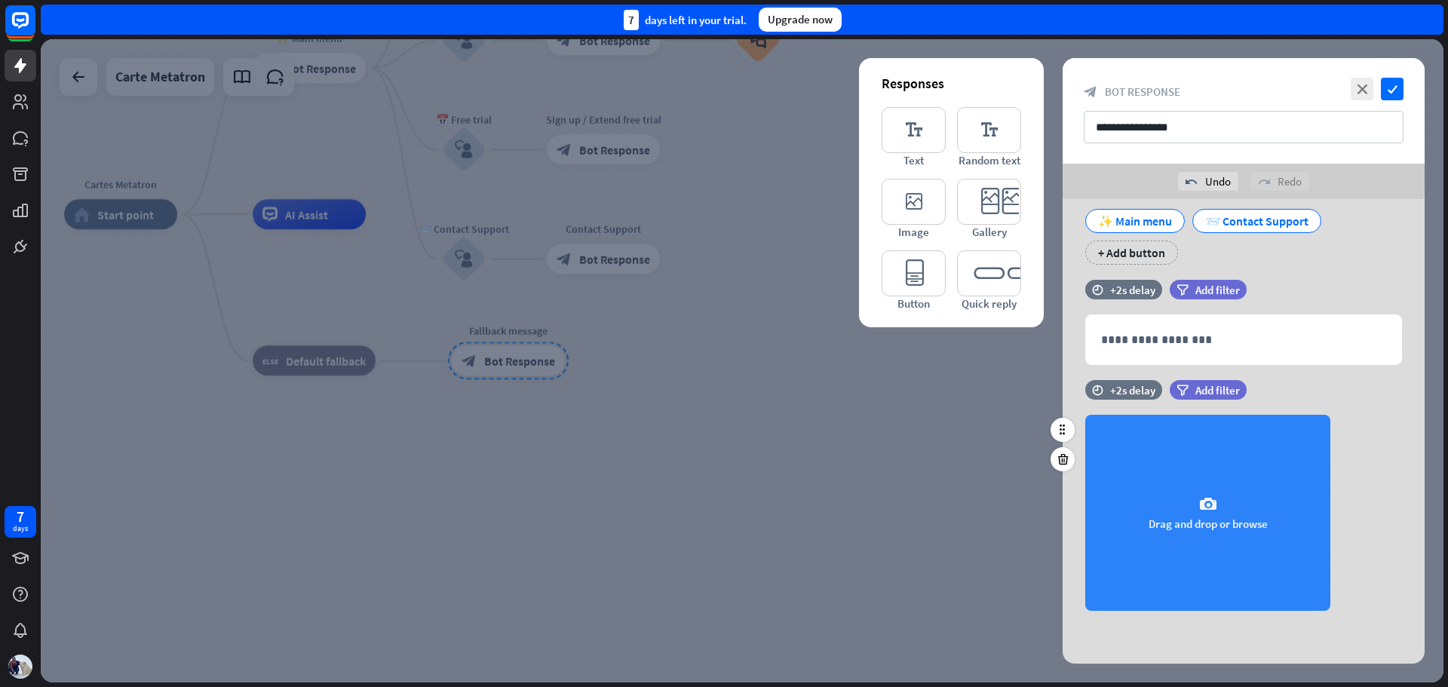
click at [1222, 502] on div "camera Drag and drop or browse" at bounding box center [1207, 513] width 245 height 196
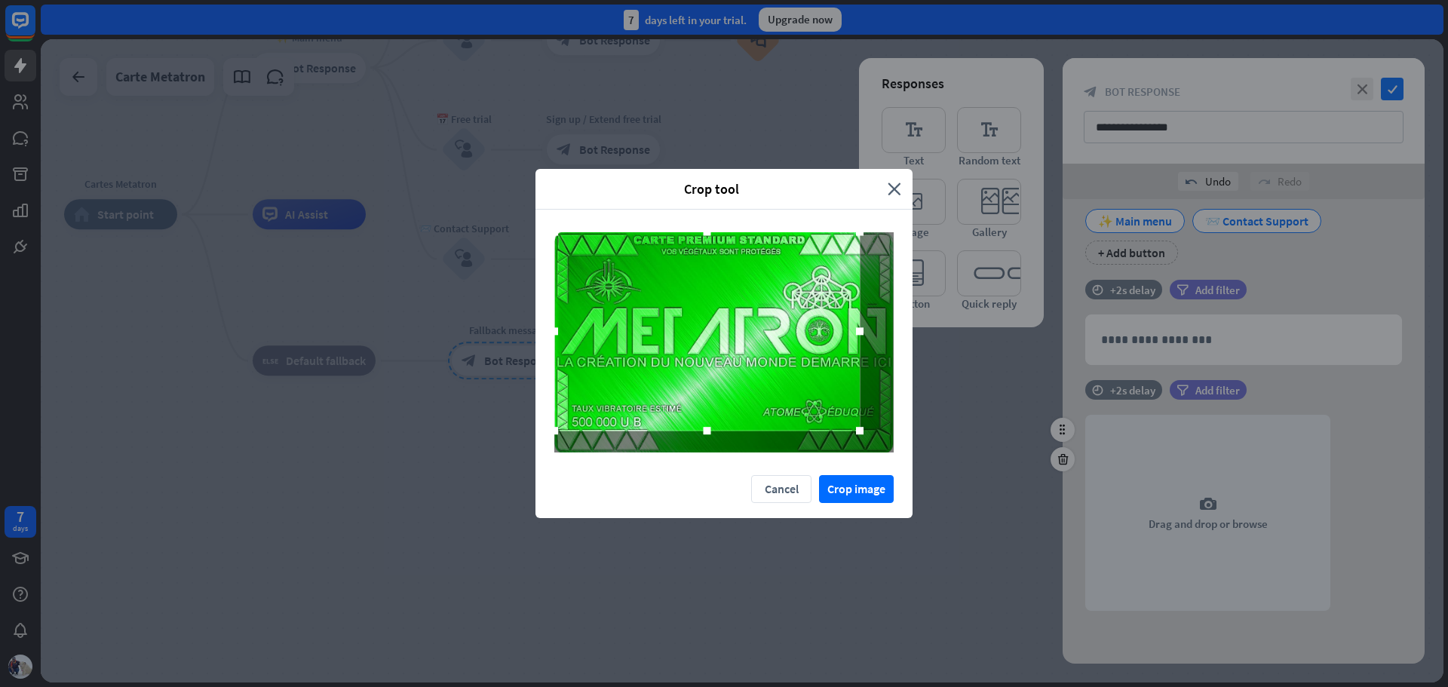
drag, startPoint x: 589, startPoint y: 259, endPoint x: 551, endPoint y: 235, distance: 44.8
click at [551, 235] on div at bounding box center [723, 343] width 377 height 266
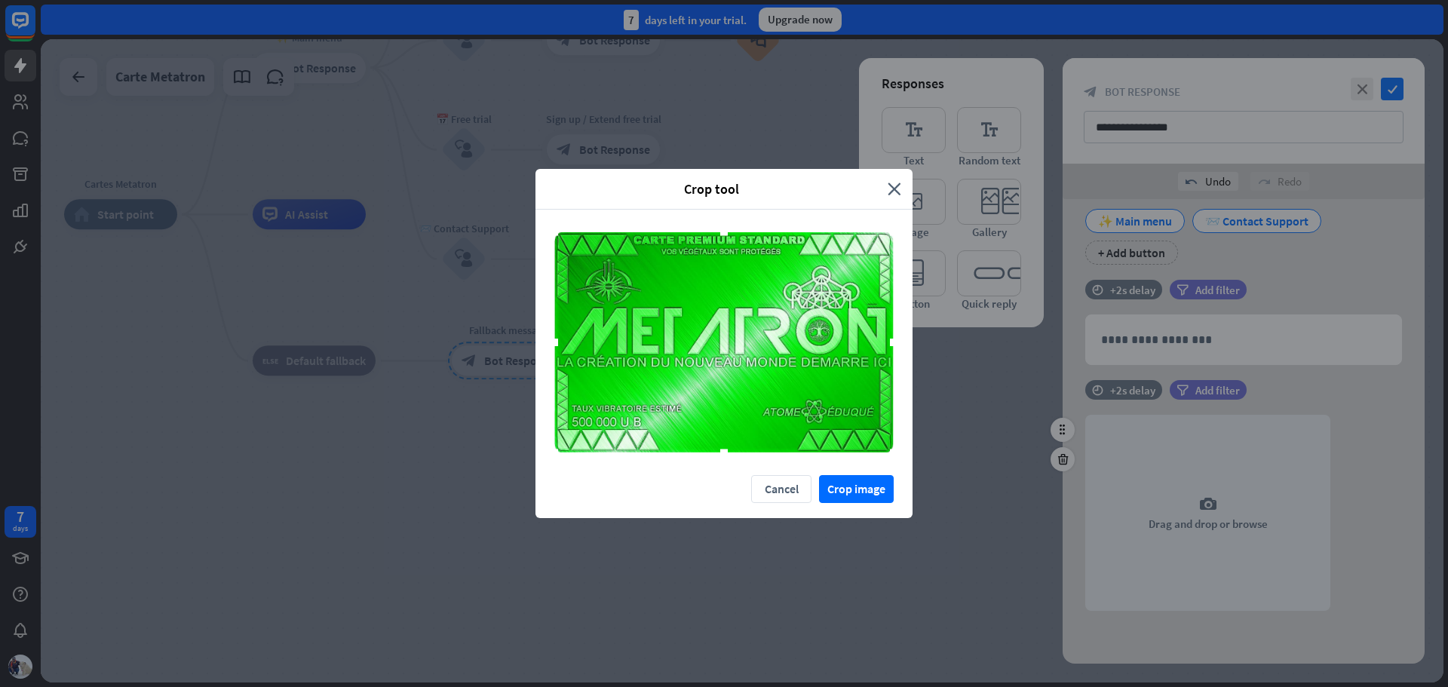
drag, startPoint x: 860, startPoint y: 434, endPoint x: 901, endPoint y: 462, distance: 49.4
click at [901, 462] on div at bounding box center [723, 343] width 377 height 266
click at [854, 491] on button "Crop image" at bounding box center [856, 489] width 75 height 28
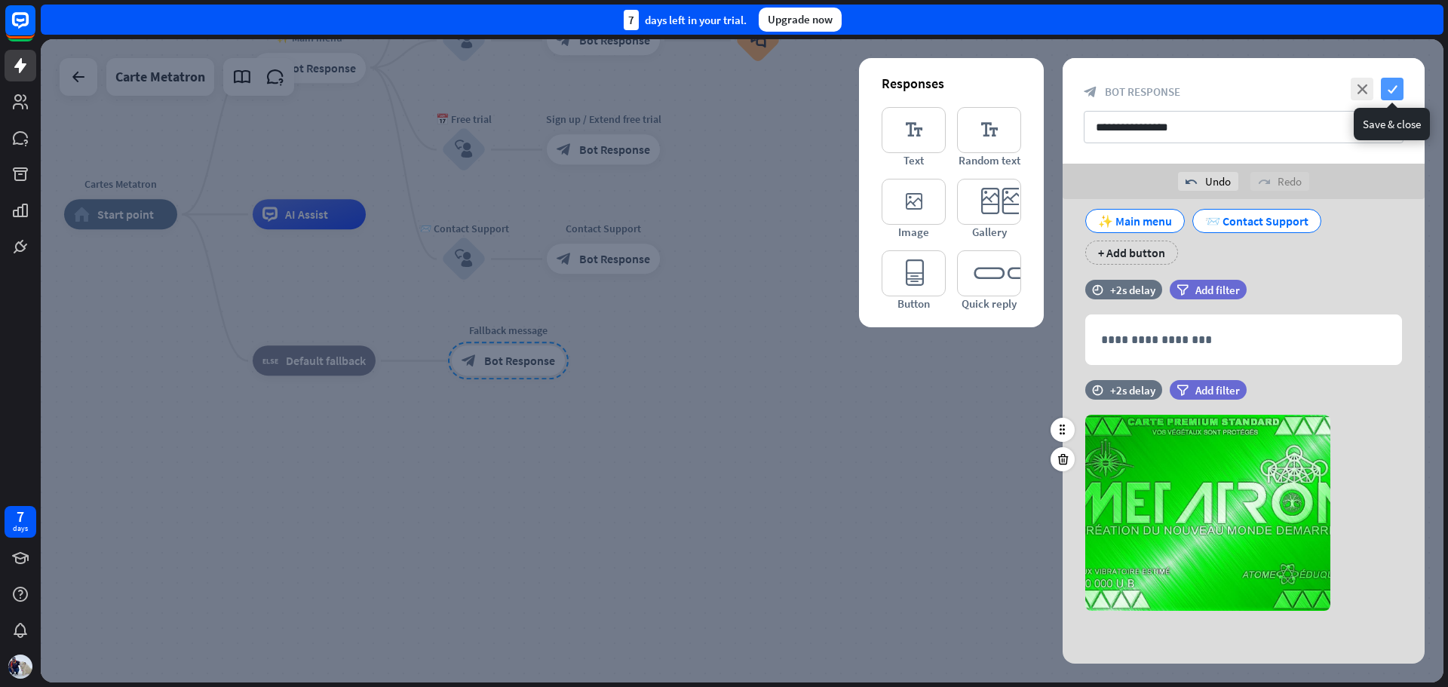
click at [1393, 87] on icon "check" at bounding box center [1392, 89] width 23 height 23
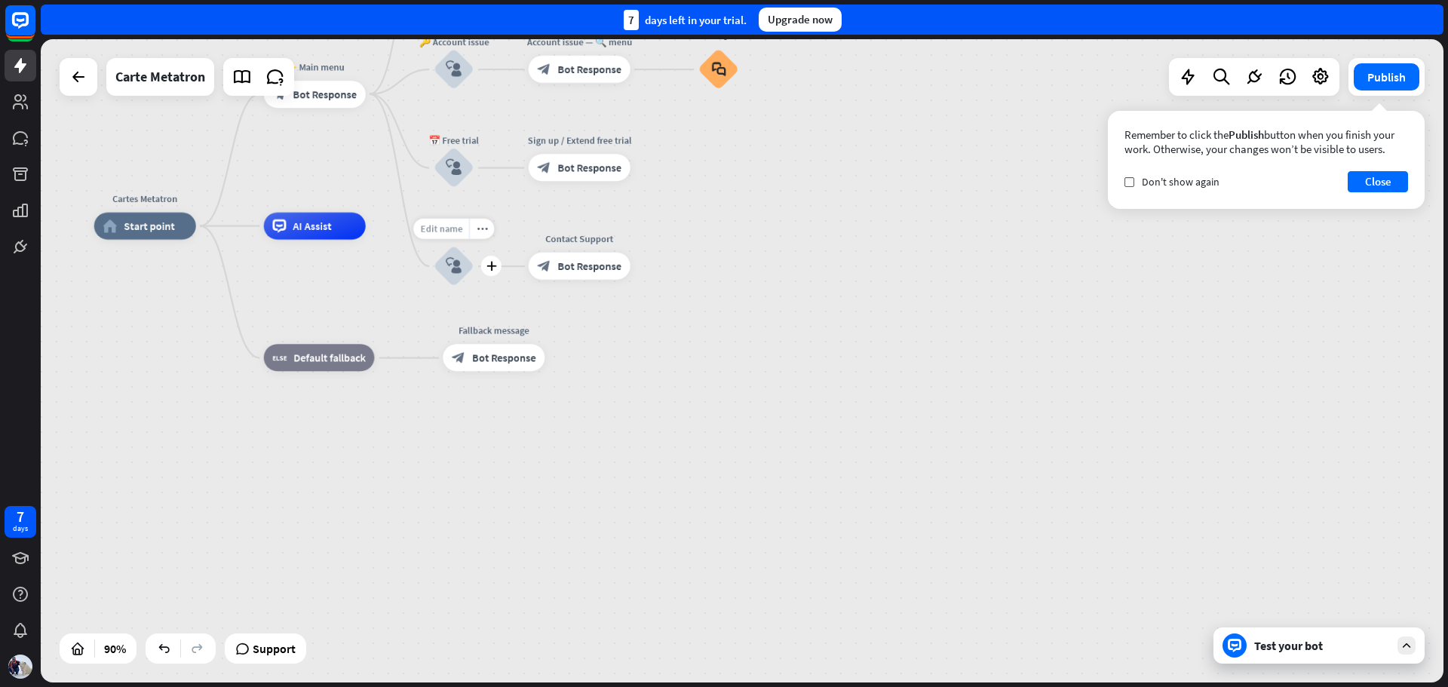
click at [451, 226] on span "Edit name" at bounding box center [441, 228] width 42 height 12
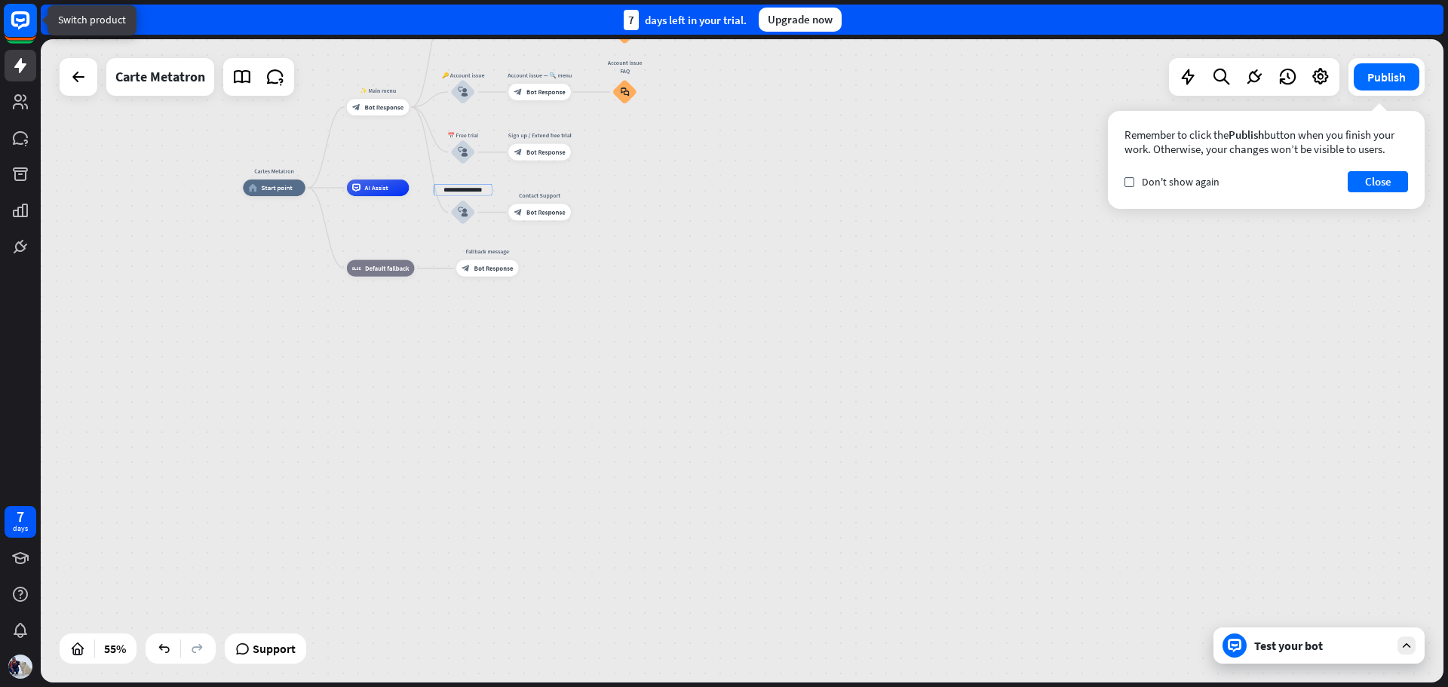
click at [17, 26] on icon at bounding box center [20, 20] width 35 height 35
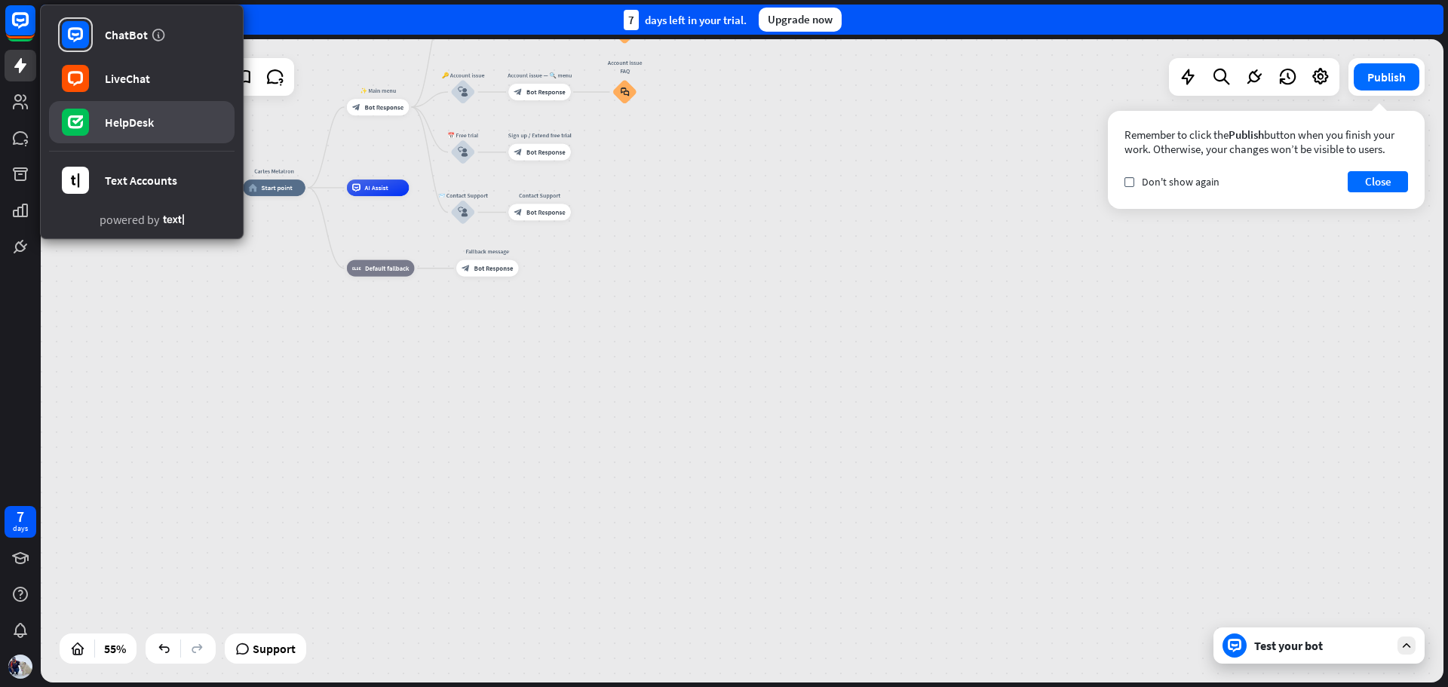
click at [128, 129] on div "HelpDesk" at bounding box center [129, 122] width 49 height 15
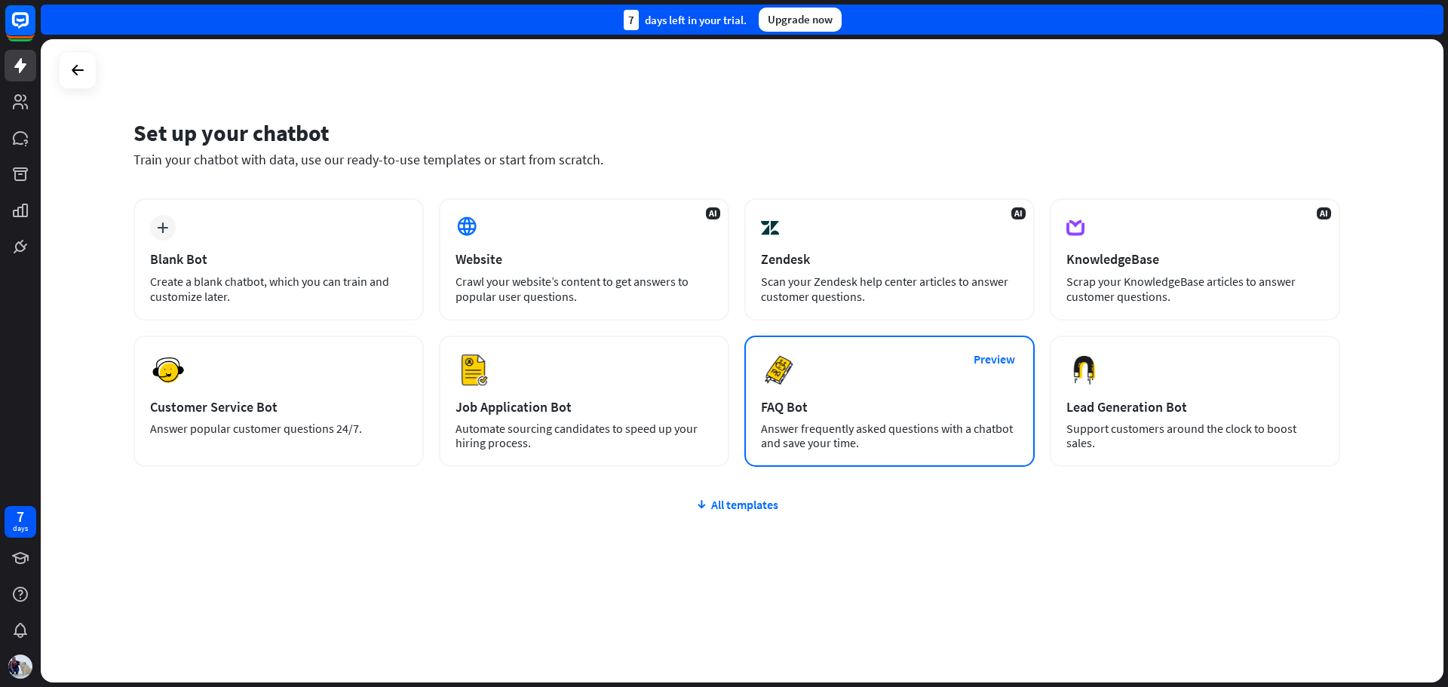
click at [822, 435] on div "Answer frequently asked questions with a chatbot and save your time." at bounding box center [889, 436] width 257 height 29
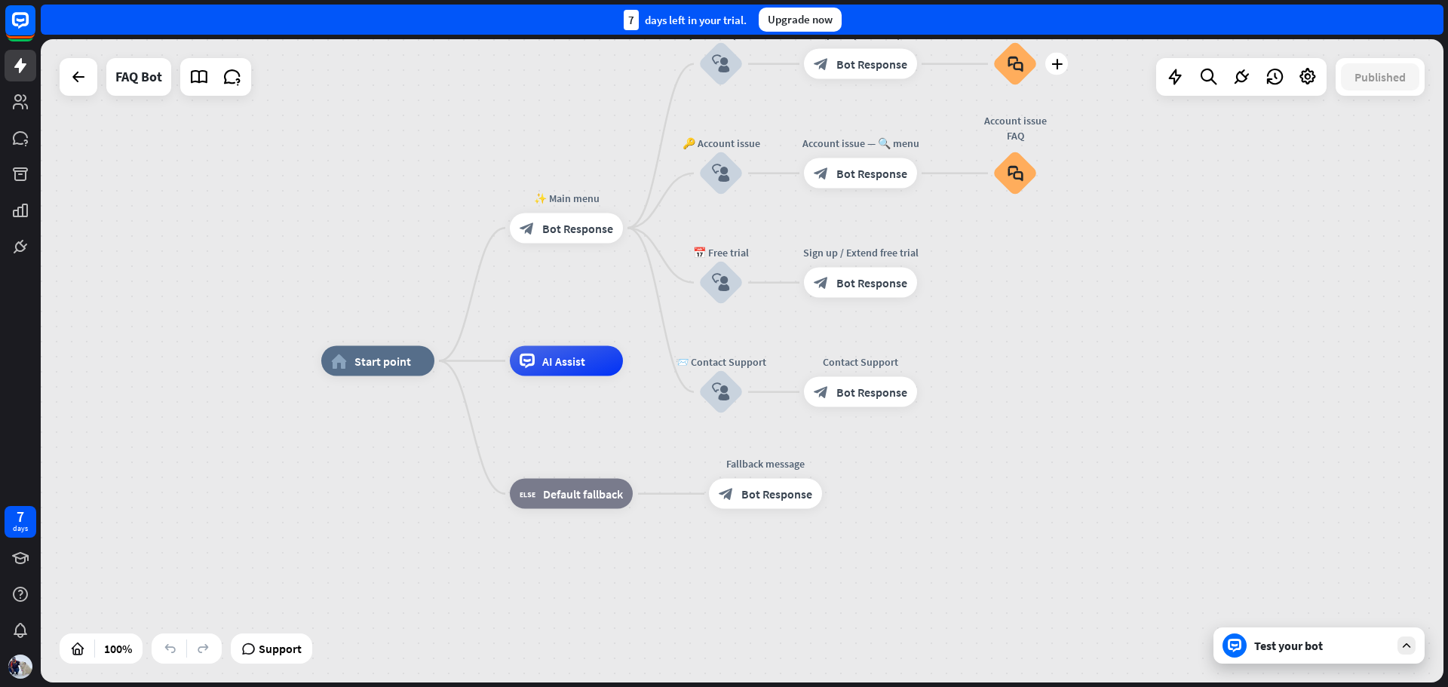
click at [1023, 66] on icon "block_faq" at bounding box center [1016, 64] width 16 height 17
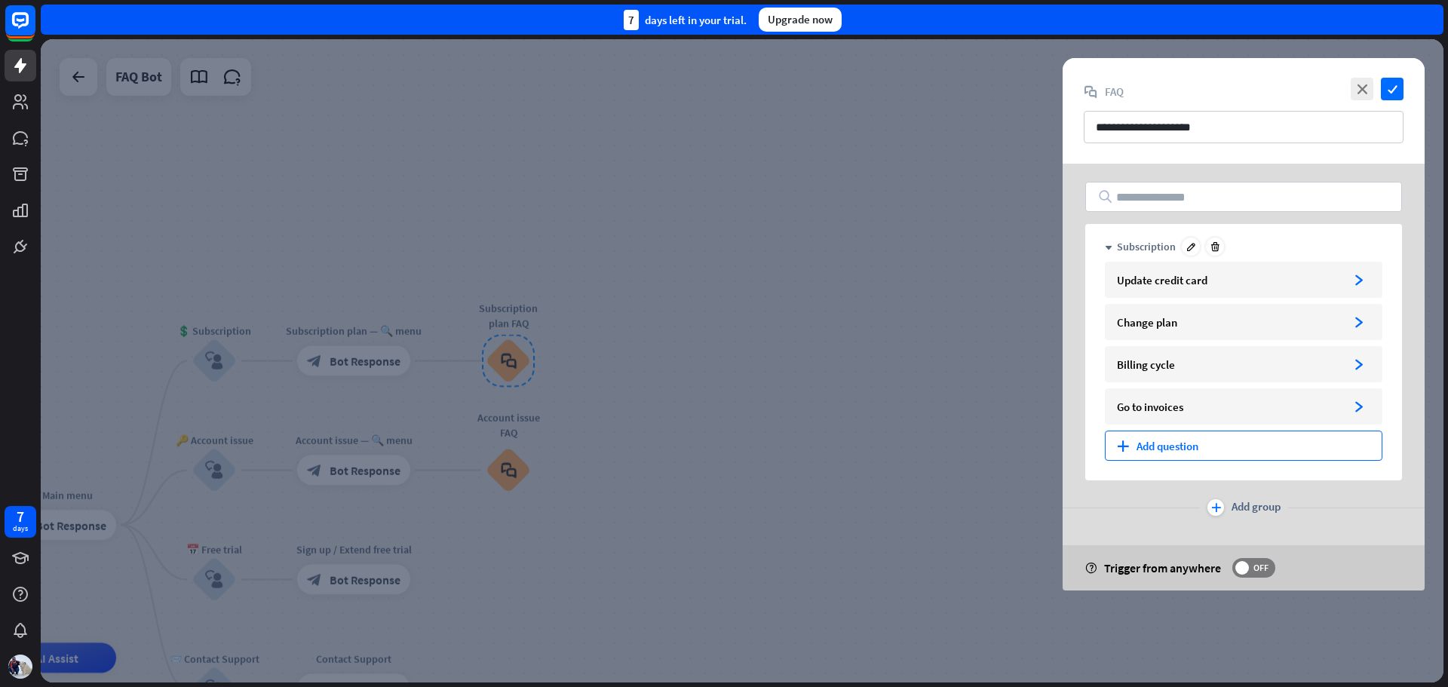
click at [1186, 445] on div "plus Add question" at bounding box center [1244, 446] width 278 height 30
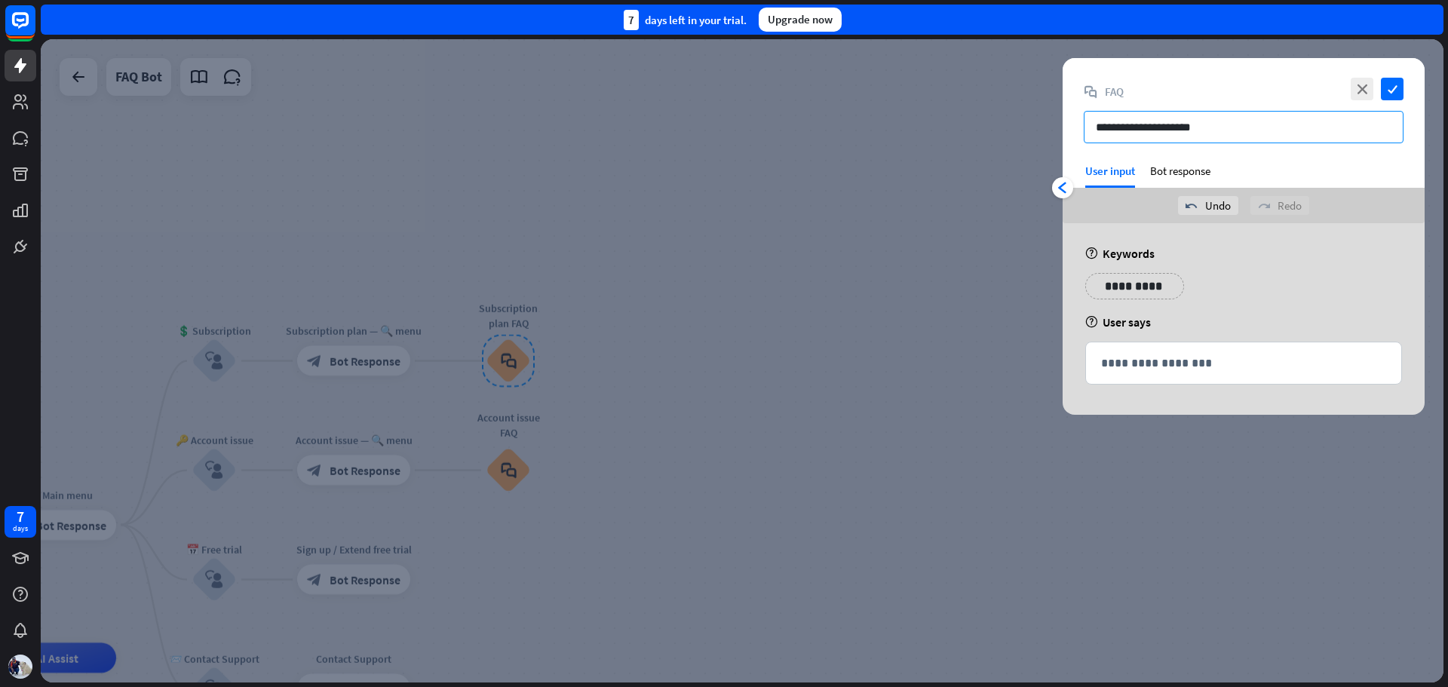
click at [1244, 124] on input "**********" at bounding box center [1244, 127] width 320 height 32
click at [1185, 167] on div "Bot response" at bounding box center [1180, 176] width 60 height 24
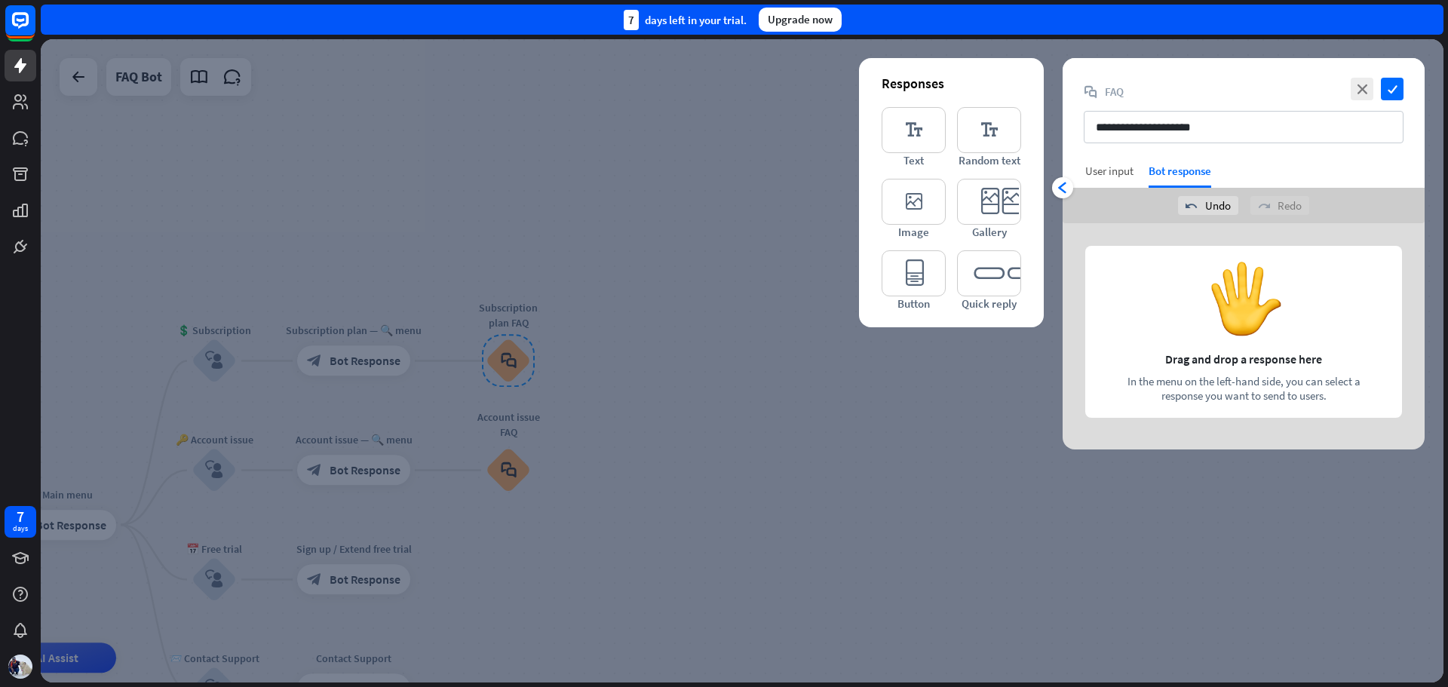
click at [1110, 173] on div "User input" at bounding box center [1109, 171] width 48 height 14
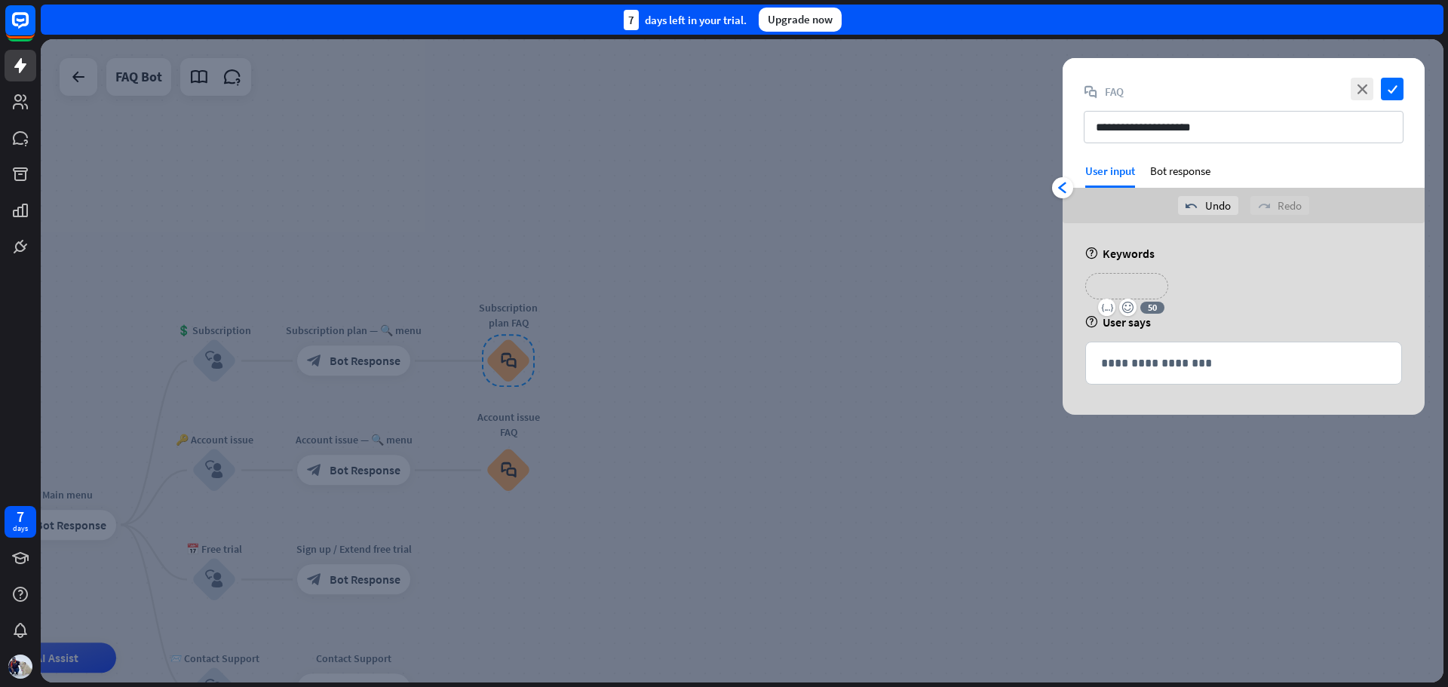
click at [1125, 290] on p "**********" at bounding box center [1127, 286] width 60 height 19
click at [1308, 322] on div "help User says" at bounding box center [1243, 321] width 317 height 15
click at [1226, 366] on p "**********" at bounding box center [1243, 363] width 285 height 19
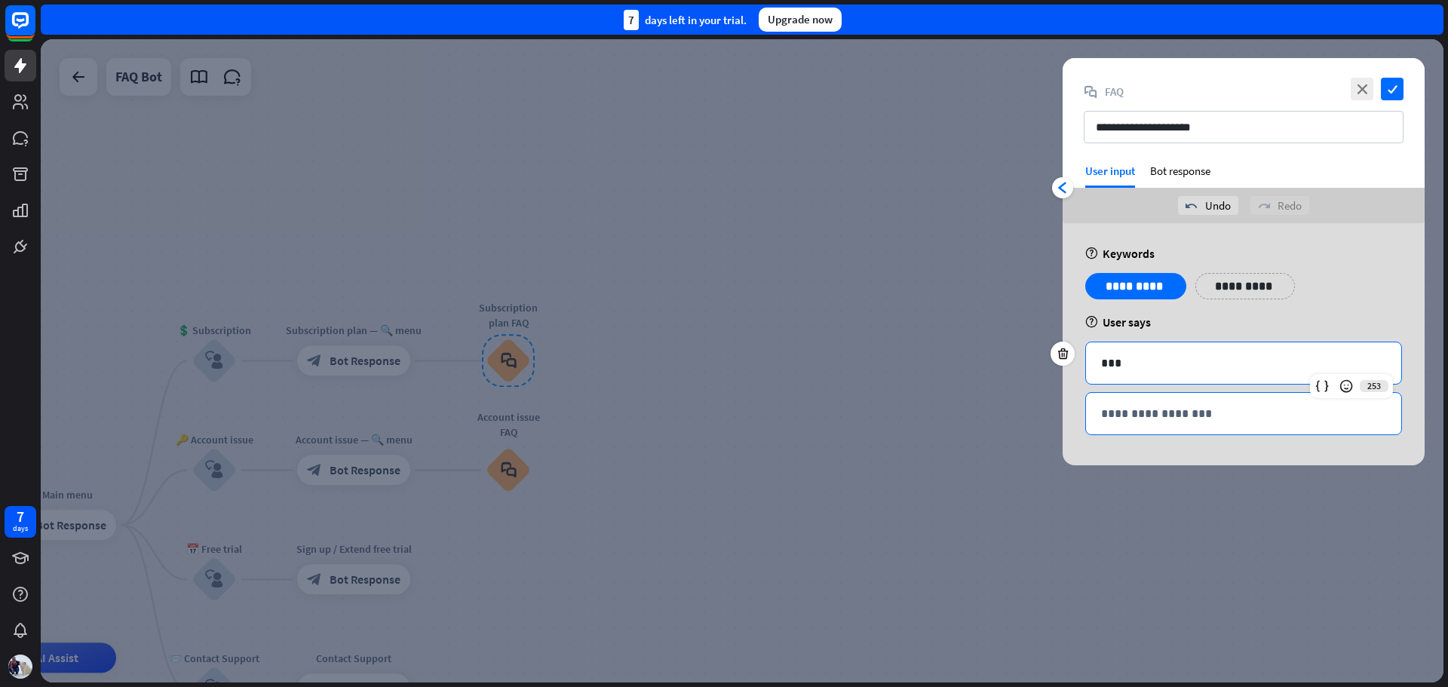
click at [1226, 416] on p "**********" at bounding box center [1243, 413] width 285 height 19
click at [1234, 370] on p "***" at bounding box center [1243, 363] width 285 height 19
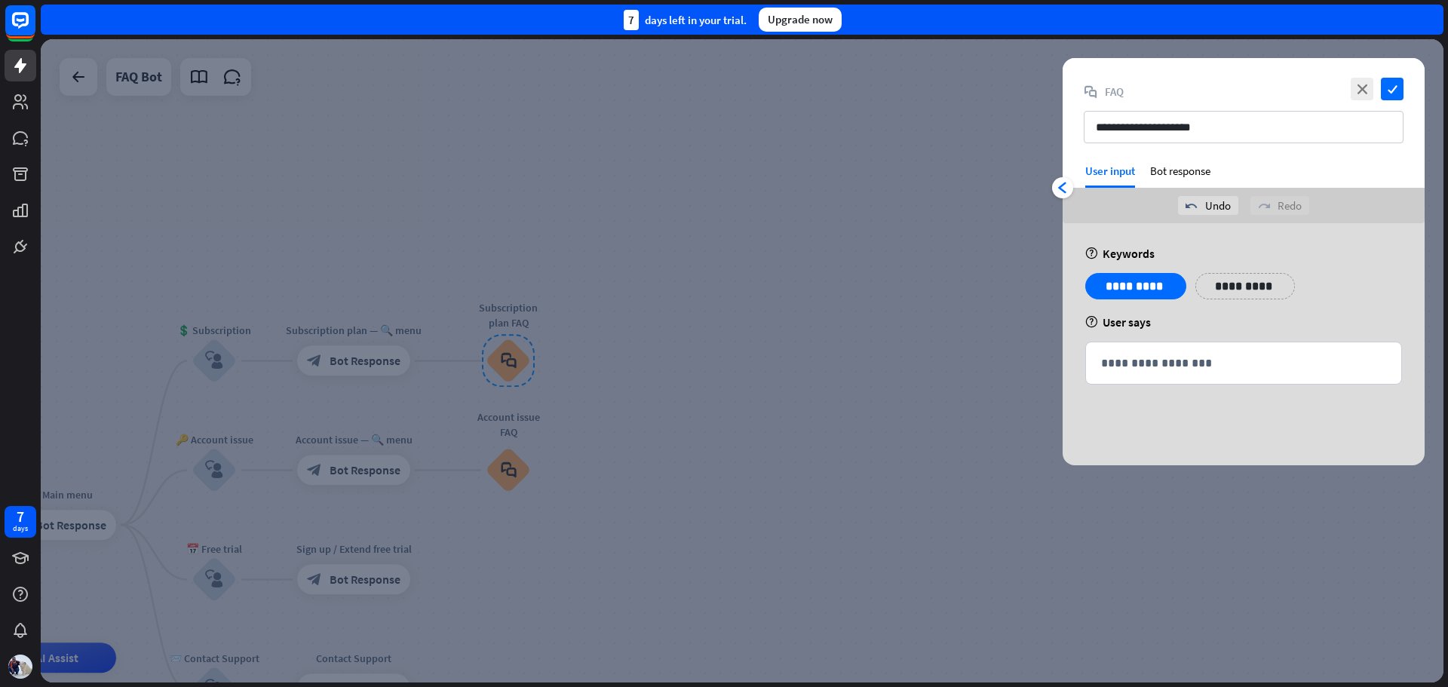
click at [1368, 266] on div "**********" at bounding box center [1244, 344] width 362 height 242
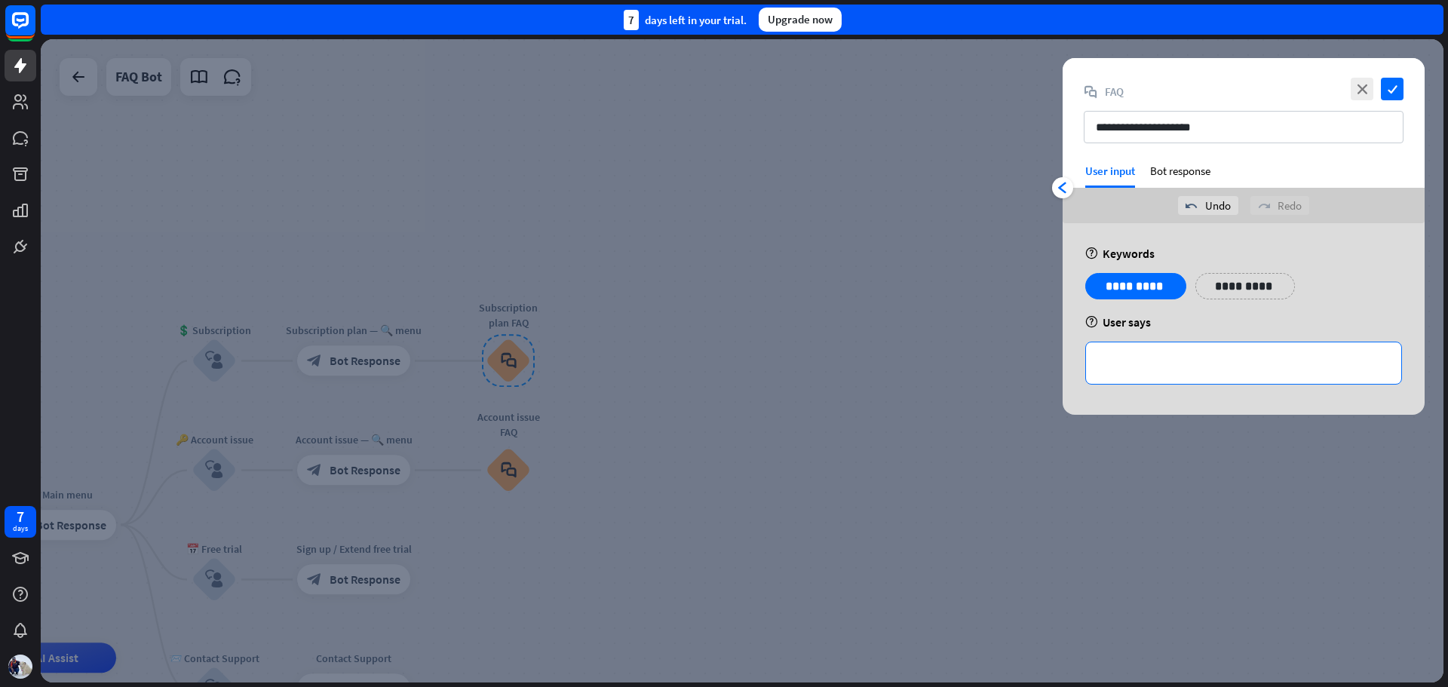
click at [1170, 371] on p "**********" at bounding box center [1243, 363] width 285 height 19
click at [1226, 289] on p "**********" at bounding box center [1237, 286] width 60 height 19
click at [1391, 84] on icon "check" at bounding box center [1392, 89] width 23 height 23
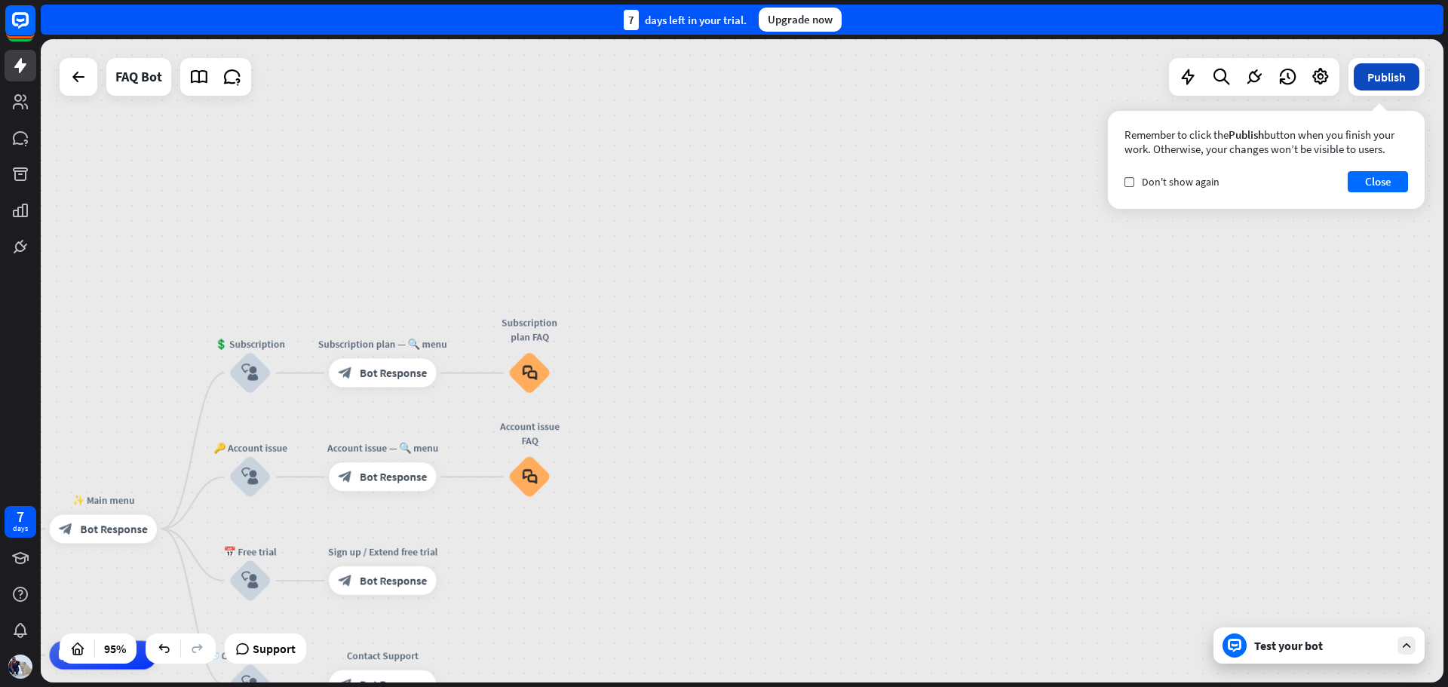
click at [1389, 75] on button "Publish" at bounding box center [1387, 76] width 66 height 27
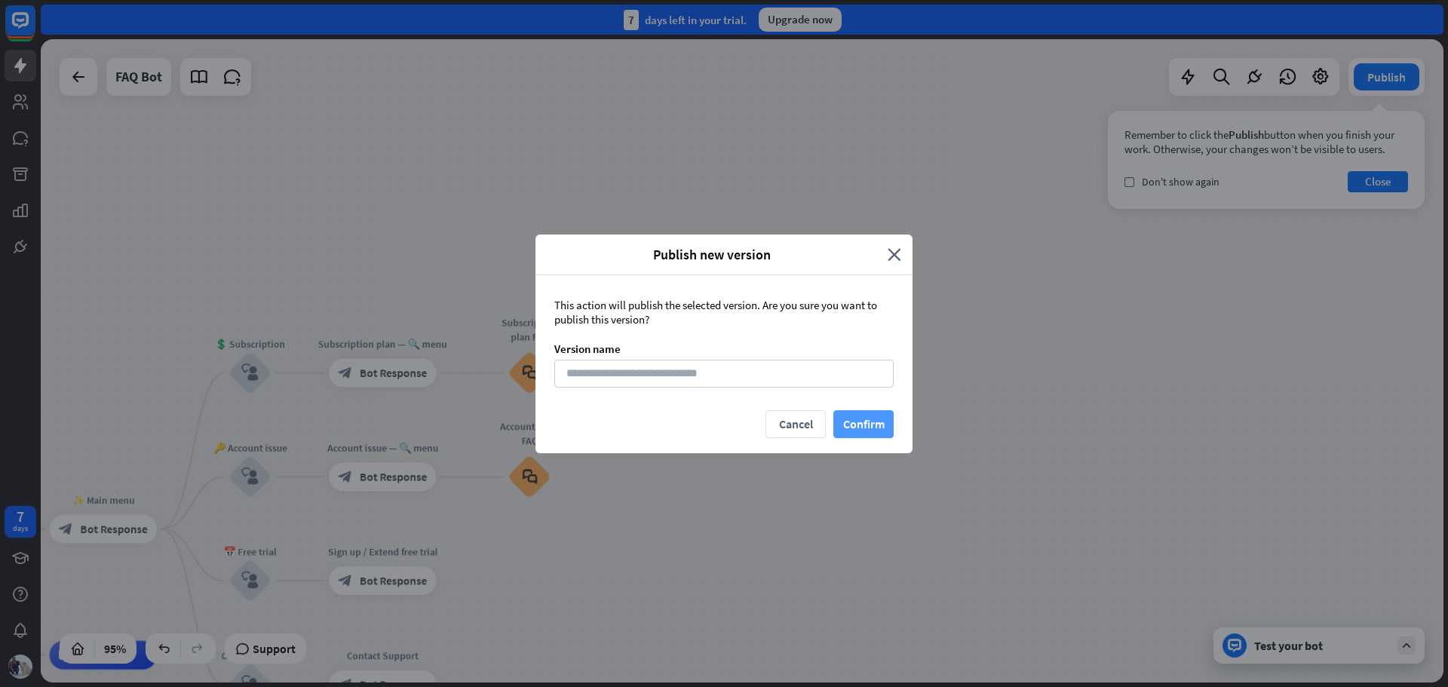
click at [865, 424] on button "Confirm" at bounding box center [863, 424] width 60 height 28
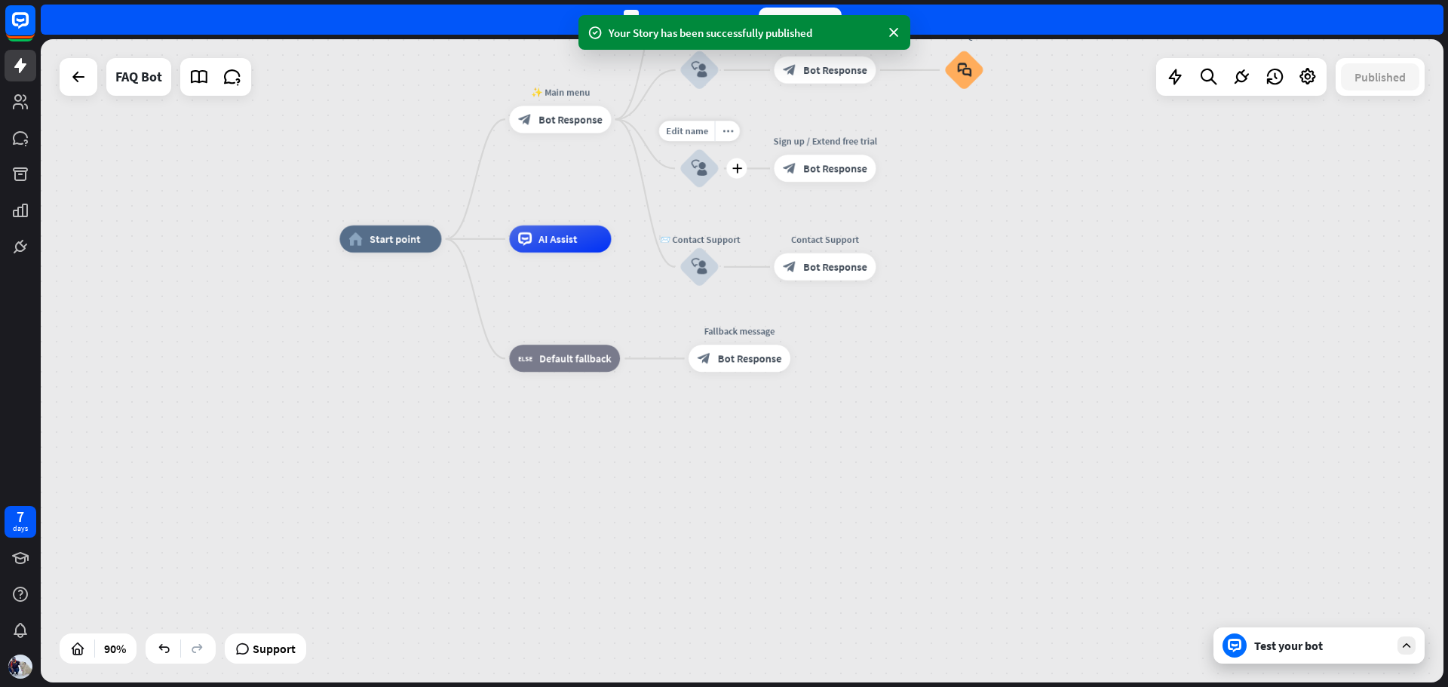
drag, startPoint x: 207, startPoint y: 570, endPoint x: 656, endPoint y: 165, distance: 605.0
click at [679, 165] on div "Edit name more_horiz plus block_user_input" at bounding box center [699, 168] width 41 height 41
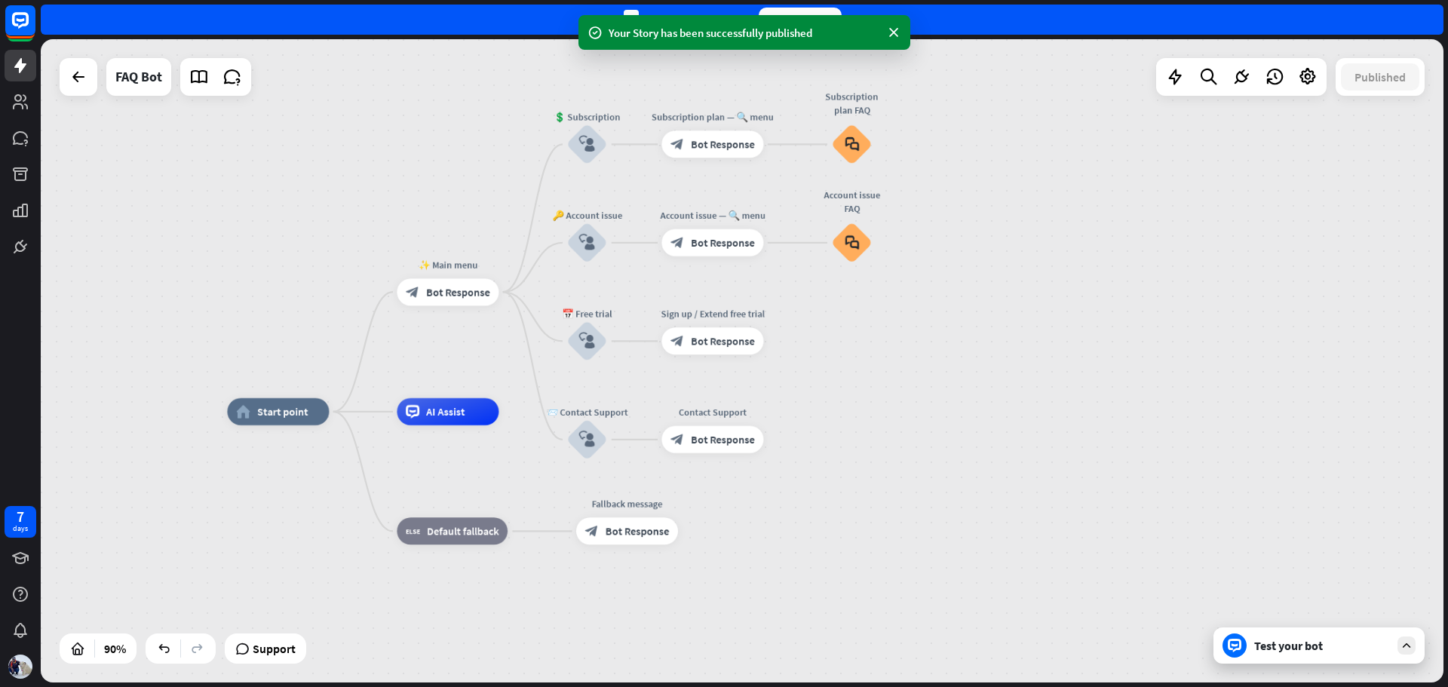
drag, startPoint x: 643, startPoint y: 227, endPoint x: 566, endPoint y: 367, distance: 159.3
click at [533, 389] on div "home_2 Start point ✨ Main menu block_bot_response Bot Response 💲 Subscription b…" at bounding box center [742, 360] width 1403 height 643
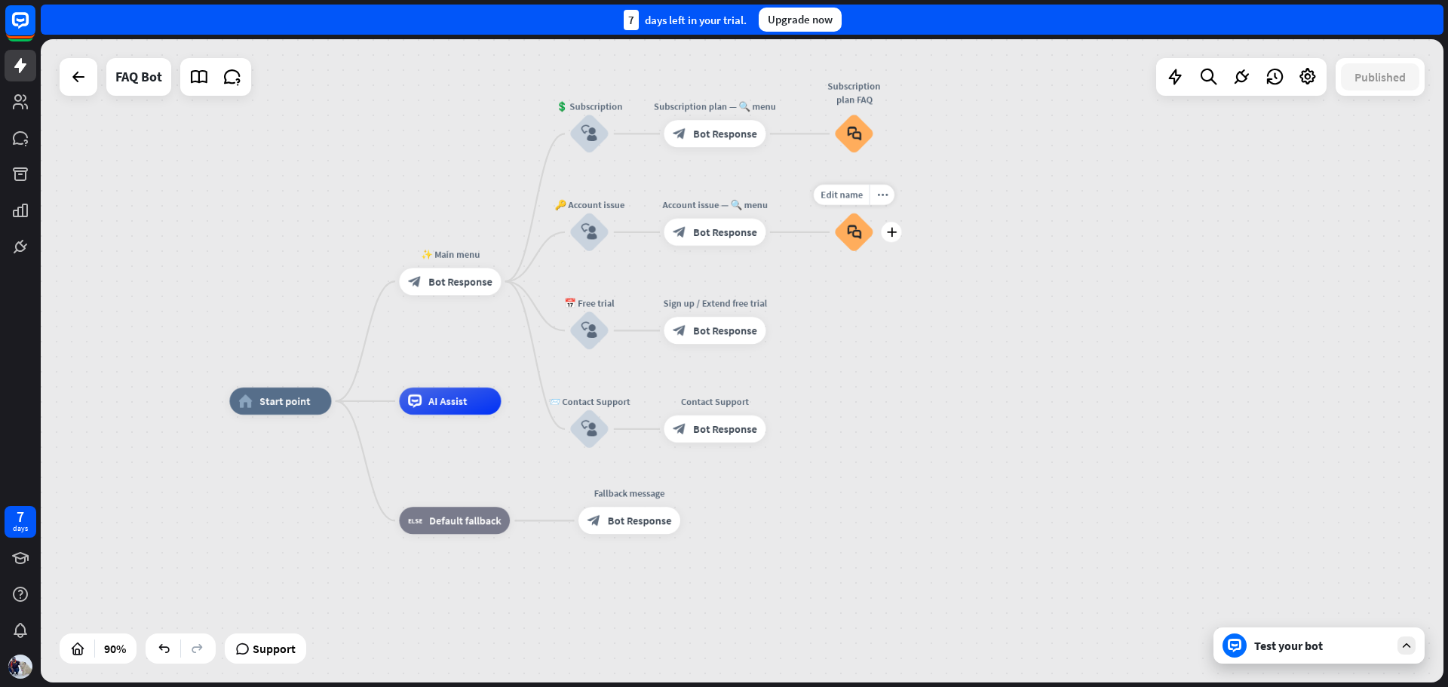
click at [854, 228] on icon "block_faq" at bounding box center [854, 232] width 14 height 15
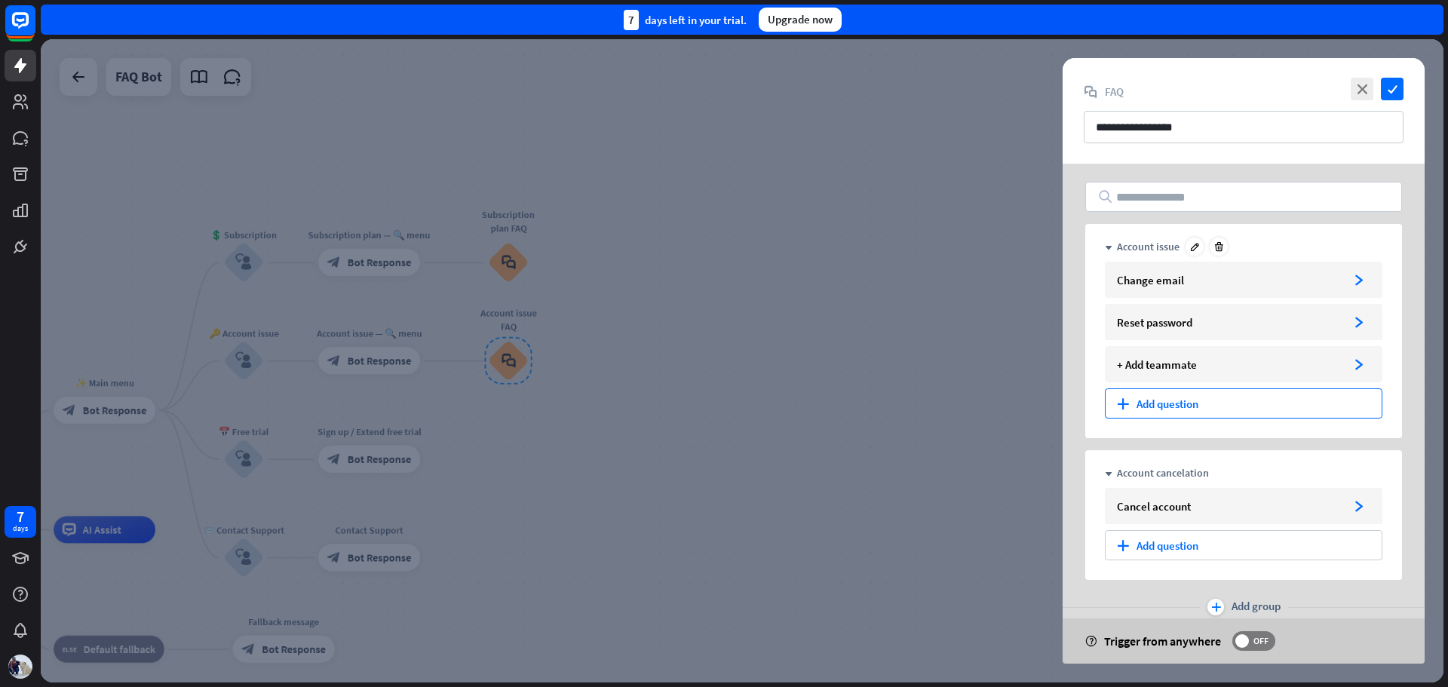
click at [1165, 409] on div "plus Add question" at bounding box center [1244, 403] width 278 height 30
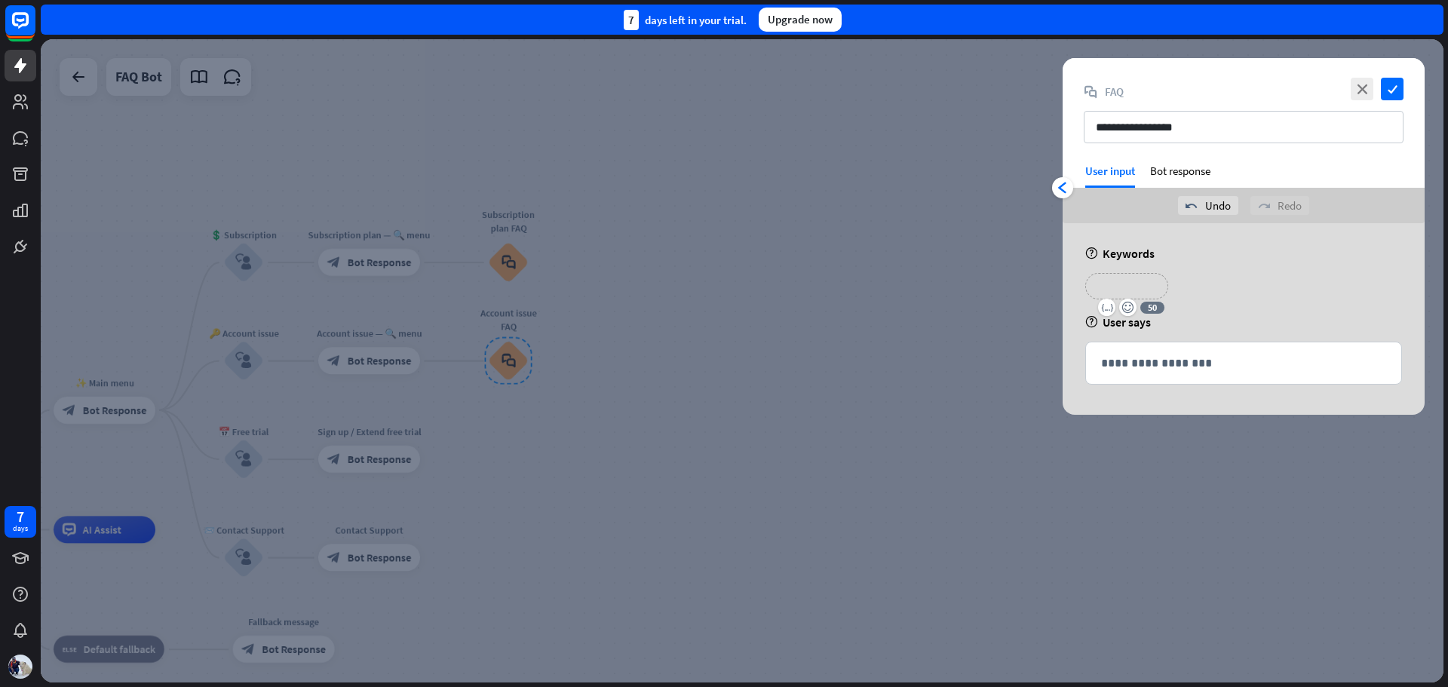
click at [1134, 284] on p "**********" at bounding box center [1127, 286] width 60 height 19
click at [1393, 84] on icon "check" at bounding box center [1392, 89] width 23 height 23
